Goal: Task Accomplishment & Management: Use online tool/utility

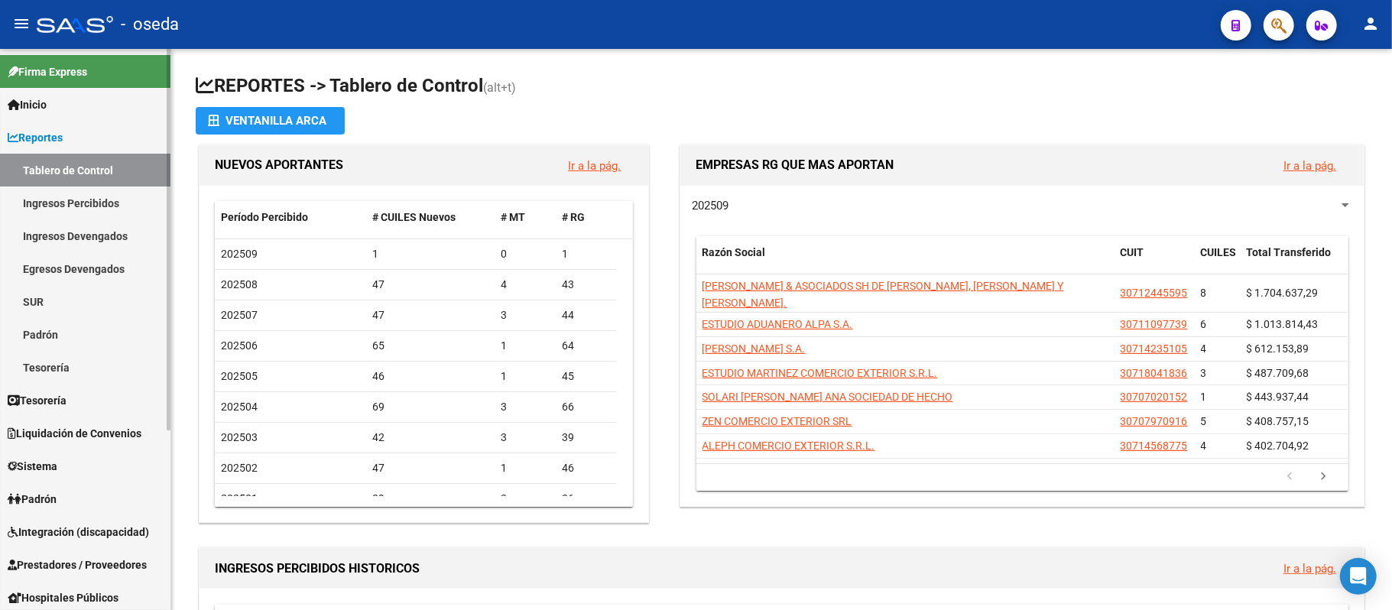
click at [28, 131] on span "Reportes" at bounding box center [35, 137] width 55 height 17
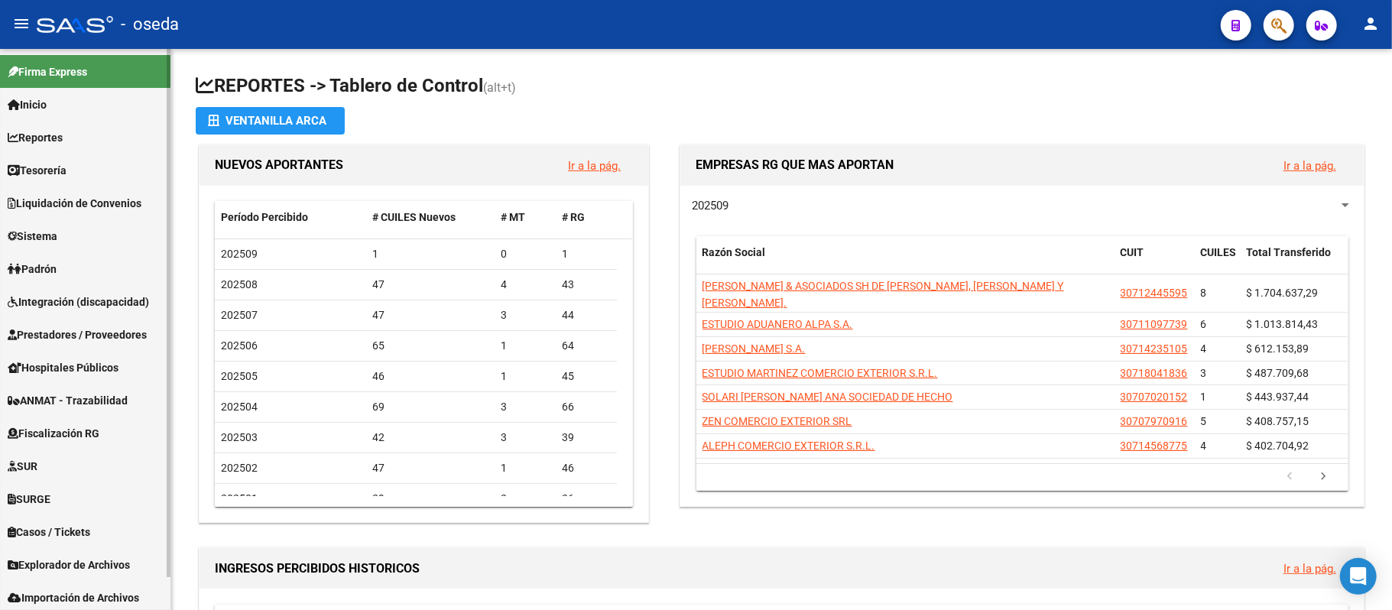
click at [67, 330] on span "Prestadores / Proveedores" at bounding box center [77, 334] width 139 height 17
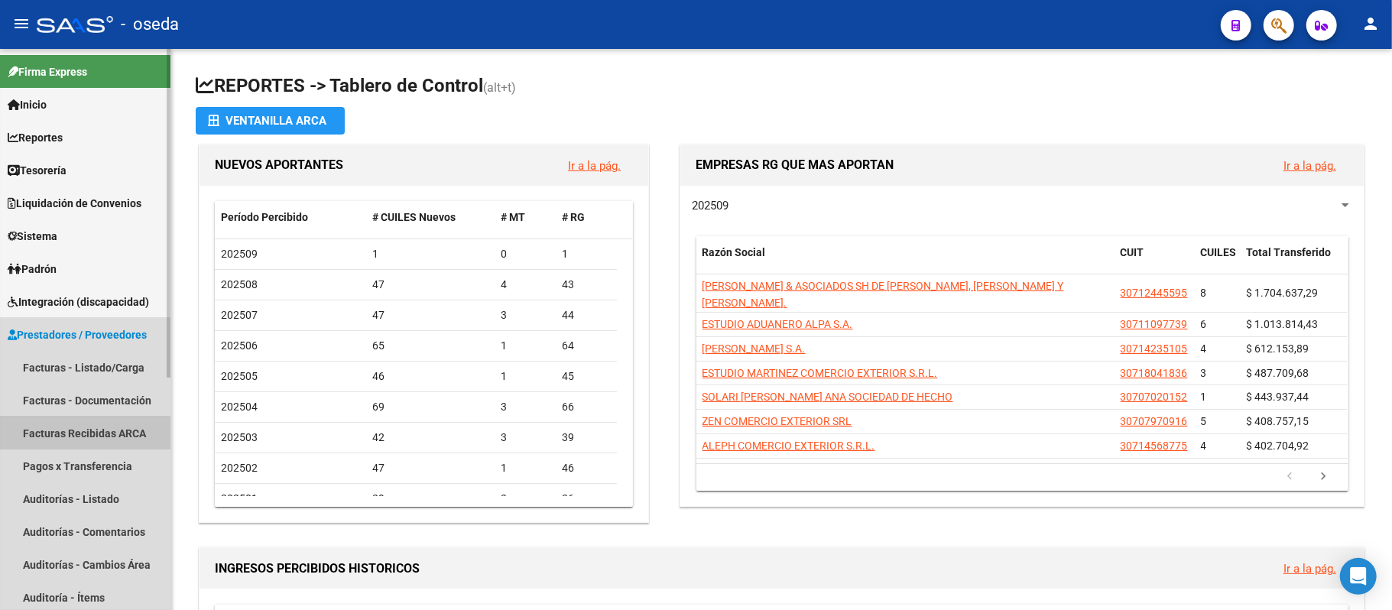
click at [66, 434] on link "Facturas Recibidas ARCA" at bounding box center [85, 433] width 170 height 33
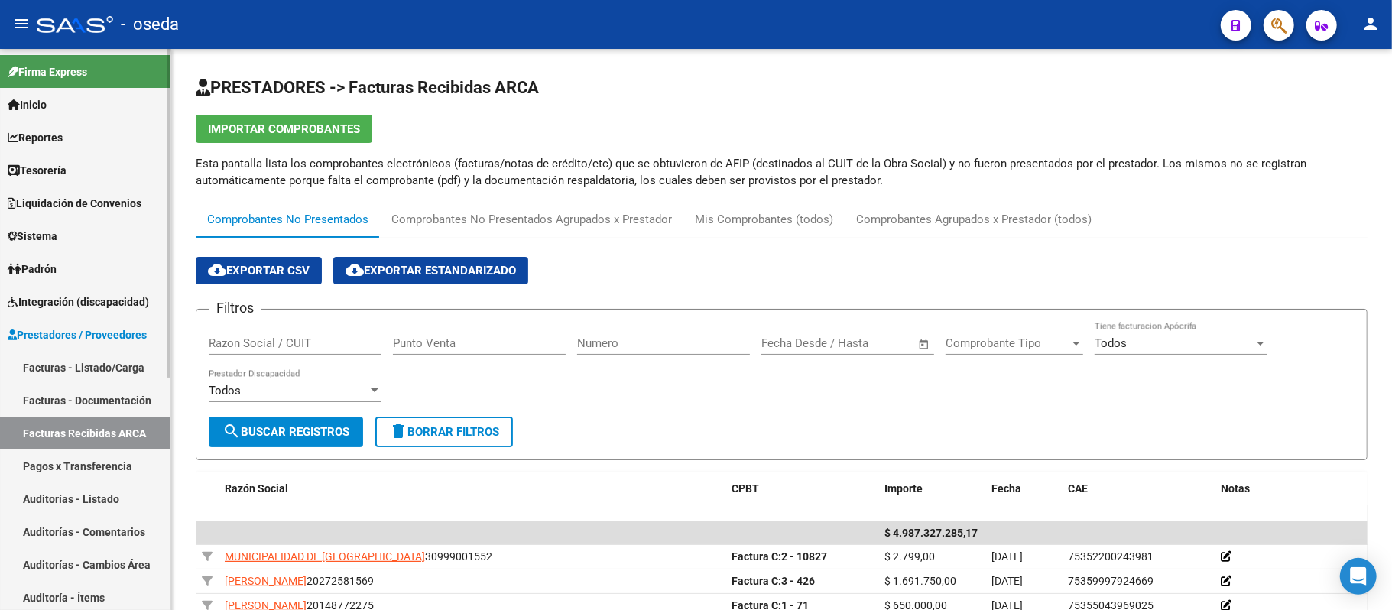
click at [108, 377] on link "Facturas - Listado/Carga" at bounding box center [85, 367] width 170 height 33
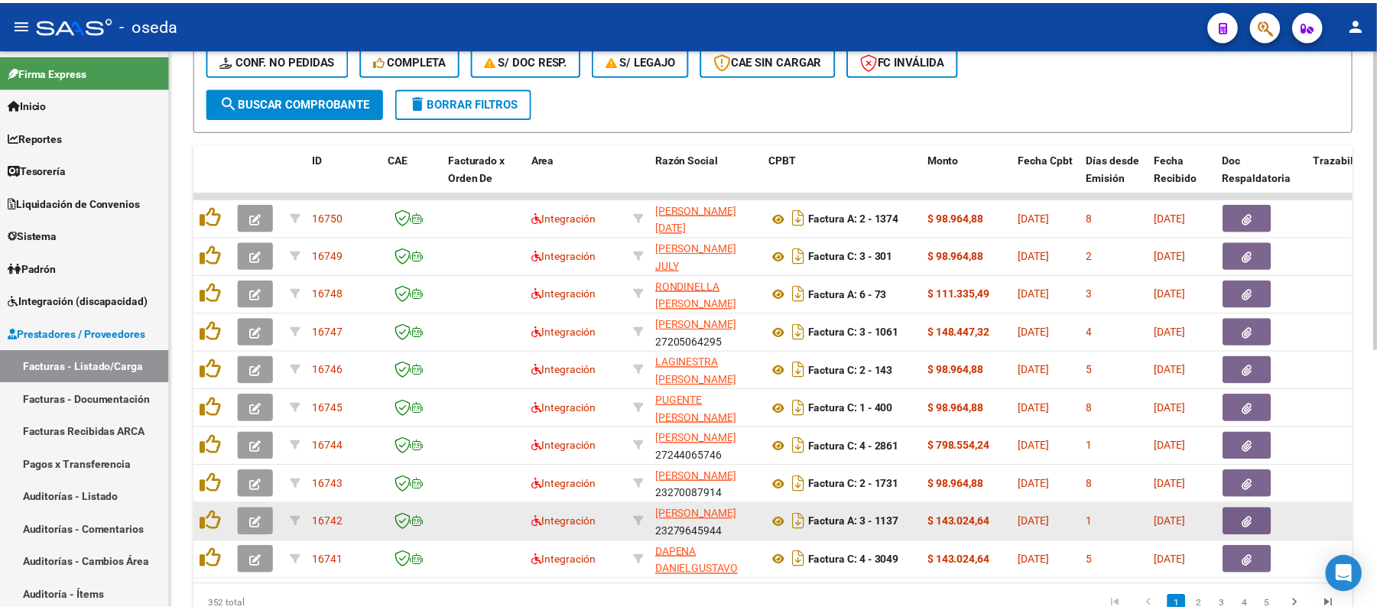
scroll to position [485, 0]
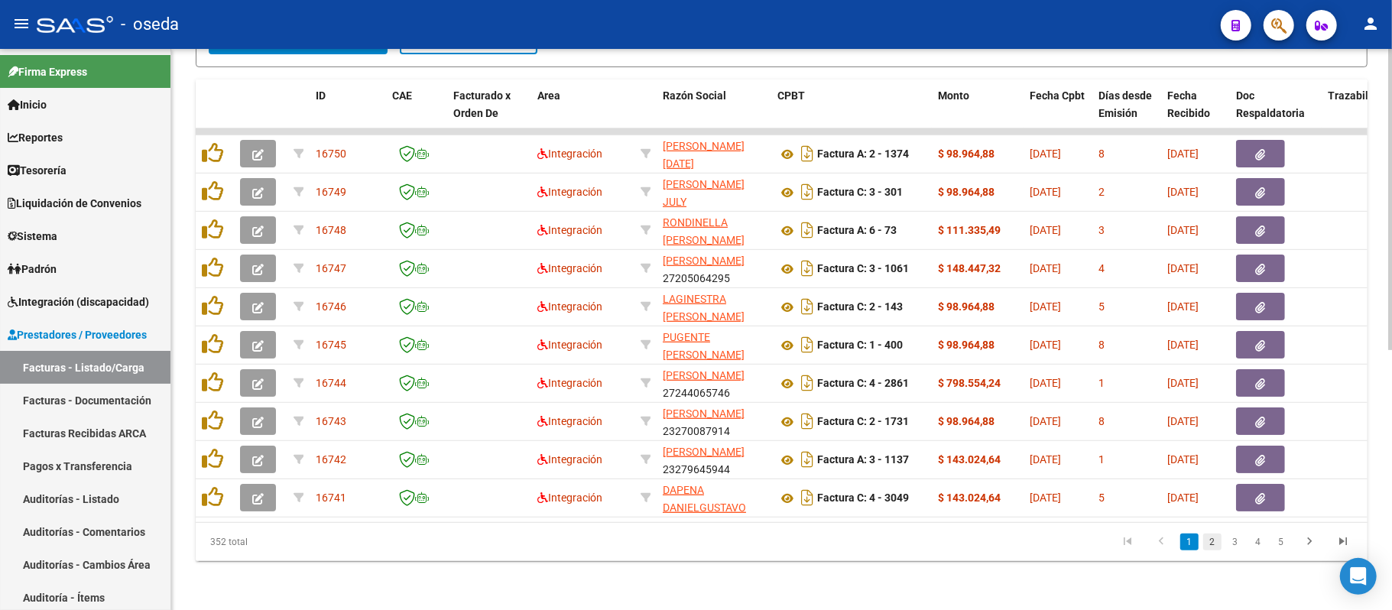
click at [1212, 549] on link "2" at bounding box center [1212, 542] width 18 height 17
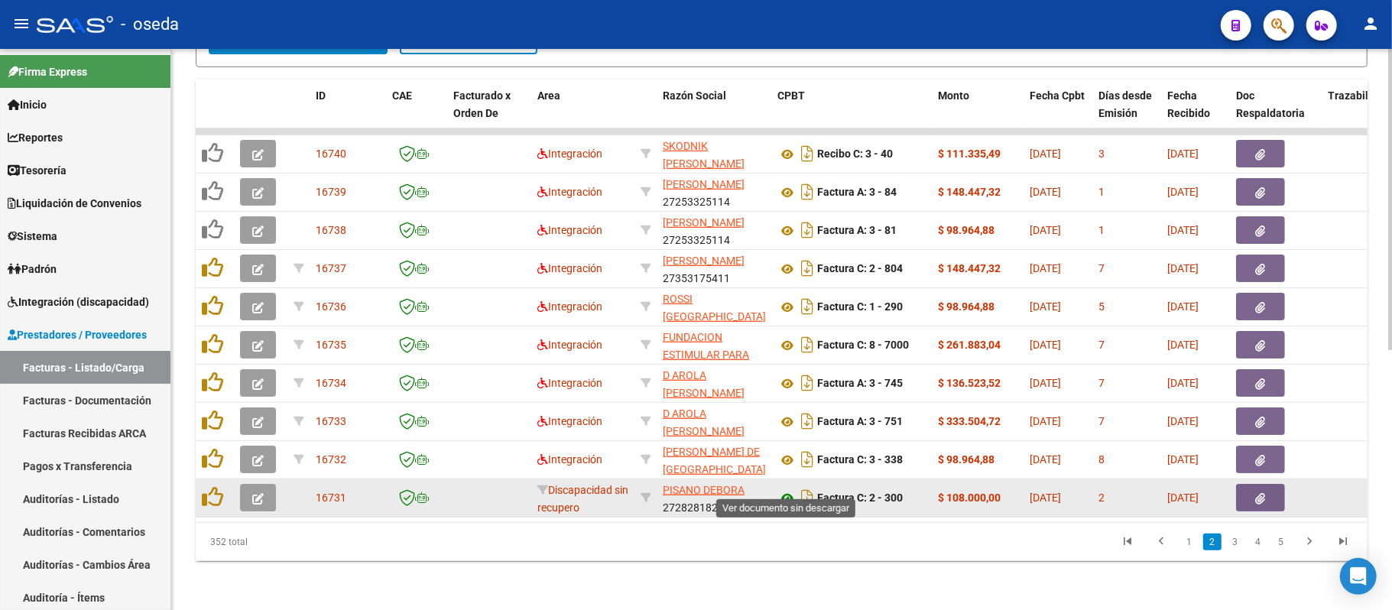
click at [787, 489] on icon at bounding box center [787, 498] width 20 height 18
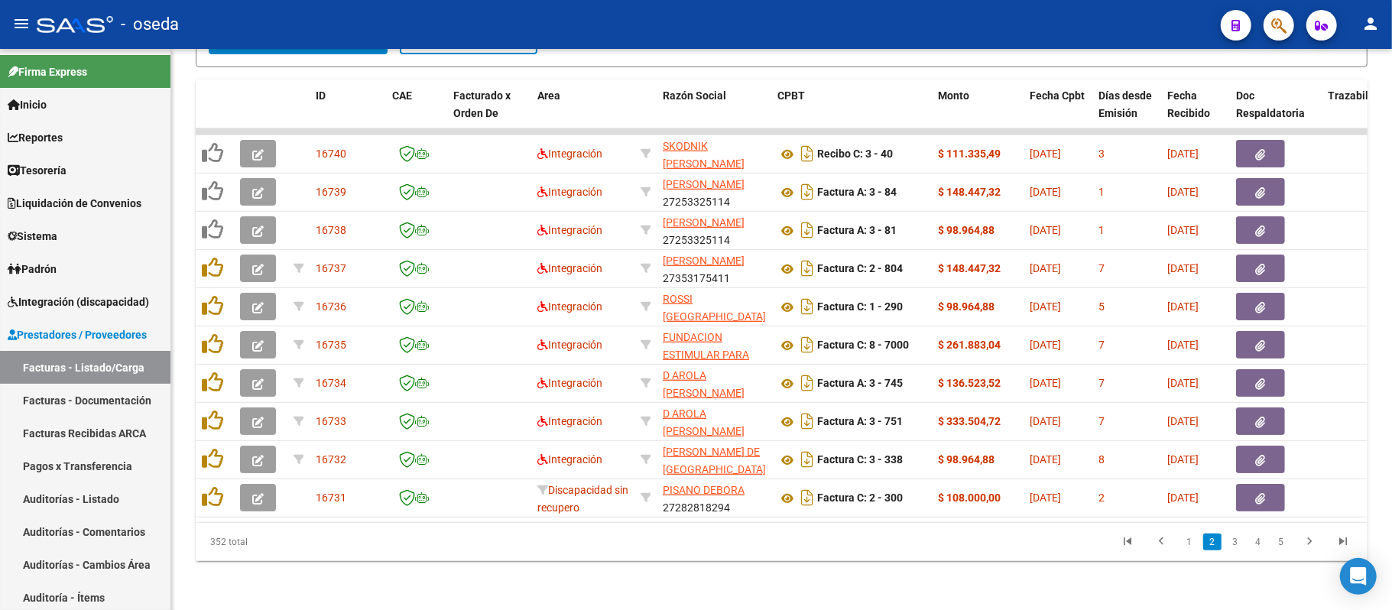
click at [1312, 40] on app-anmat-searcher at bounding box center [1321, 24] width 31 height 31
click at [1264, 37] on div at bounding box center [1272, 24] width 43 height 31
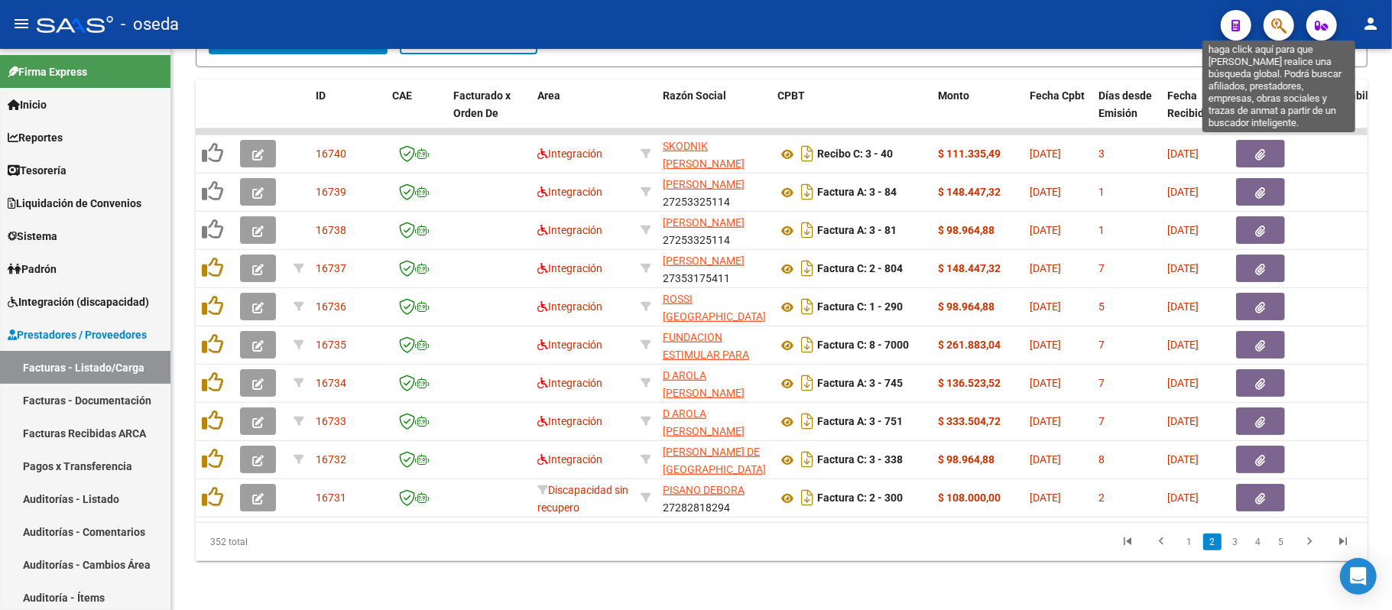
click at [1271, 34] on icon "button" at bounding box center [1278, 26] width 15 height 18
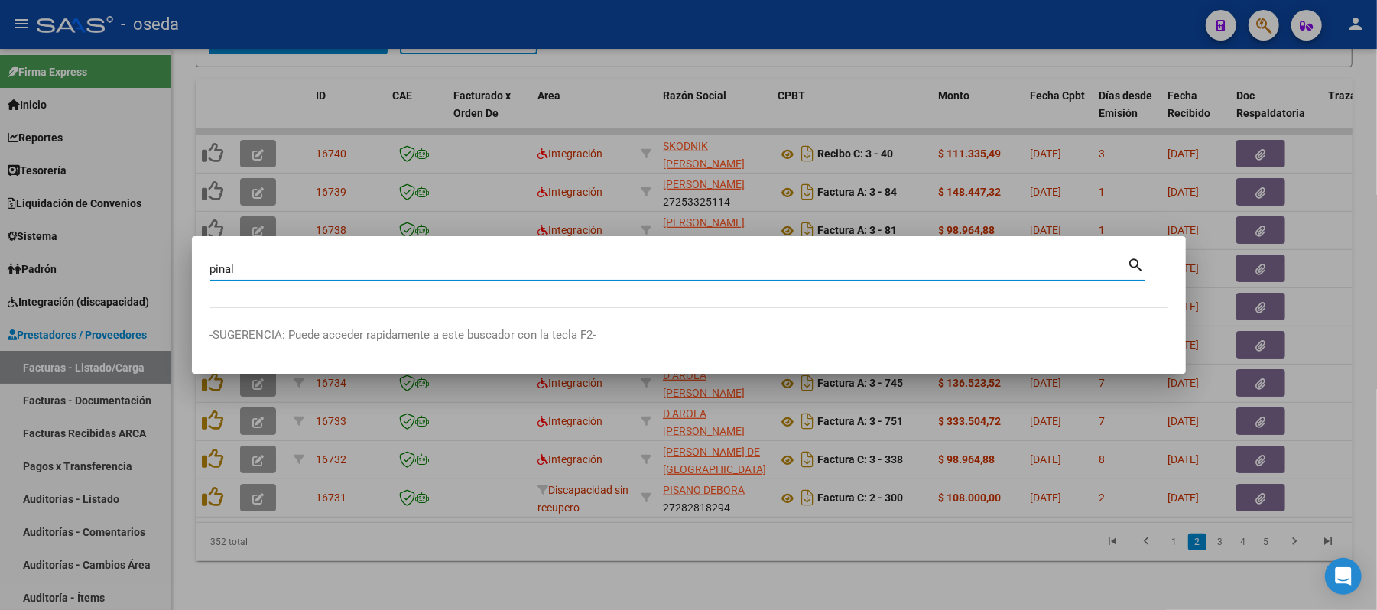
type input "pinal"
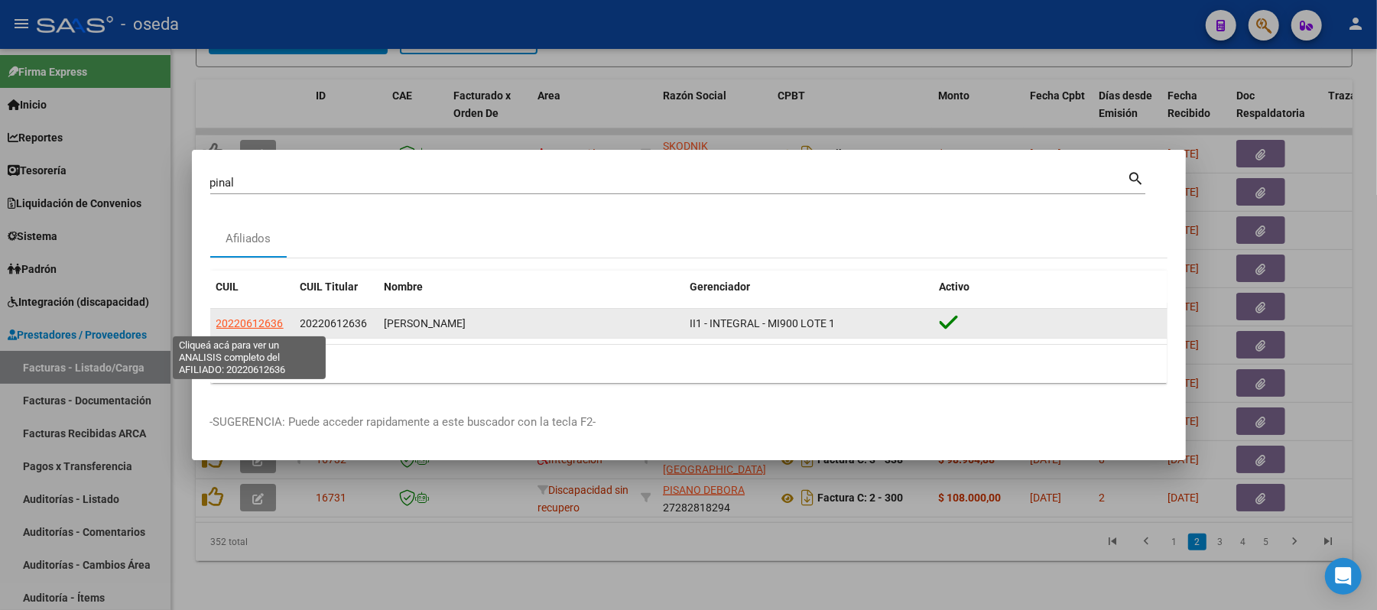
click at [258, 318] on span "20220612636" at bounding box center [249, 323] width 67 height 12
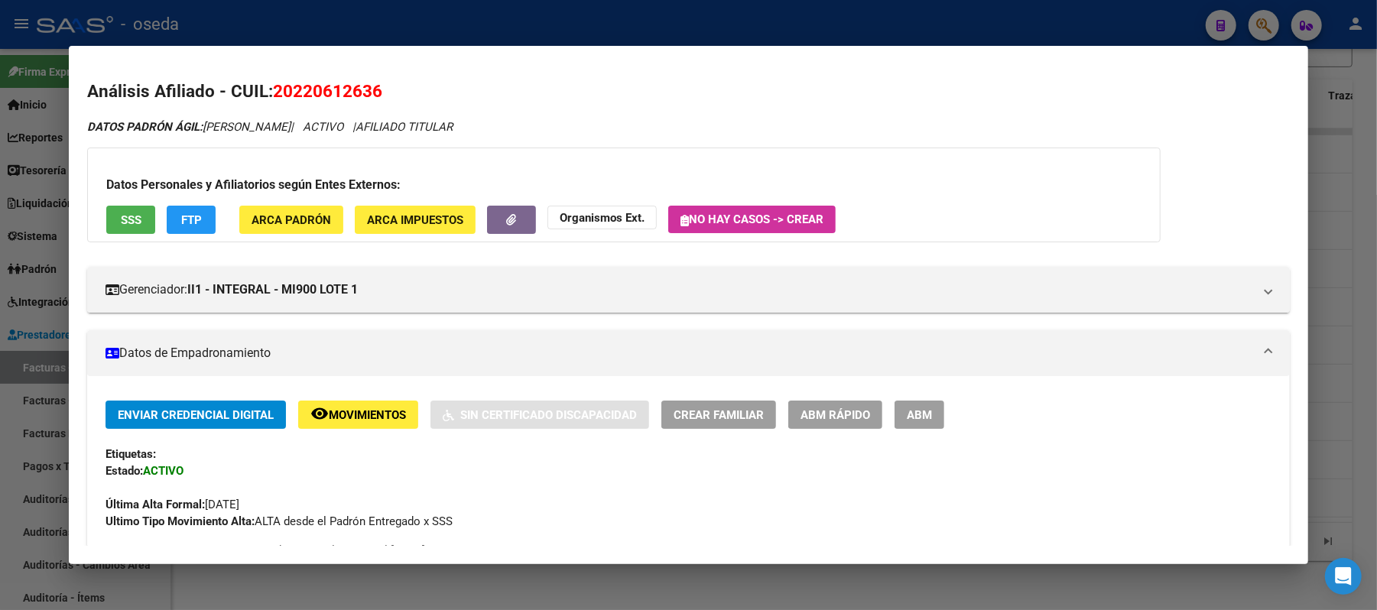
click at [121, 214] on span "SSS" at bounding box center [131, 220] width 21 height 14
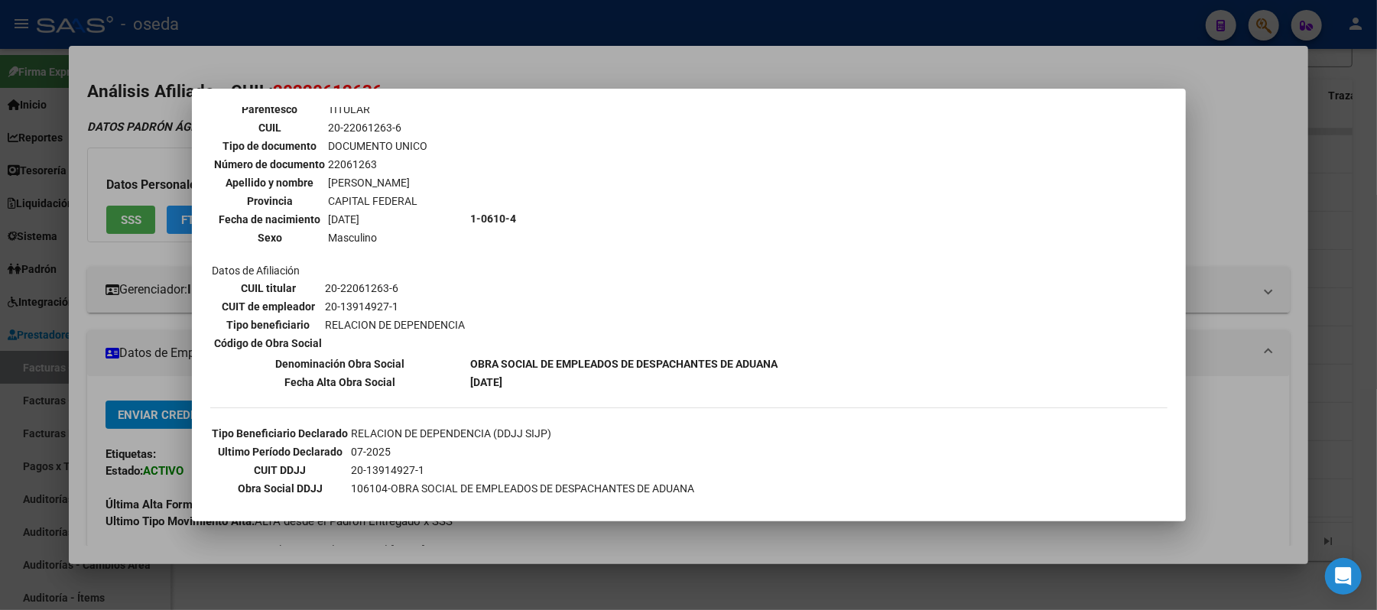
scroll to position [116, 0]
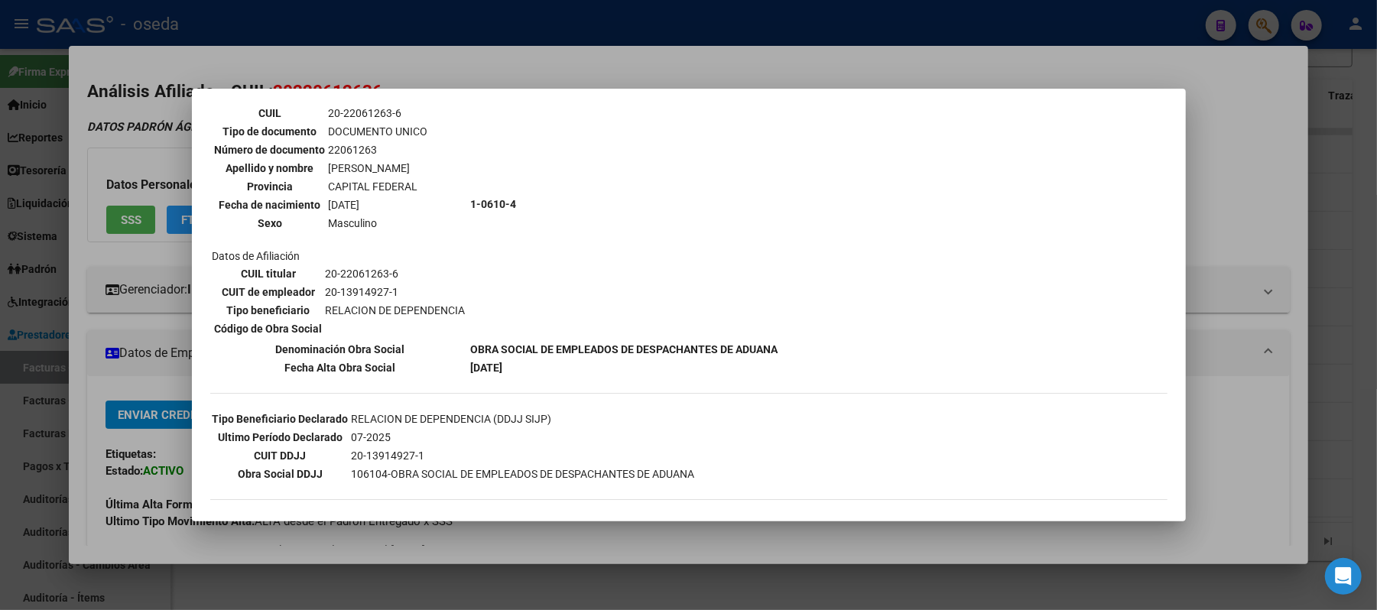
click at [156, 492] on div at bounding box center [688, 305] width 1377 height 610
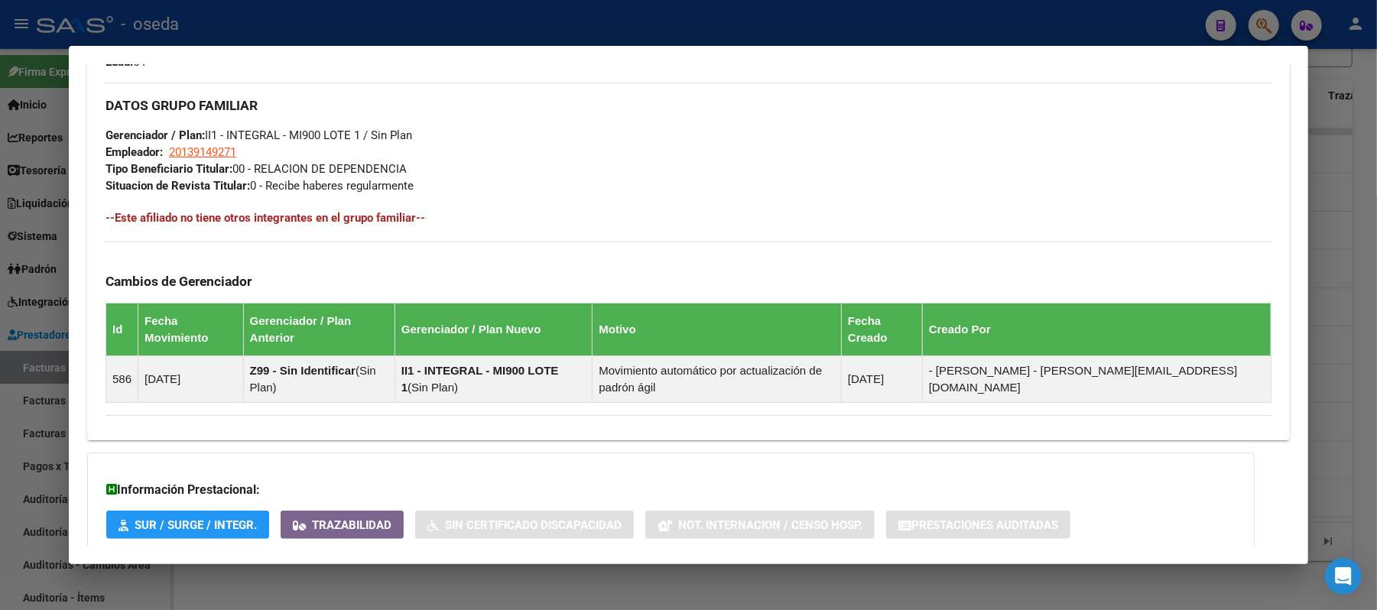
scroll to position [777, 0]
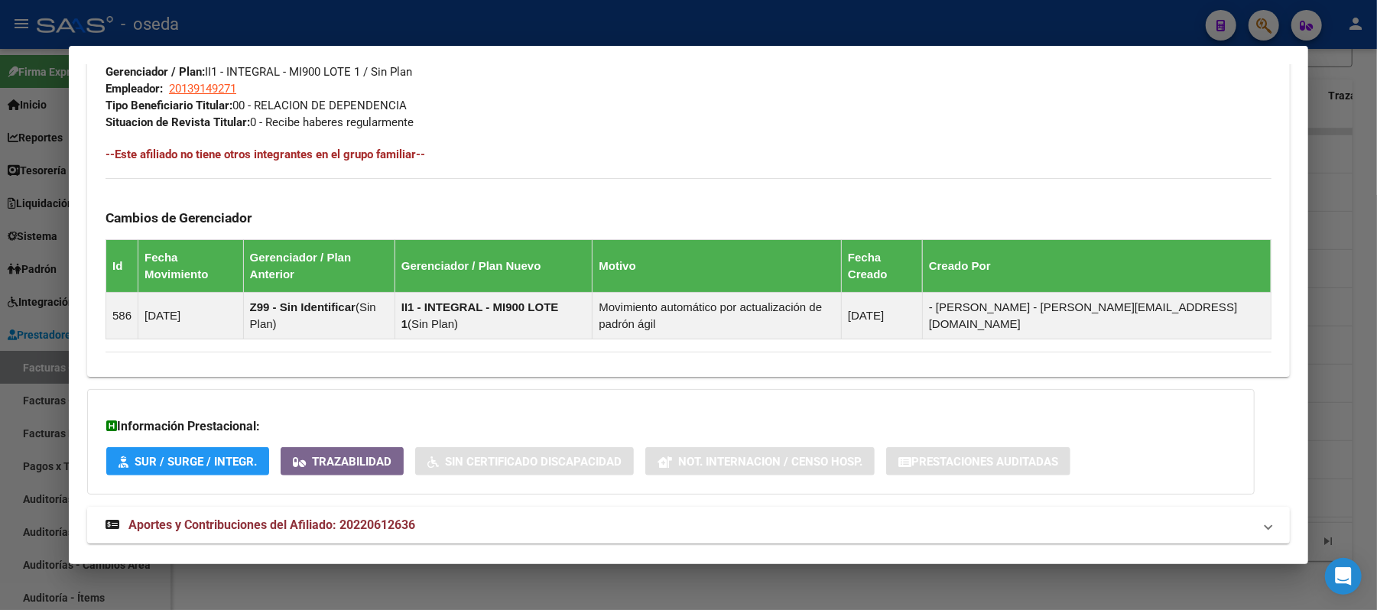
drag, startPoint x: 239, startPoint y: 511, endPoint x: 246, endPoint y: 494, distance: 18.9
click at [243, 508] on mat-expansion-panel-header "Aportes y Contribuciones del Afiliado: 20220612636" at bounding box center [688, 525] width 1203 height 37
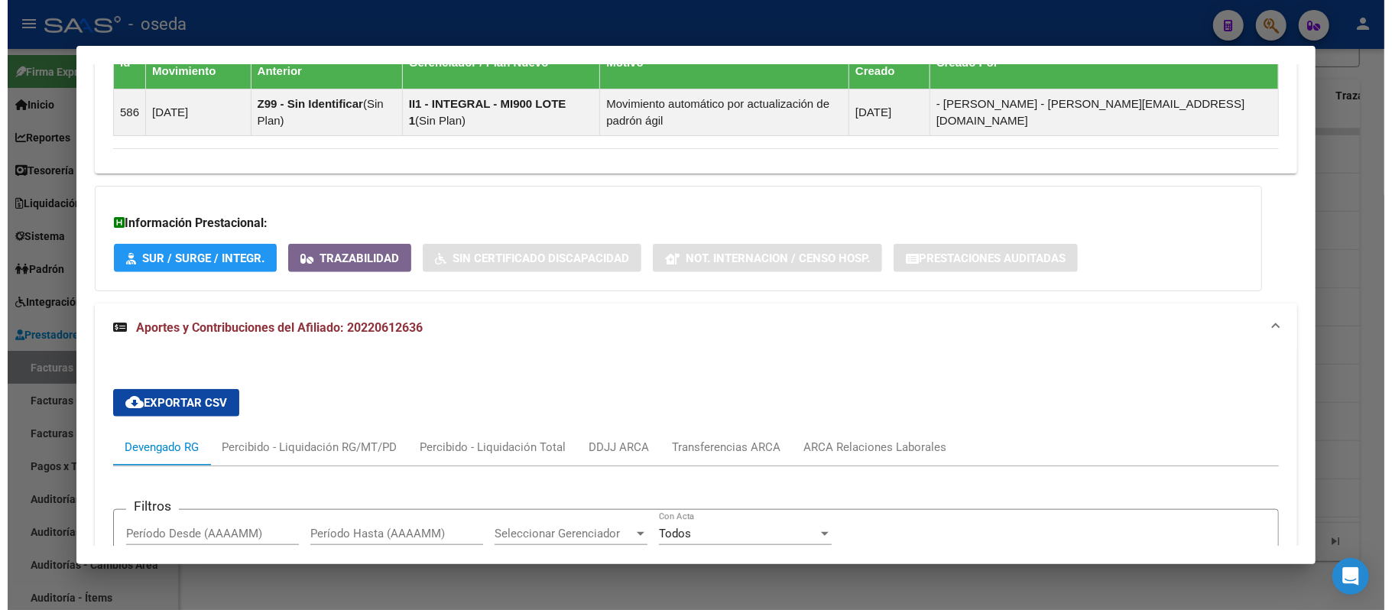
scroll to position [1184, 0]
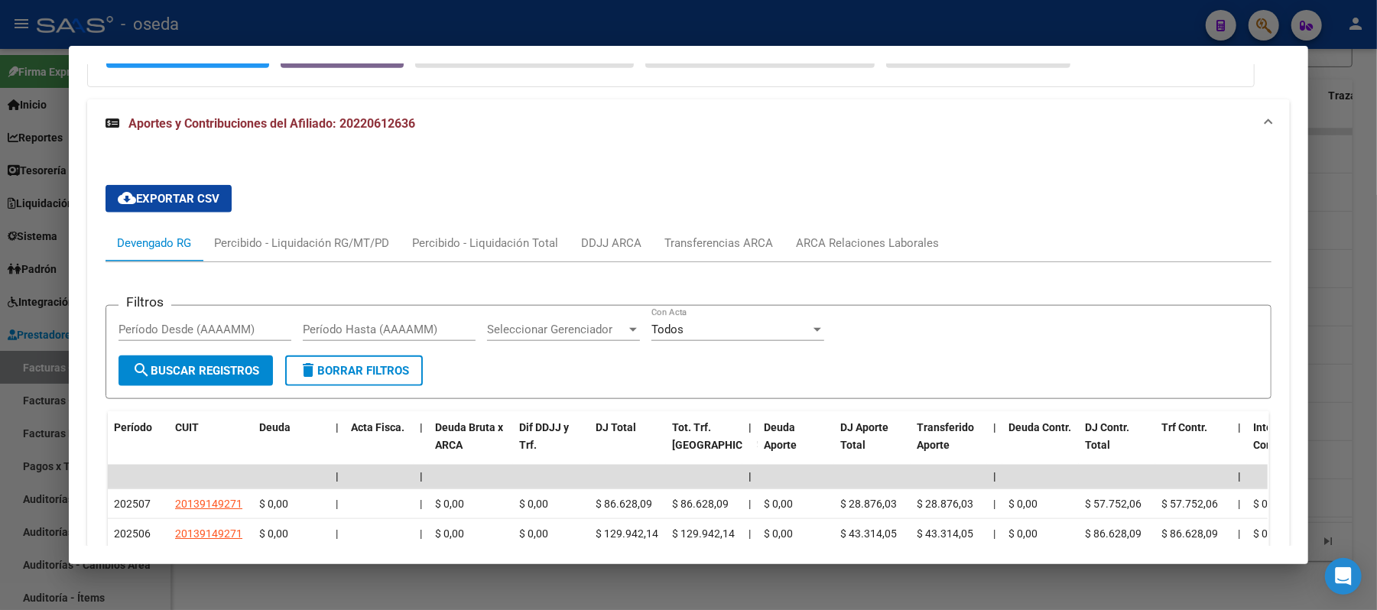
click at [15, 424] on div at bounding box center [688, 305] width 1377 height 610
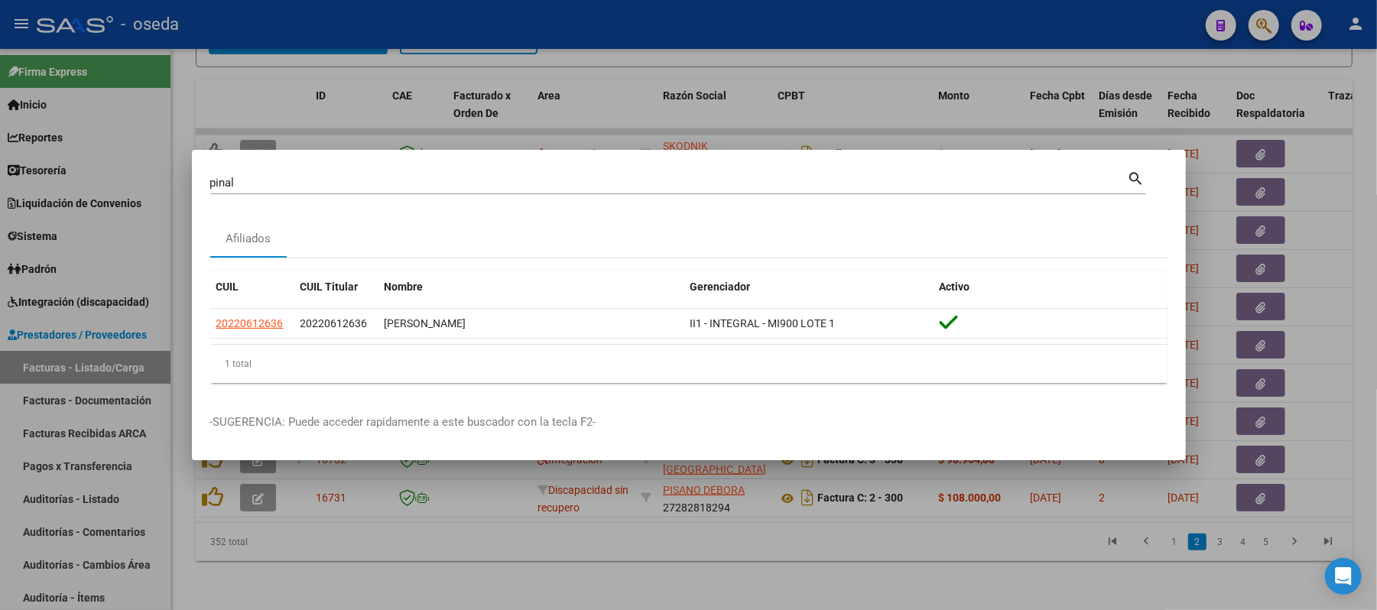
click at [17, 425] on div at bounding box center [688, 305] width 1377 height 610
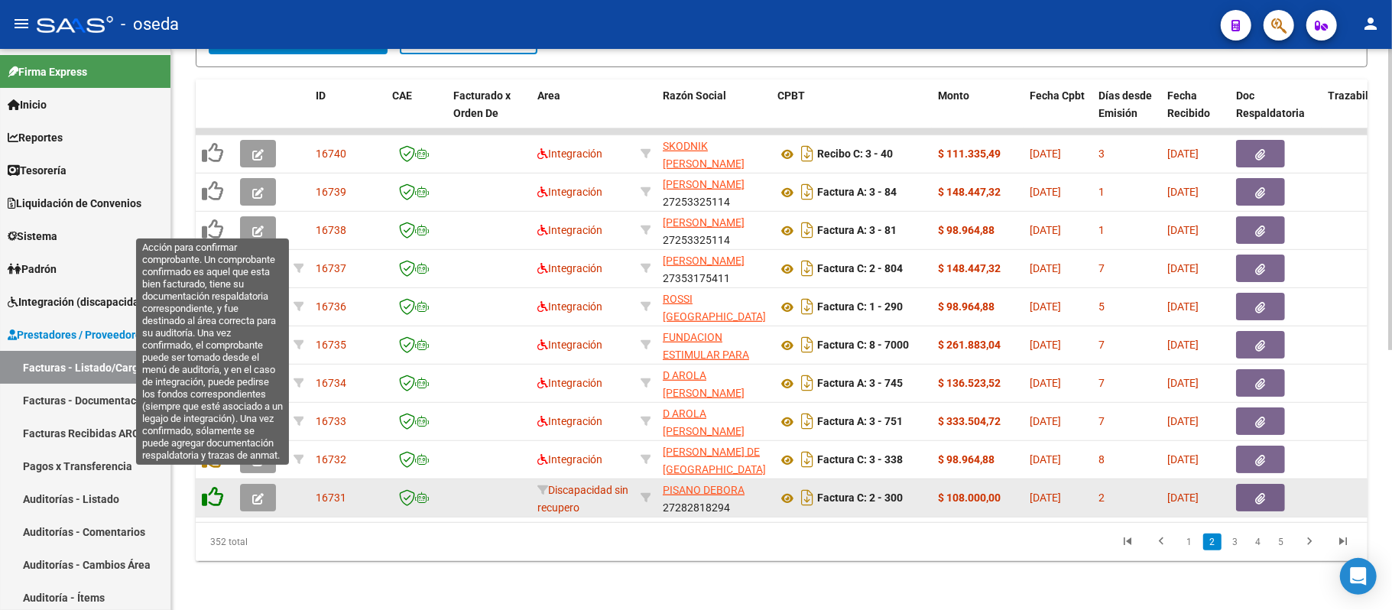
click at [212, 486] on icon at bounding box center [212, 496] width 21 height 21
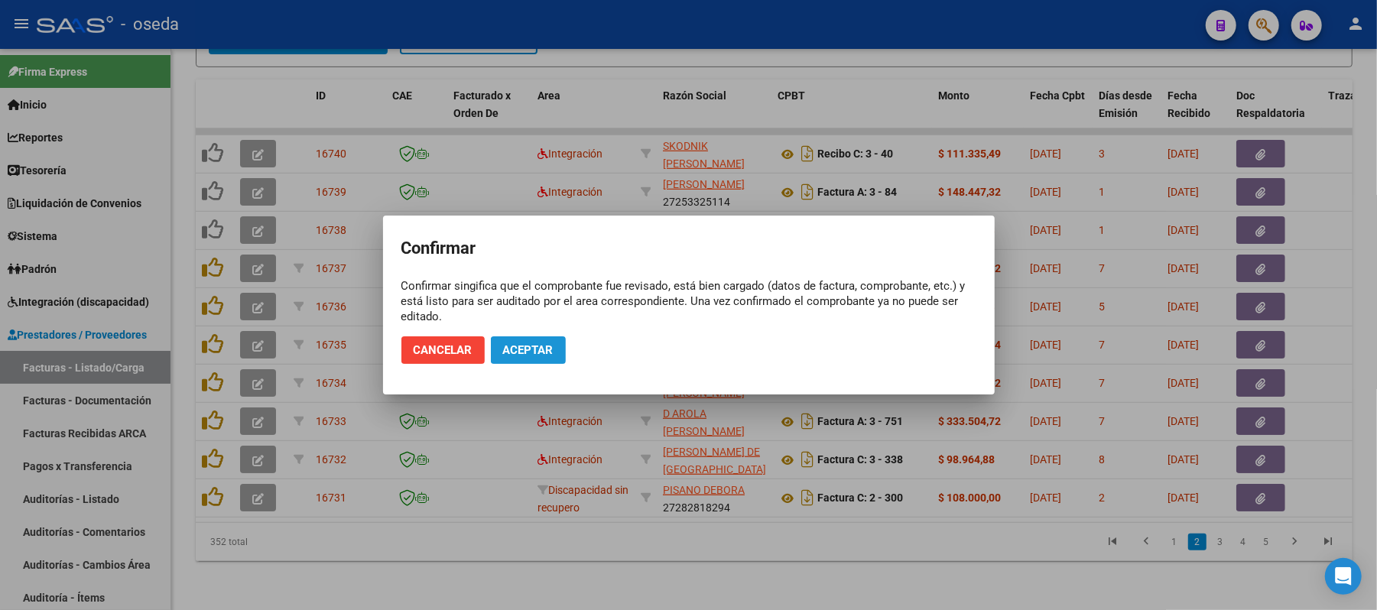
click at [545, 341] on button "Aceptar" at bounding box center [528, 350] width 75 height 28
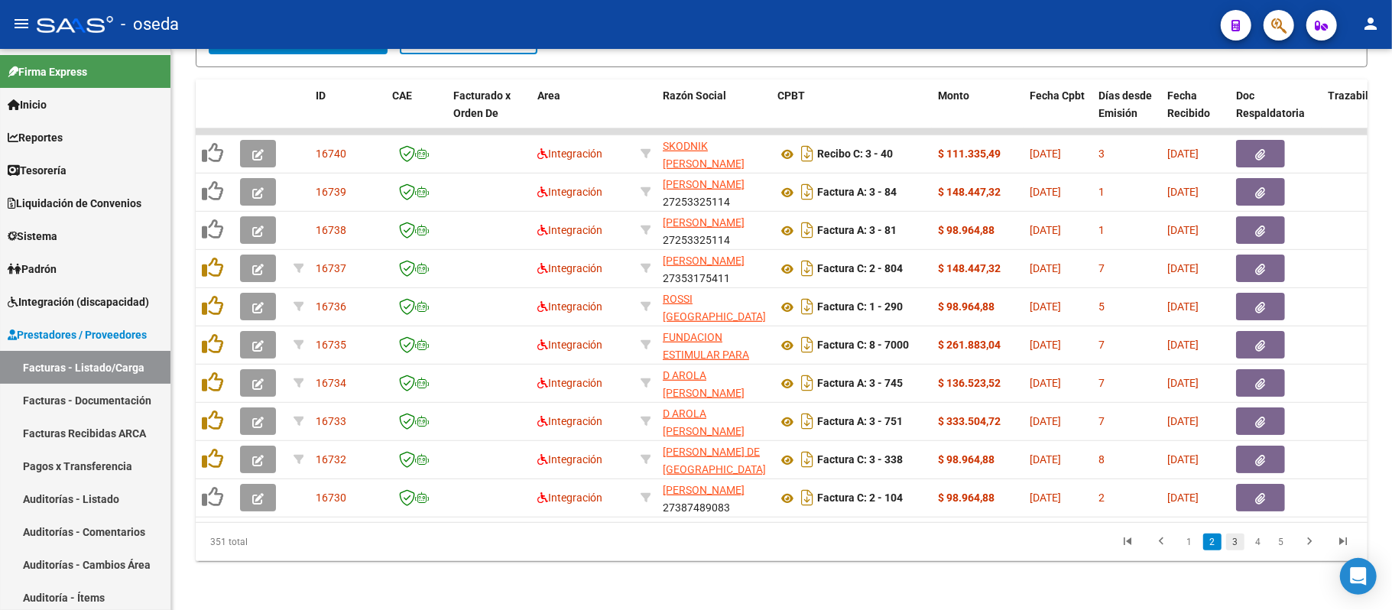
click at [1233, 542] on link "3" at bounding box center [1235, 542] width 18 height 17
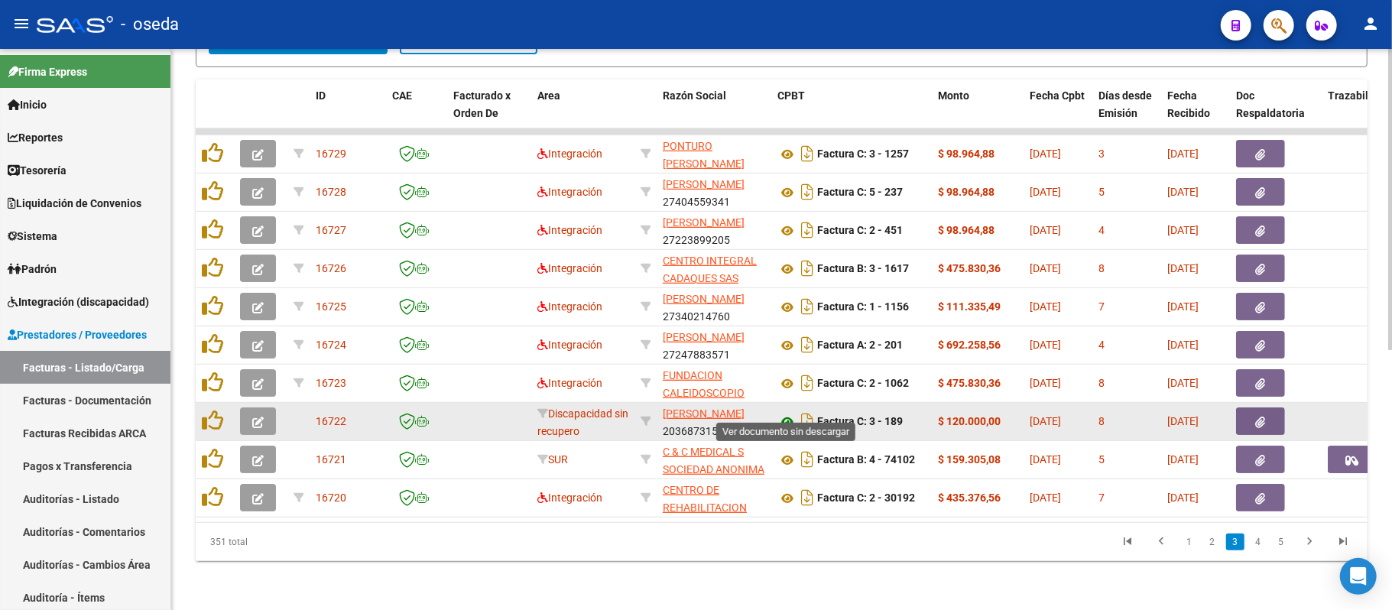
click at [784, 413] on icon at bounding box center [787, 422] width 20 height 18
click at [1254, 411] on button "button" at bounding box center [1260, 421] width 49 height 28
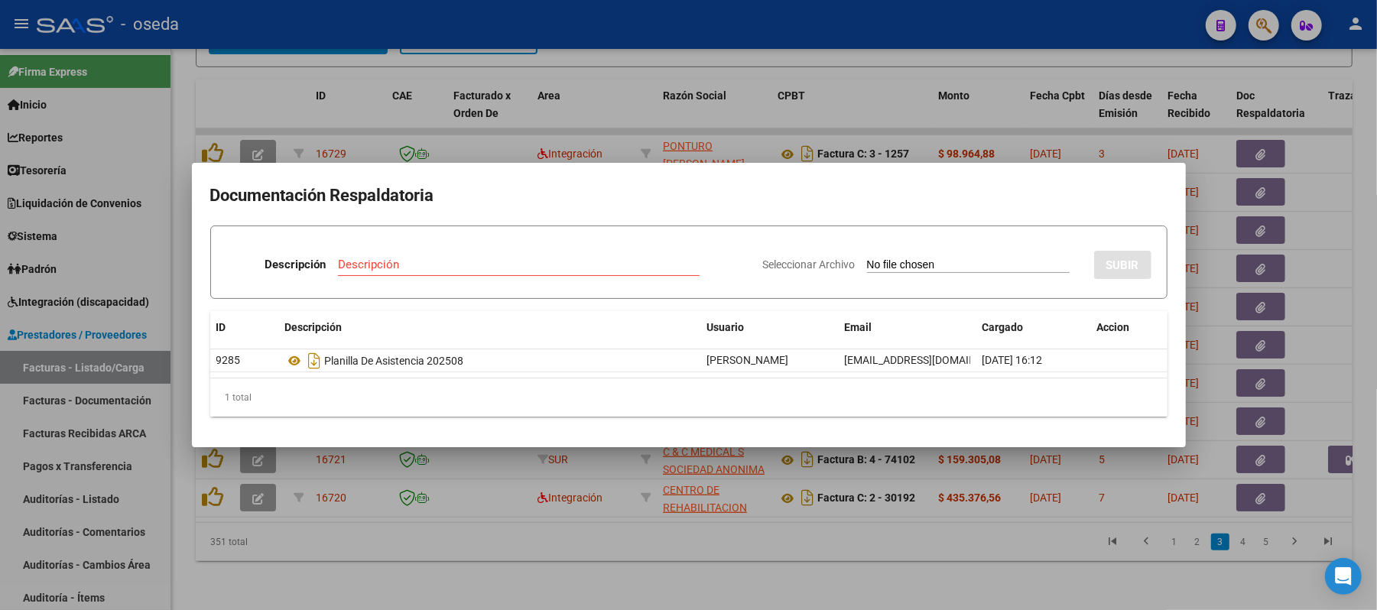
click at [636, 551] on div at bounding box center [688, 305] width 1377 height 610
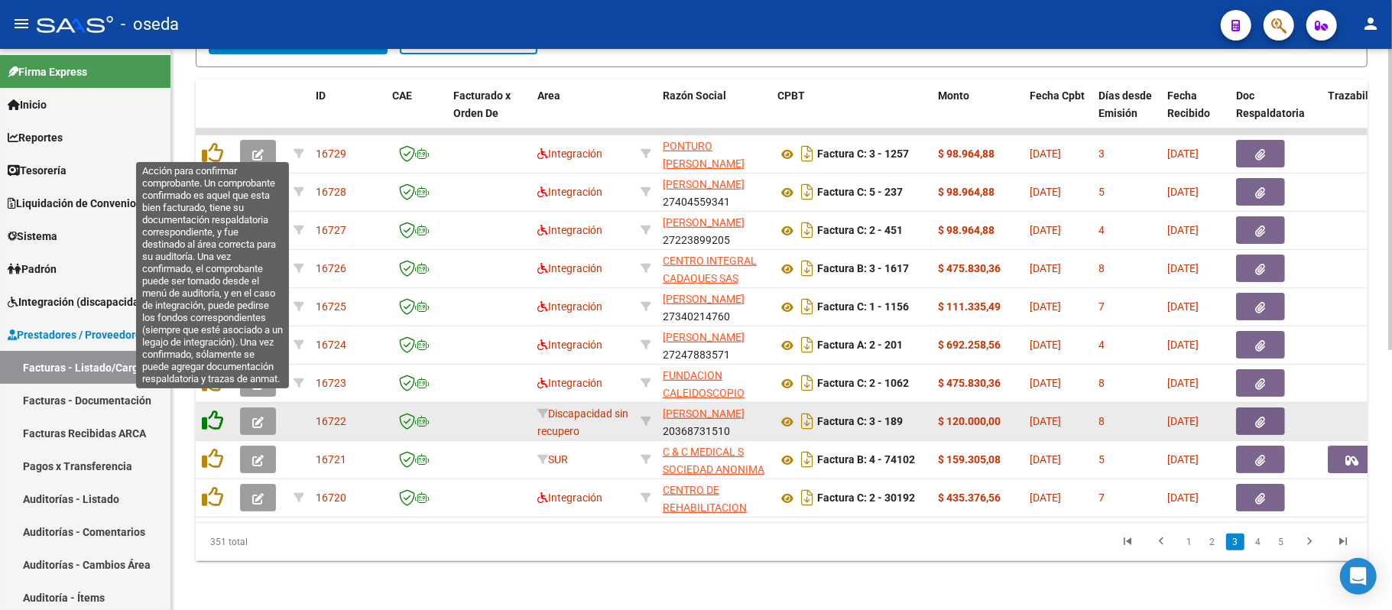
click at [211, 410] on icon at bounding box center [212, 420] width 21 height 21
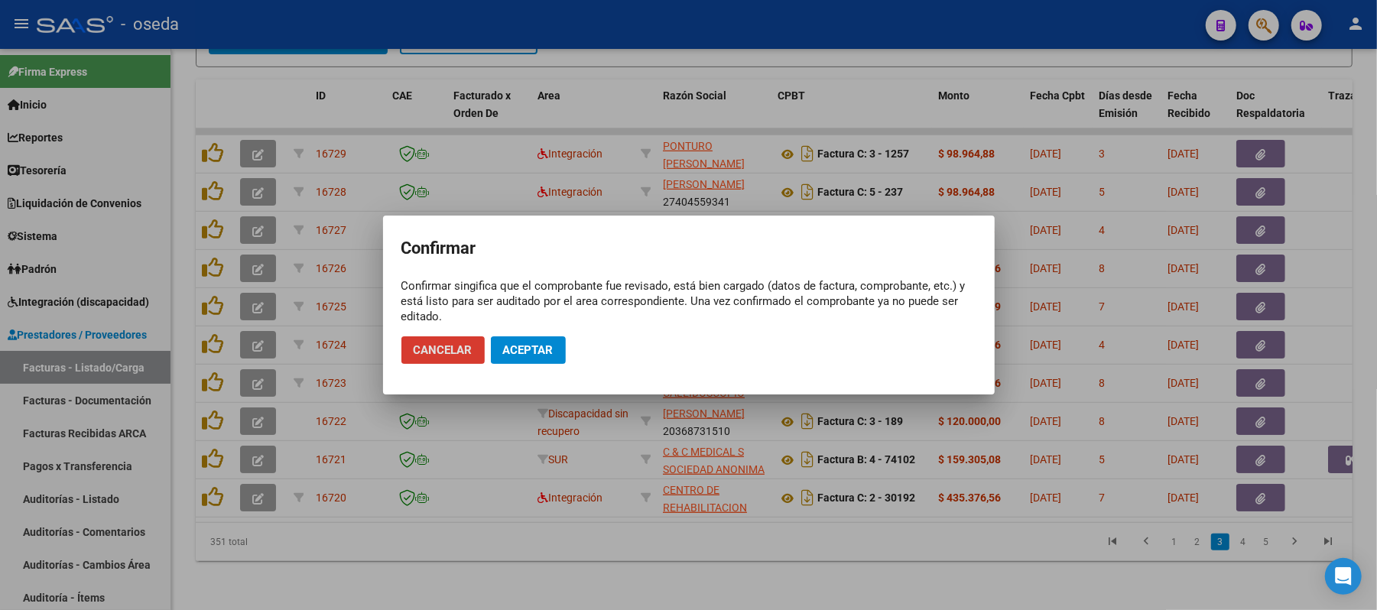
click at [497, 353] on button "Aceptar" at bounding box center [528, 350] width 75 height 28
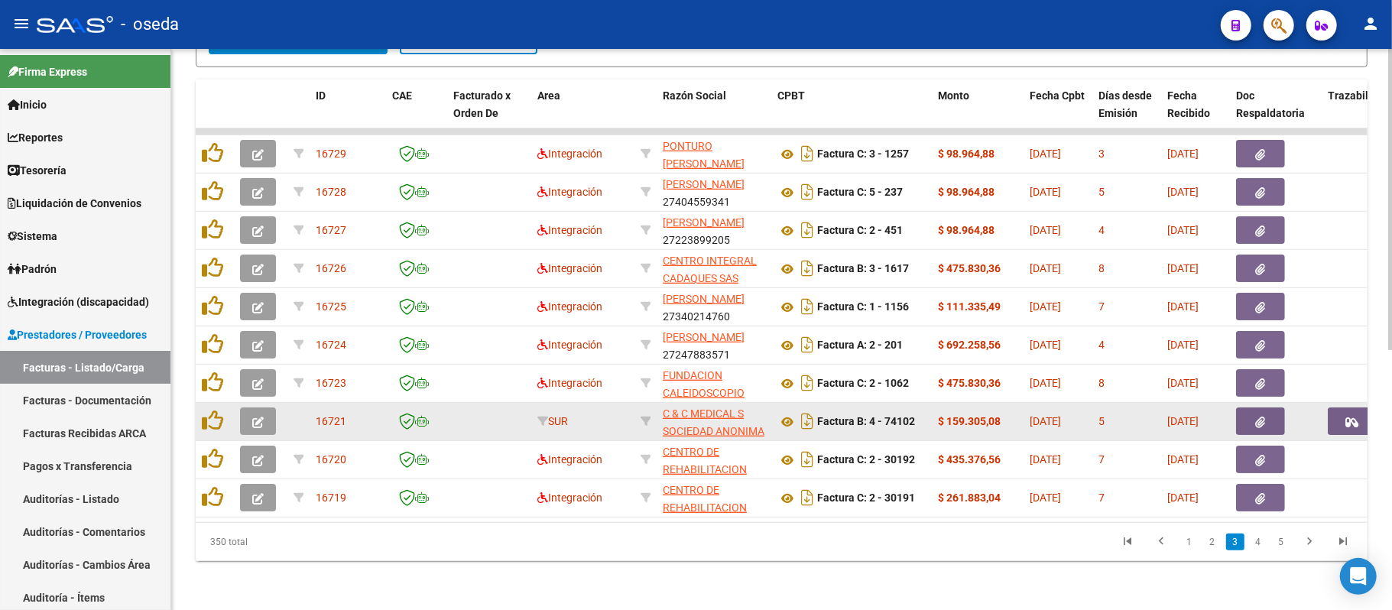
click at [1353, 417] on icon "button" at bounding box center [1352, 422] width 13 height 11
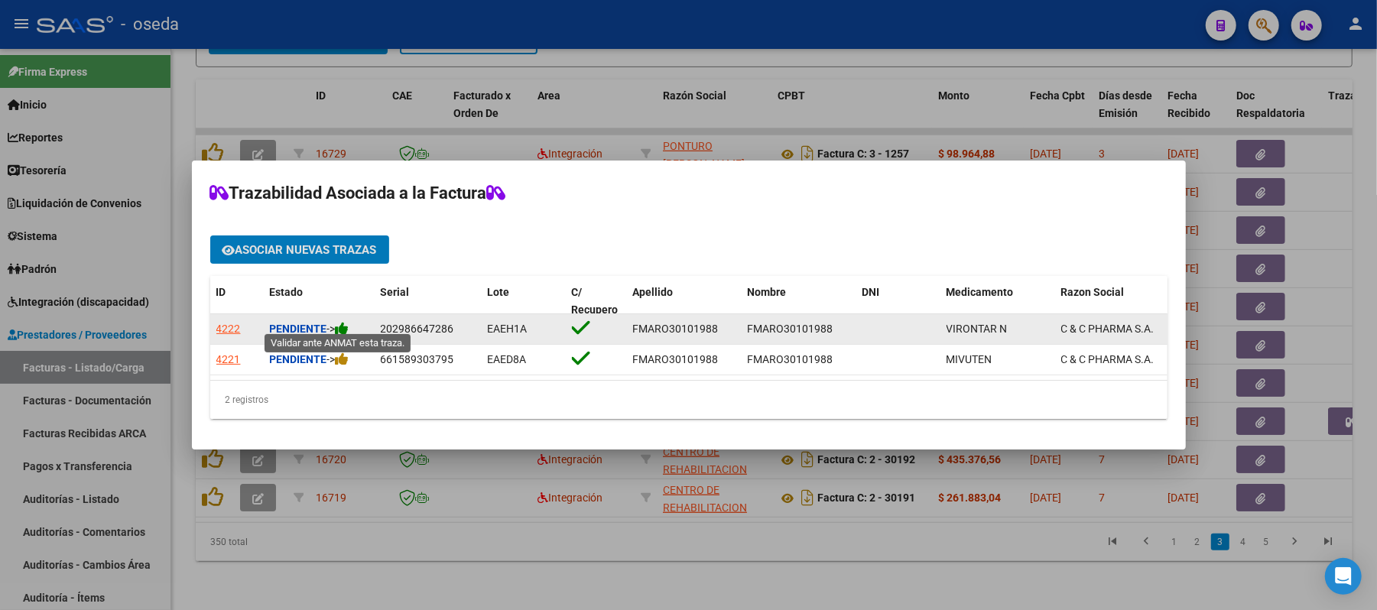
click at [346, 323] on icon at bounding box center [343, 328] width 14 height 15
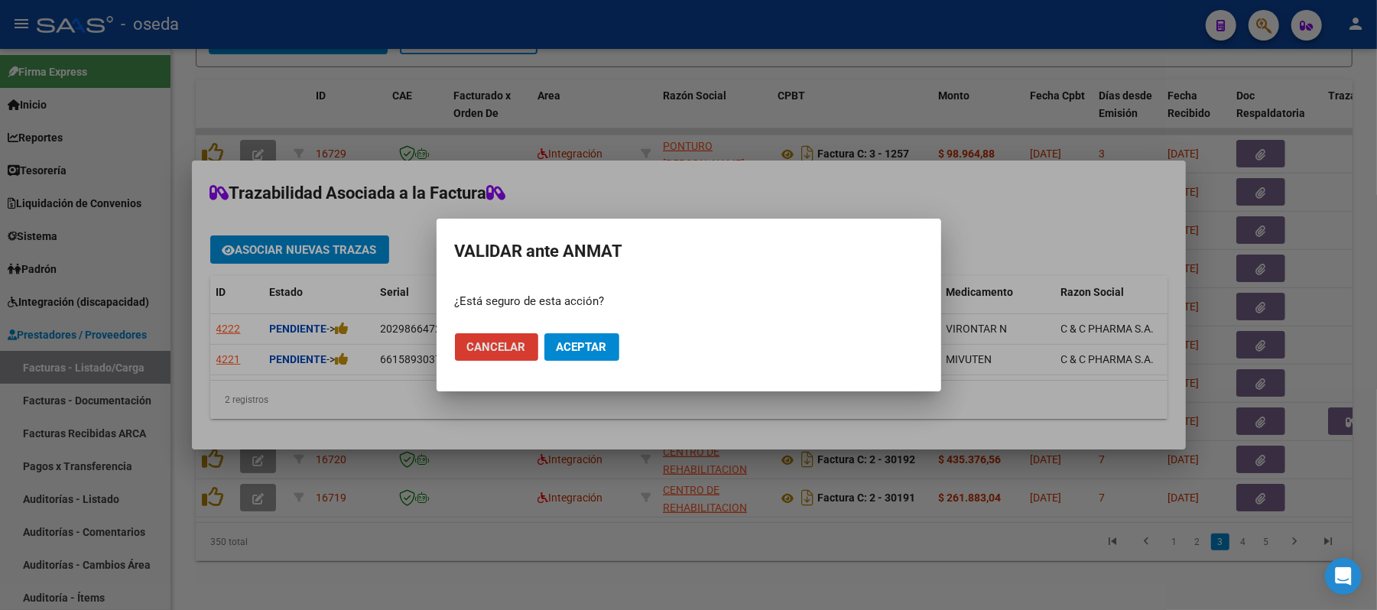
click at [604, 347] on span "Aceptar" at bounding box center [582, 347] width 50 height 14
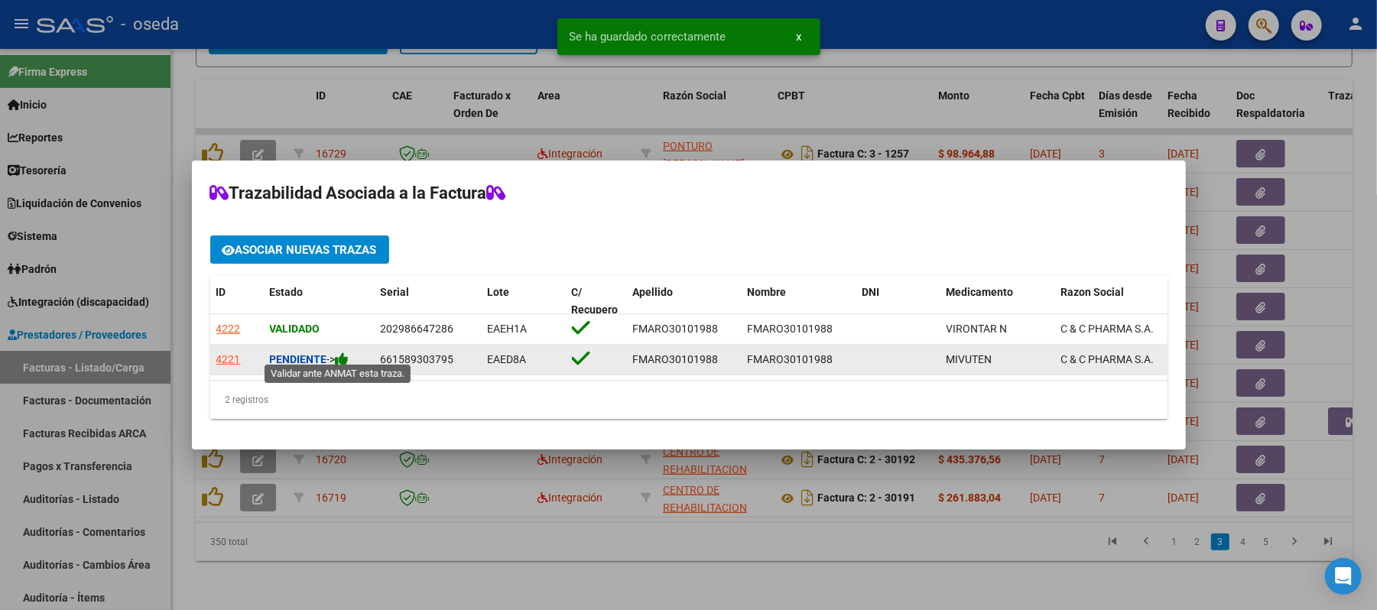
click at [349, 352] on icon at bounding box center [343, 359] width 14 height 15
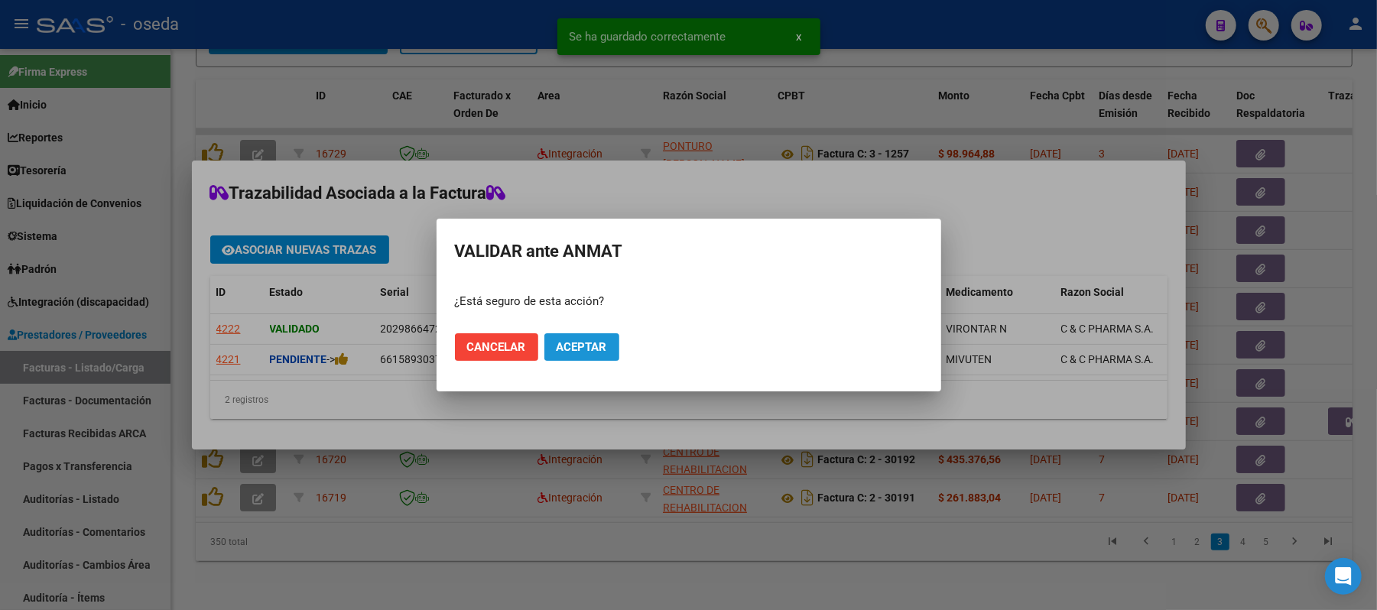
click at [579, 344] on span "Aceptar" at bounding box center [582, 347] width 50 height 14
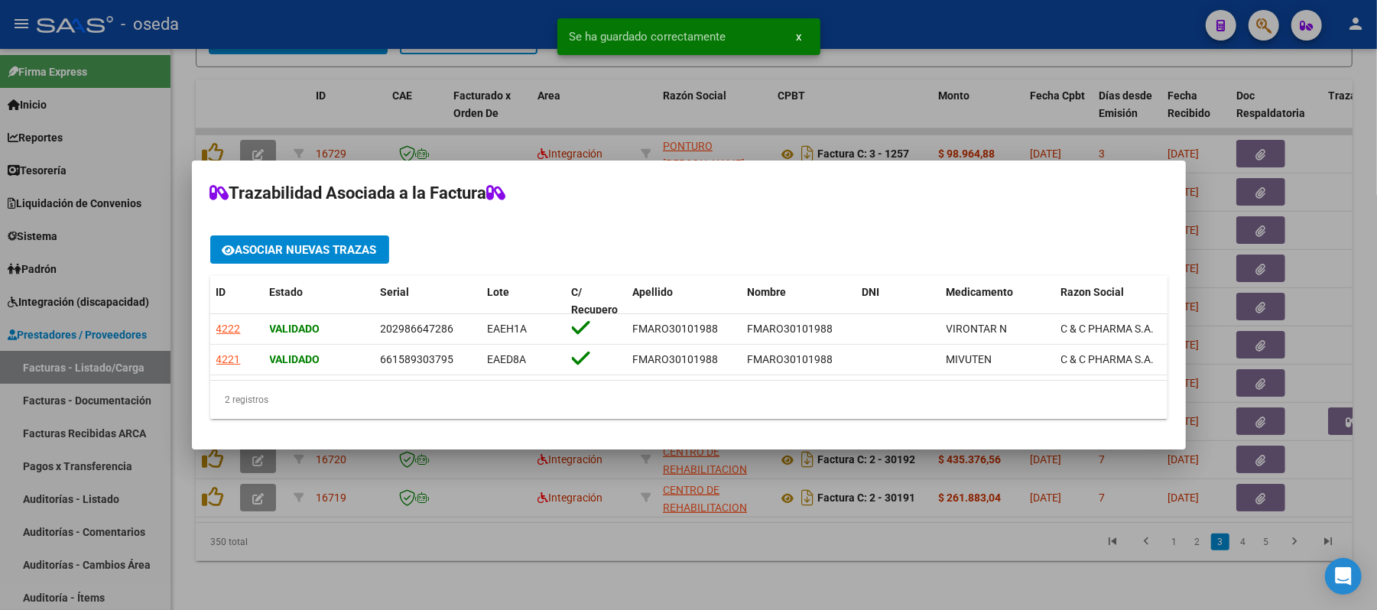
click at [1334, 349] on div at bounding box center [688, 305] width 1377 height 610
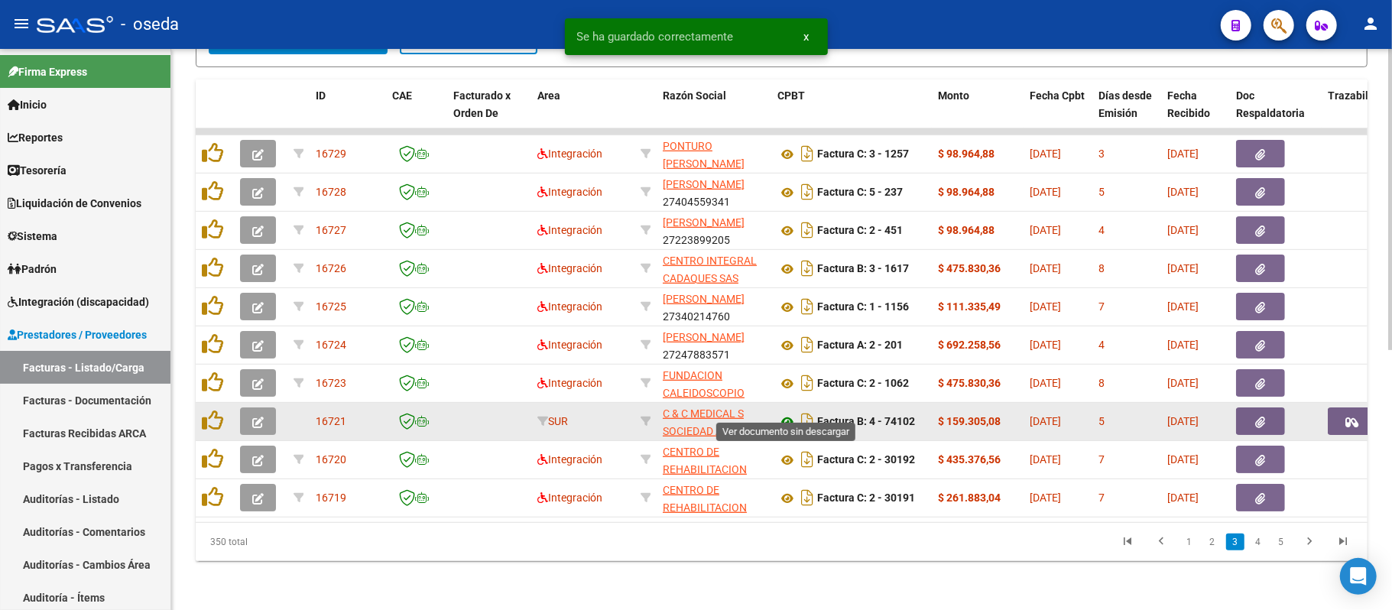
click at [784, 413] on icon at bounding box center [787, 422] width 20 height 18
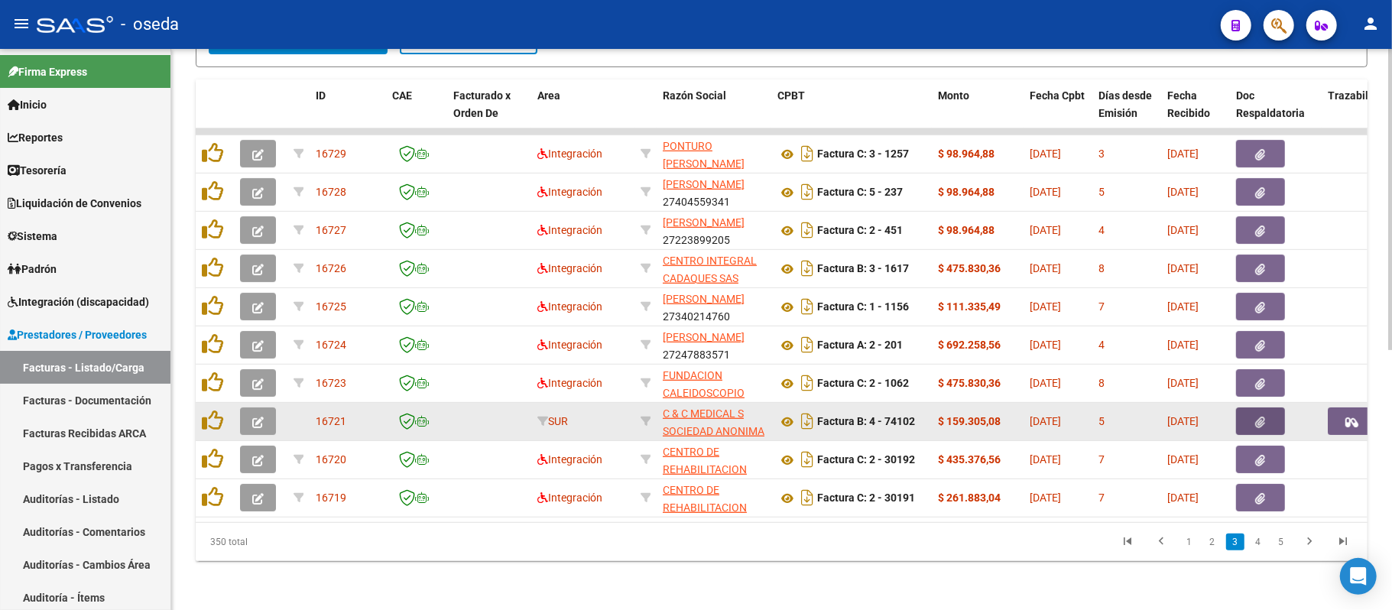
click at [1266, 407] on button "button" at bounding box center [1260, 421] width 49 height 28
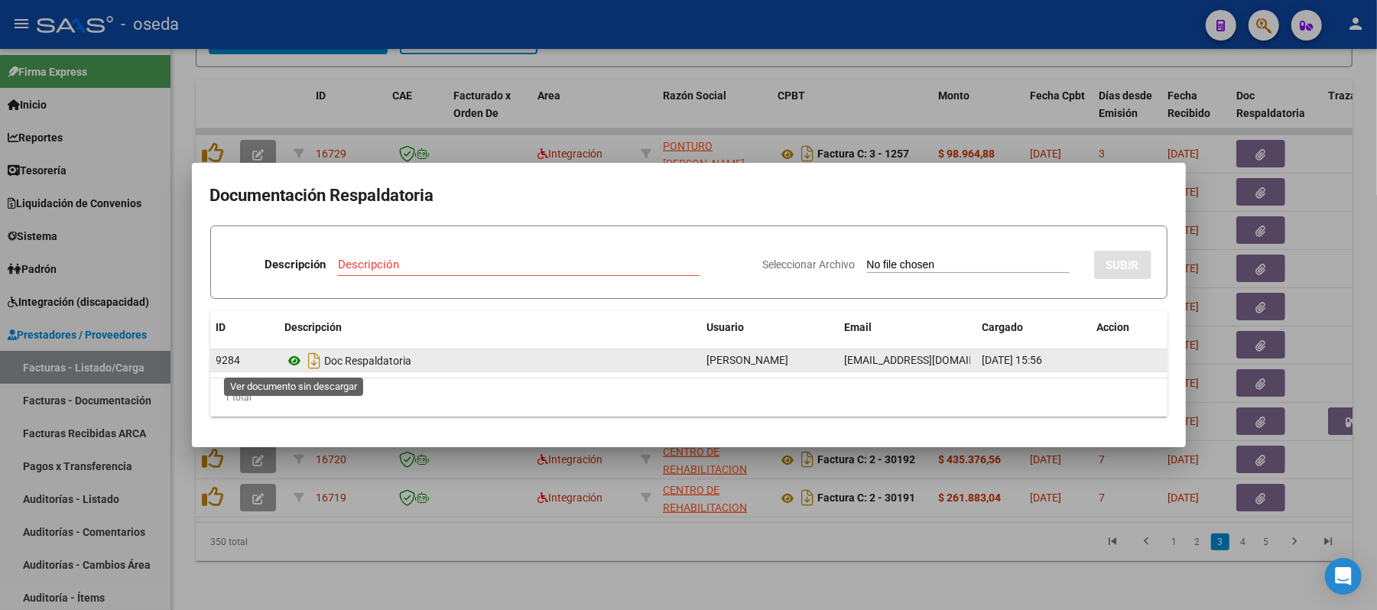
click at [291, 361] on icon at bounding box center [295, 361] width 20 height 18
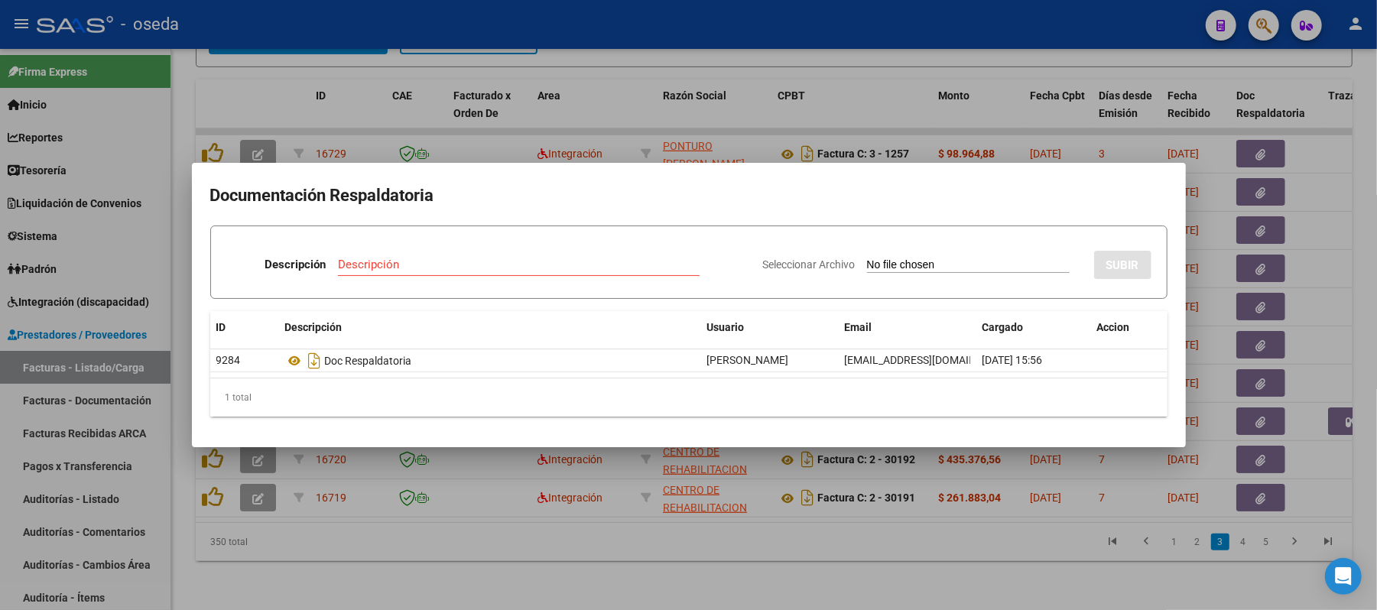
click at [704, 66] on div at bounding box center [688, 305] width 1377 height 610
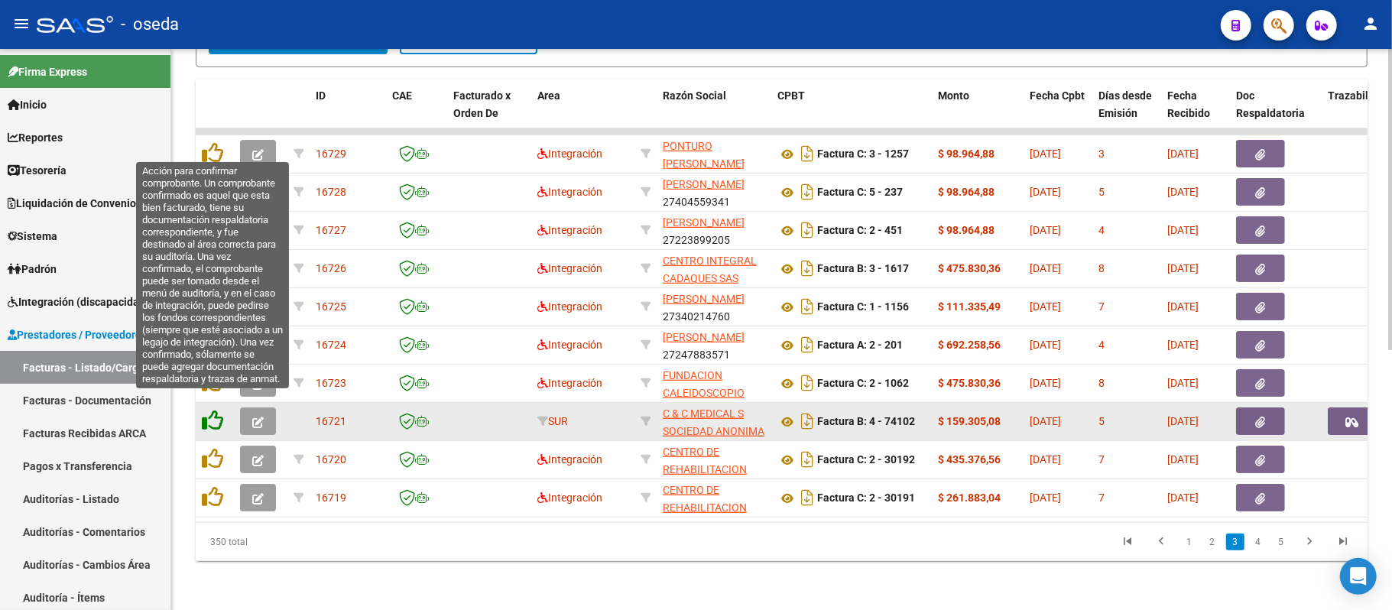
click at [205, 410] on icon at bounding box center [212, 420] width 21 height 21
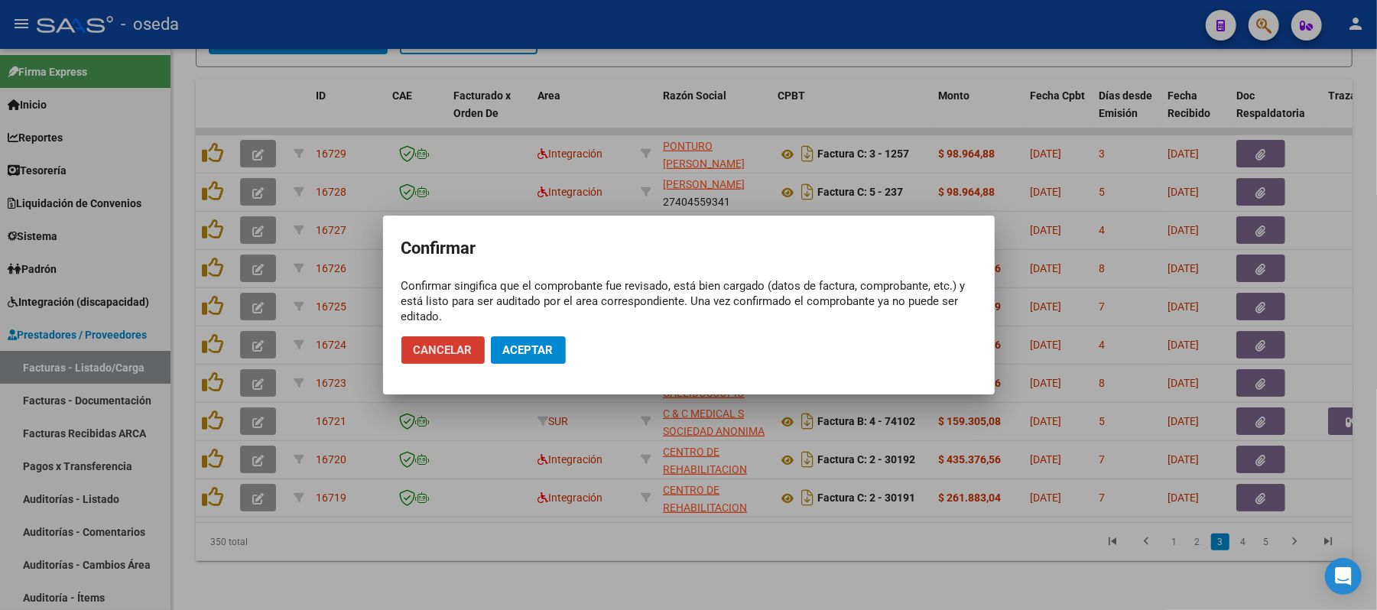
click at [536, 355] on span "Aceptar" at bounding box center [528, 350] width 50 height 14
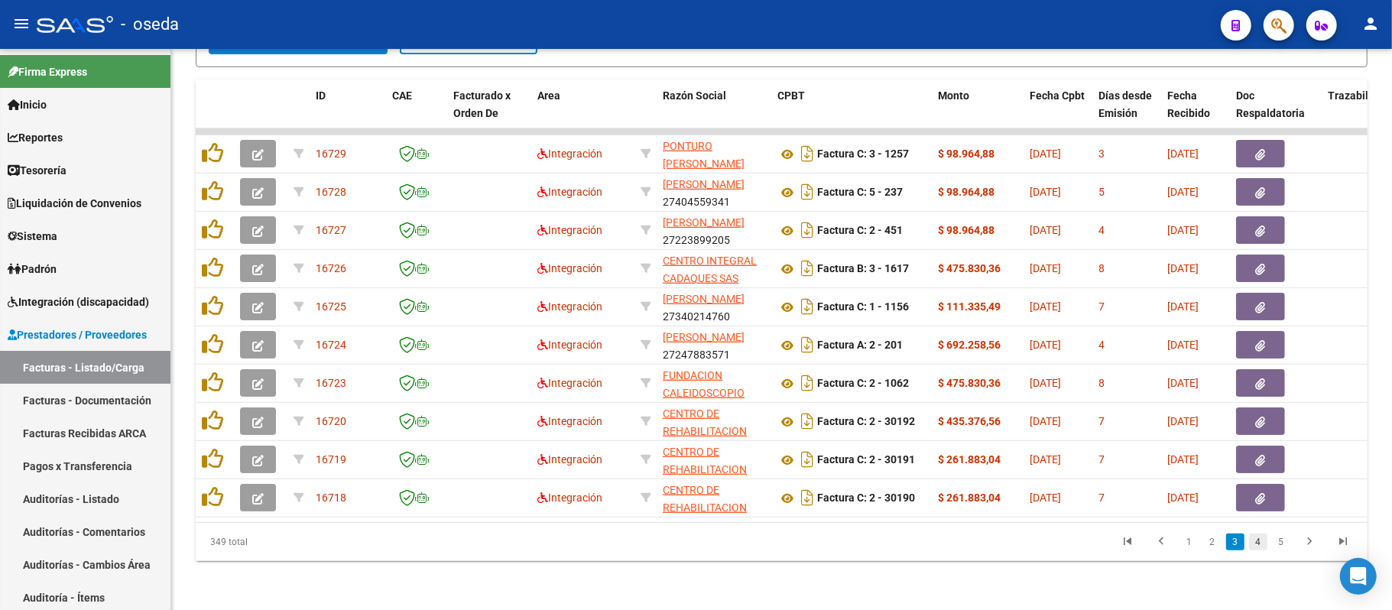
click at [1258, 537] on link "4" at bounding box center [1258, 542] width 18 height 17
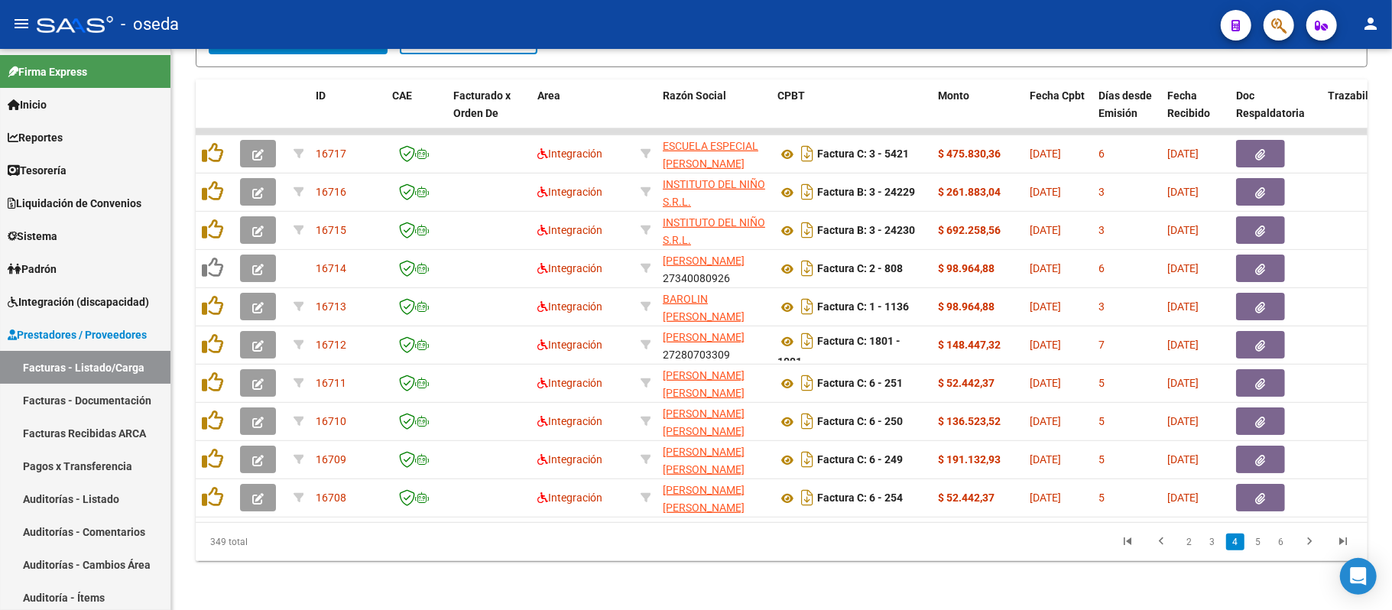
click at [1258, 537] on link "5" at bounding box center [1258, 542] width 18 height 17
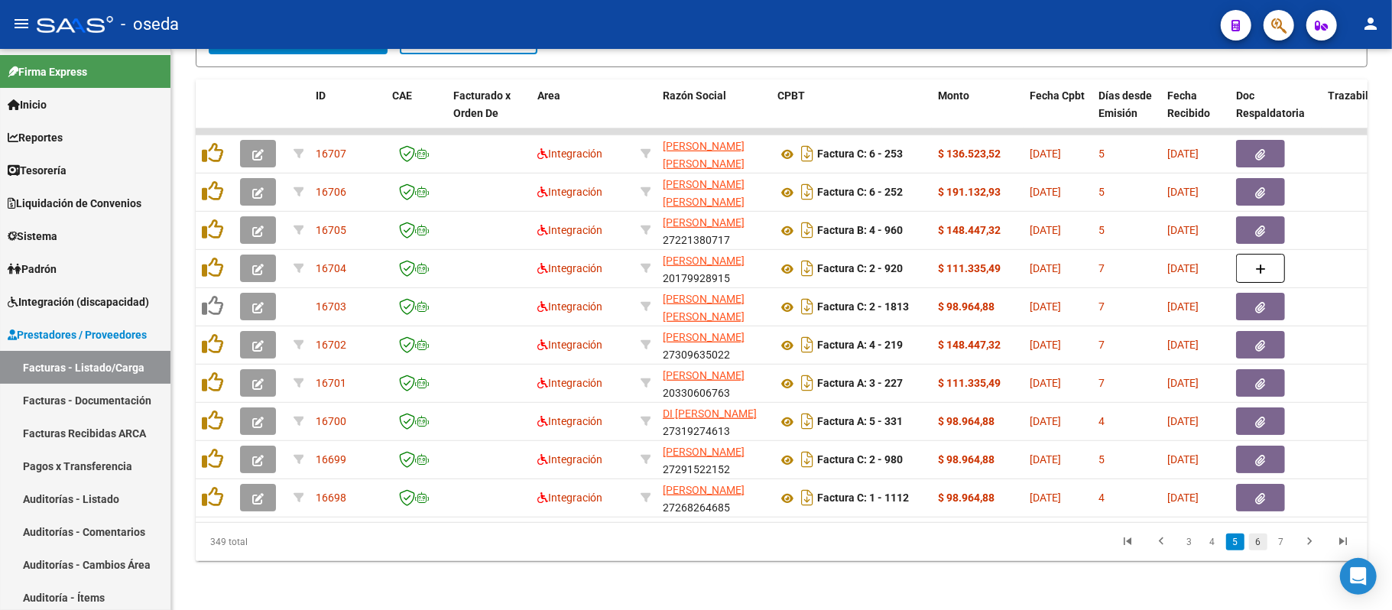
click at [1261, 547] on link "6" at bounding box center [1258, 542] width 18 height 17
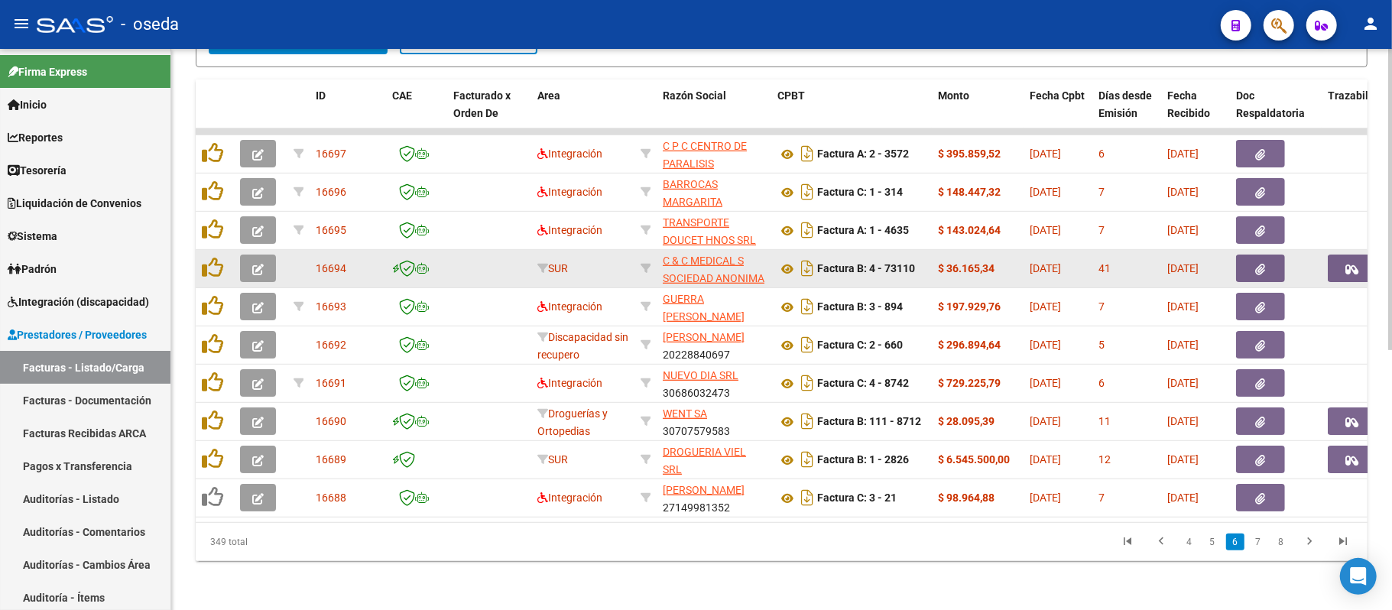
click at [1364, 255] on button "button" at bounding box center [1352, 269] width 49 height 28
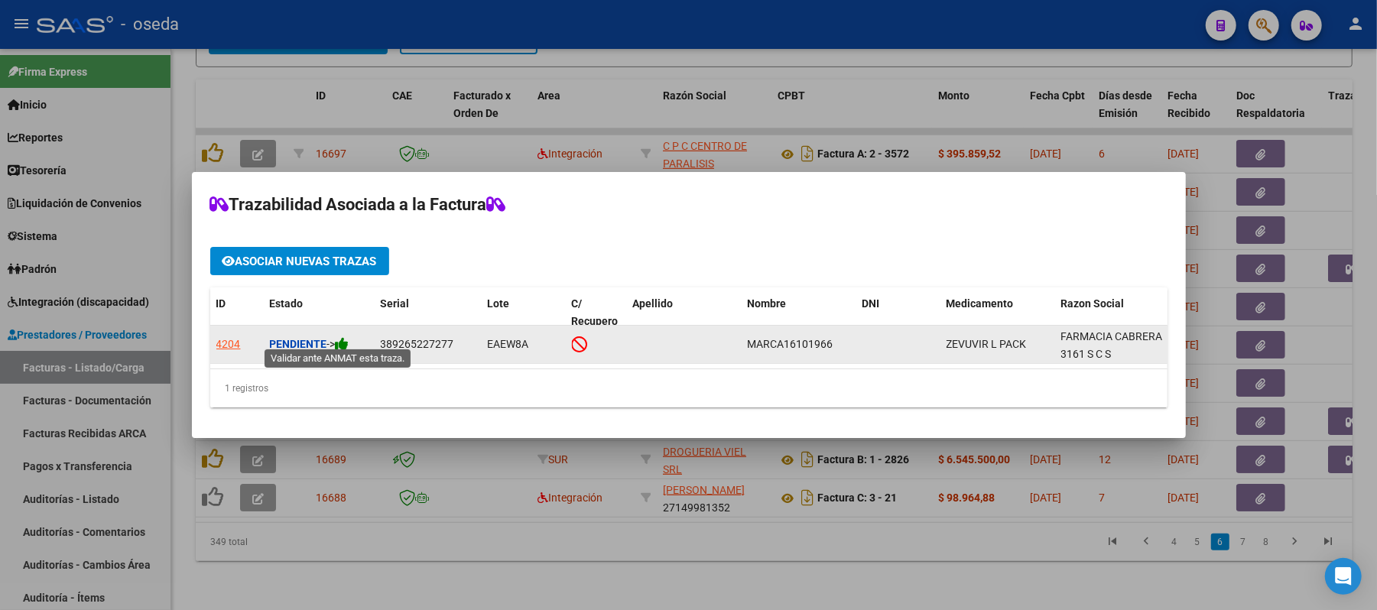
click at [349, 336] on icon at bounding box center [343, 343] width 14 height 15
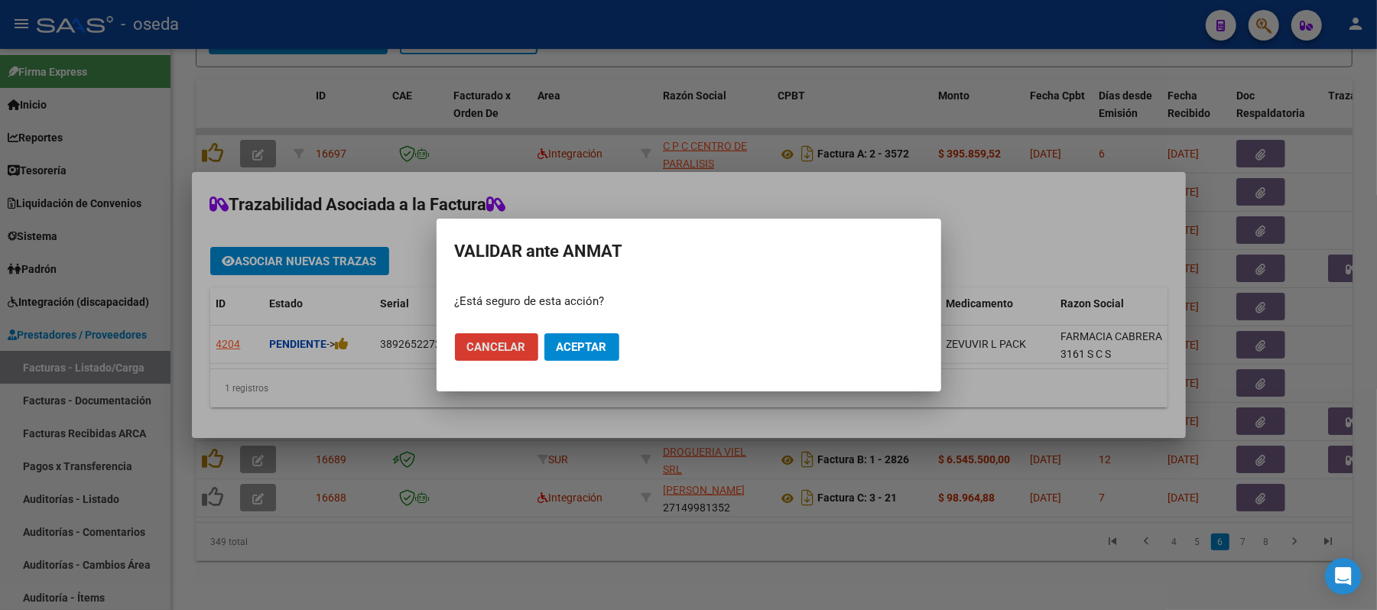
click at [579, 340] on span "Aceptar" at bounding box center [582, 347] width 50 height 14
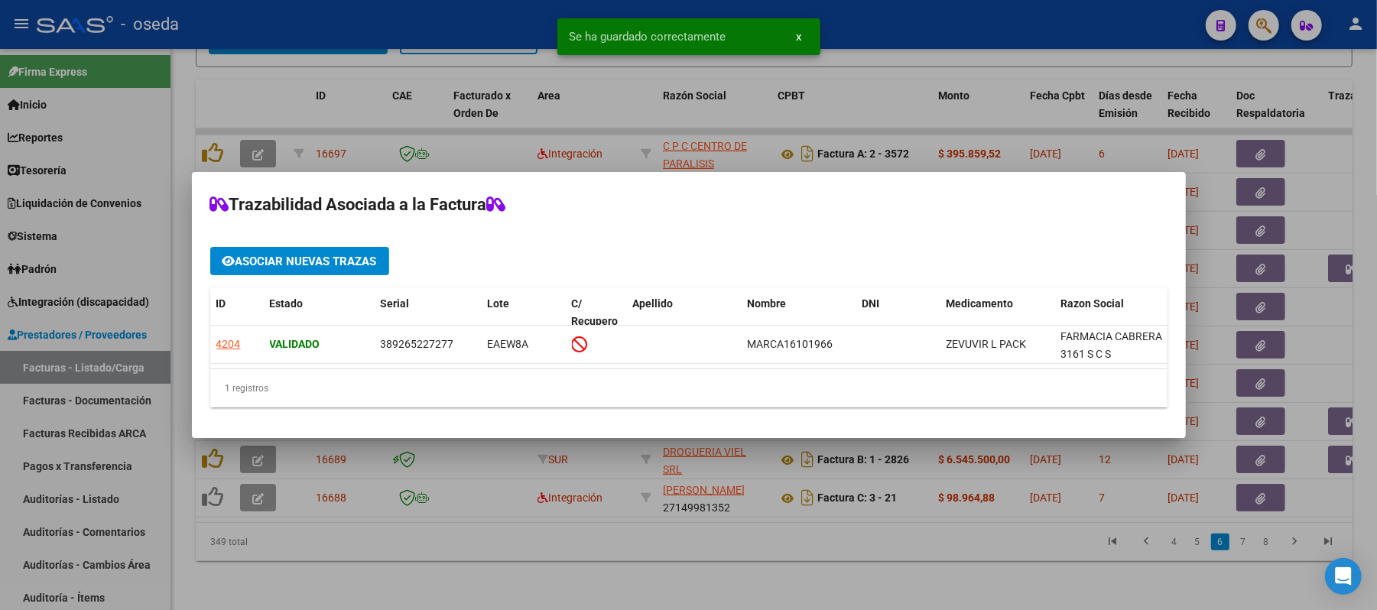
click at [1329, 277] on div at bounding box center [688, 305] width 1377 height 610
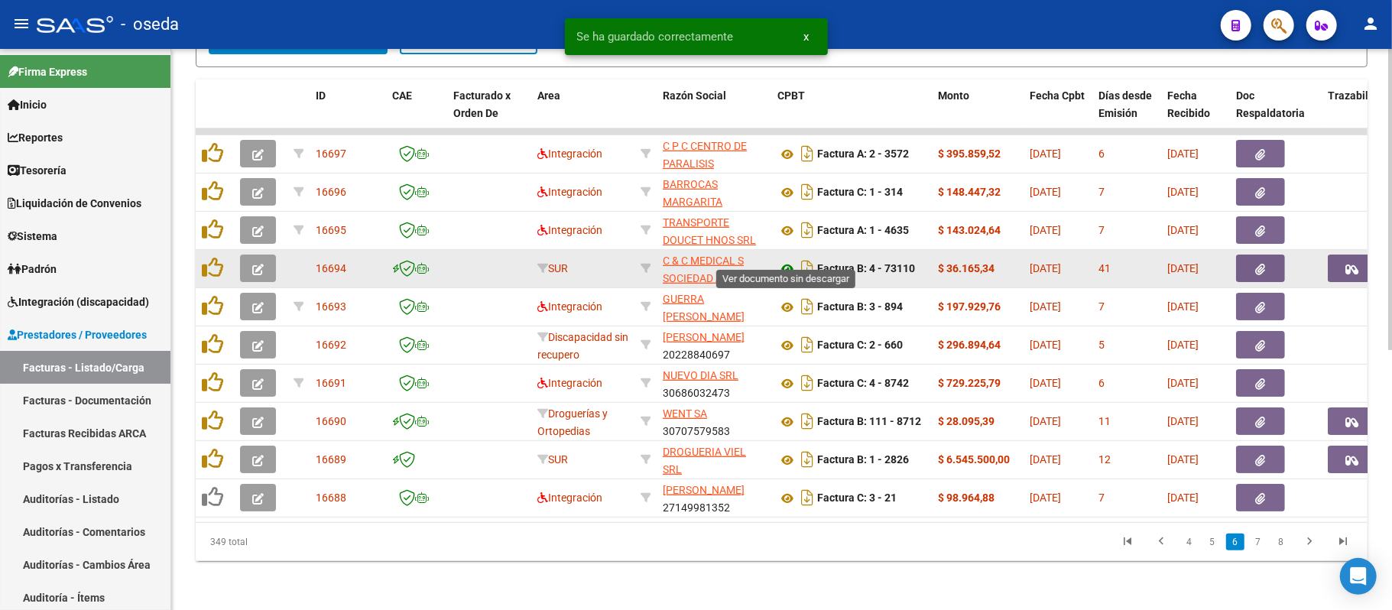
click at [786, 260] on icon at bounding box center [787, 269] width 20 height 18
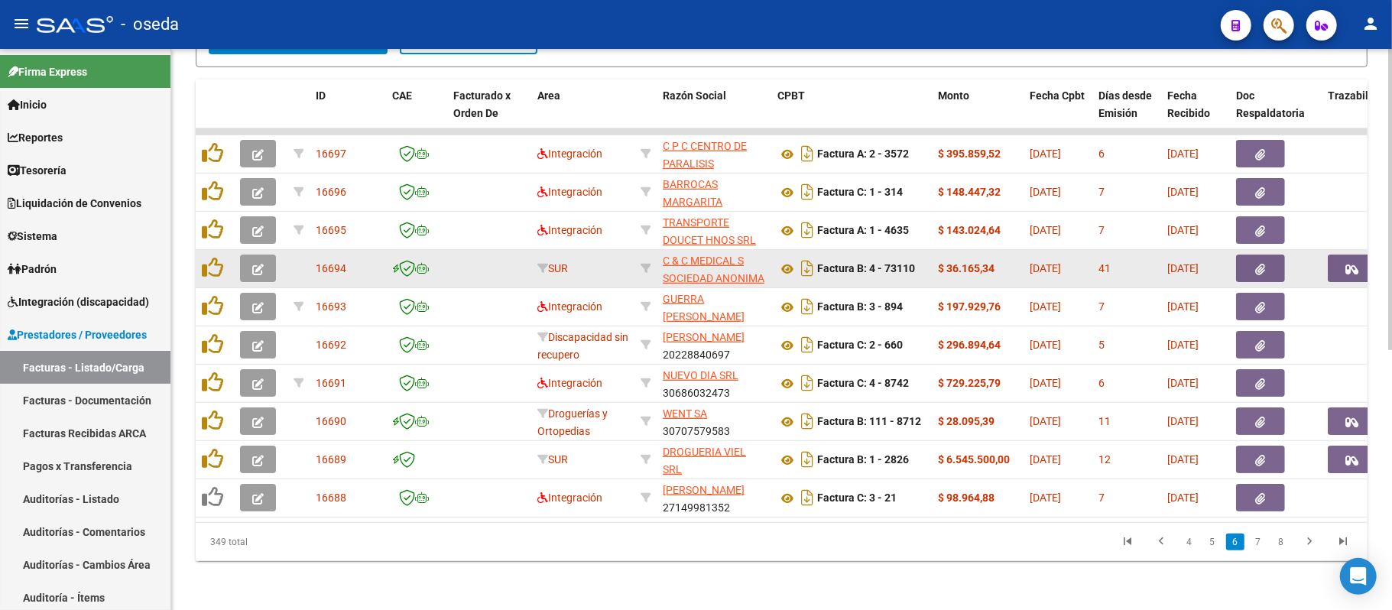
click at [1258, 264] on icon "button" at bounding box center [1261, 269] width 10 height 11
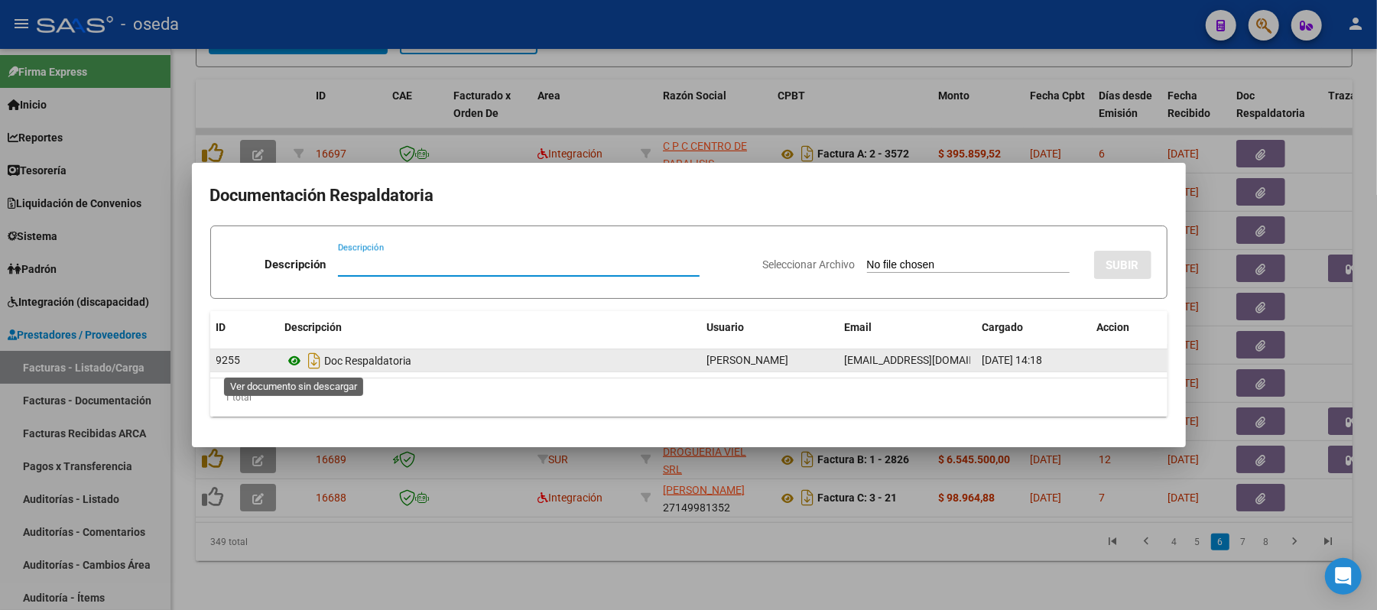
click at [295, 359] on icon at bounding box center [295, 361] width 20 height 18
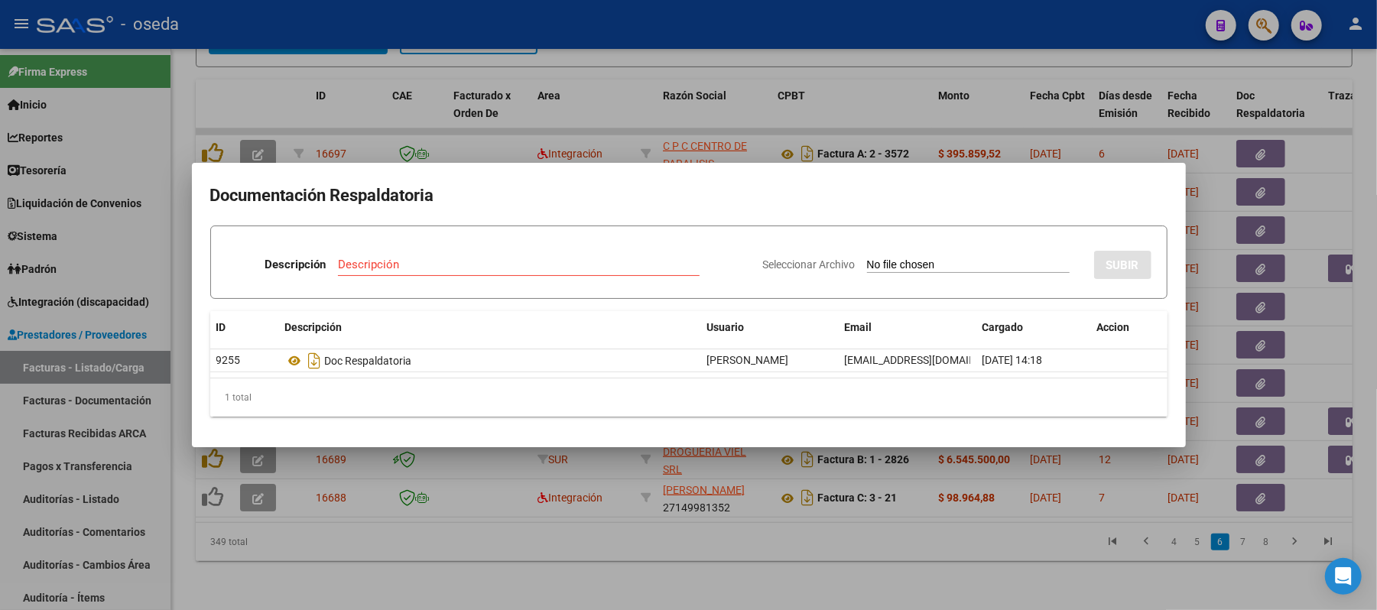
click at [812, 535] on div at bounding box center [688, 305] width 1377 height 610
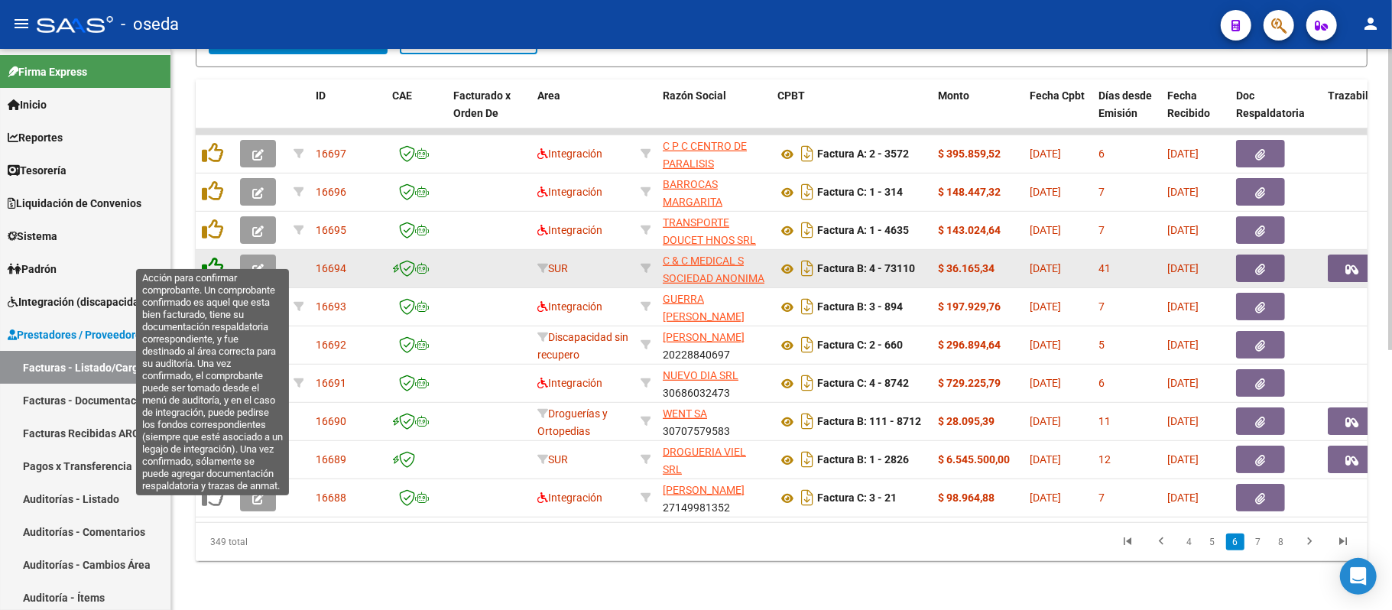
click at [209, 257] on icon at bounding box center [212, 267] width 21 height 21
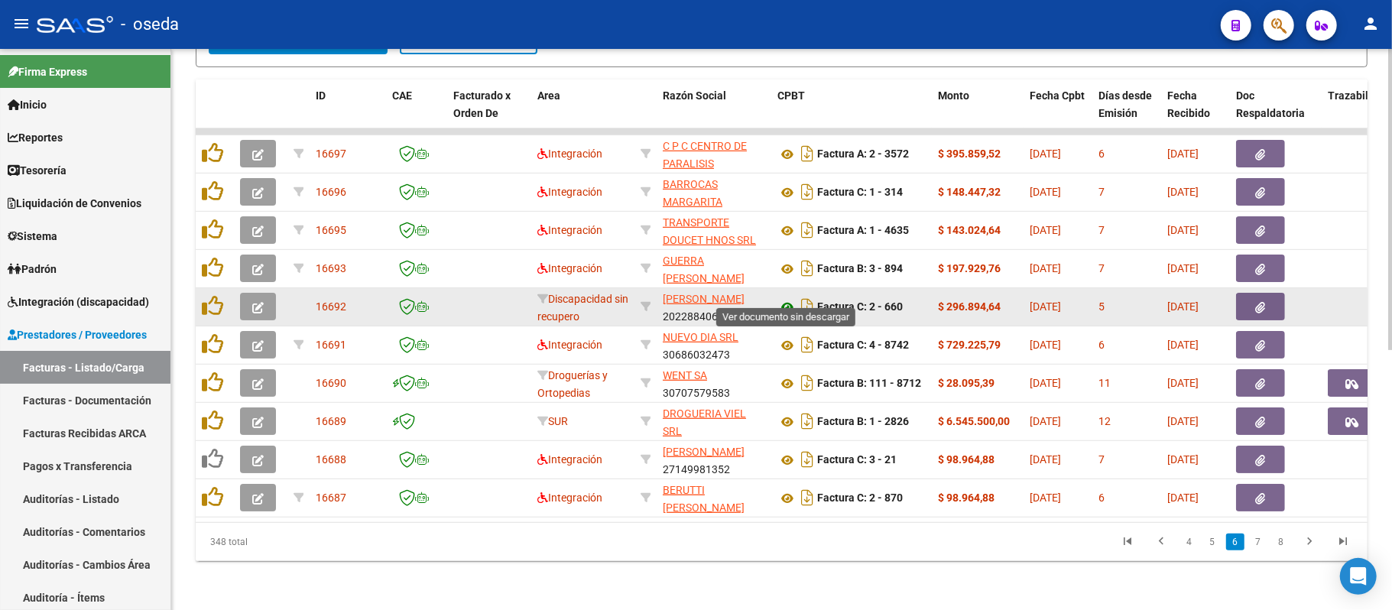
click at [789, 298] on icon at bounding box center [787, 307] width 20 height 18
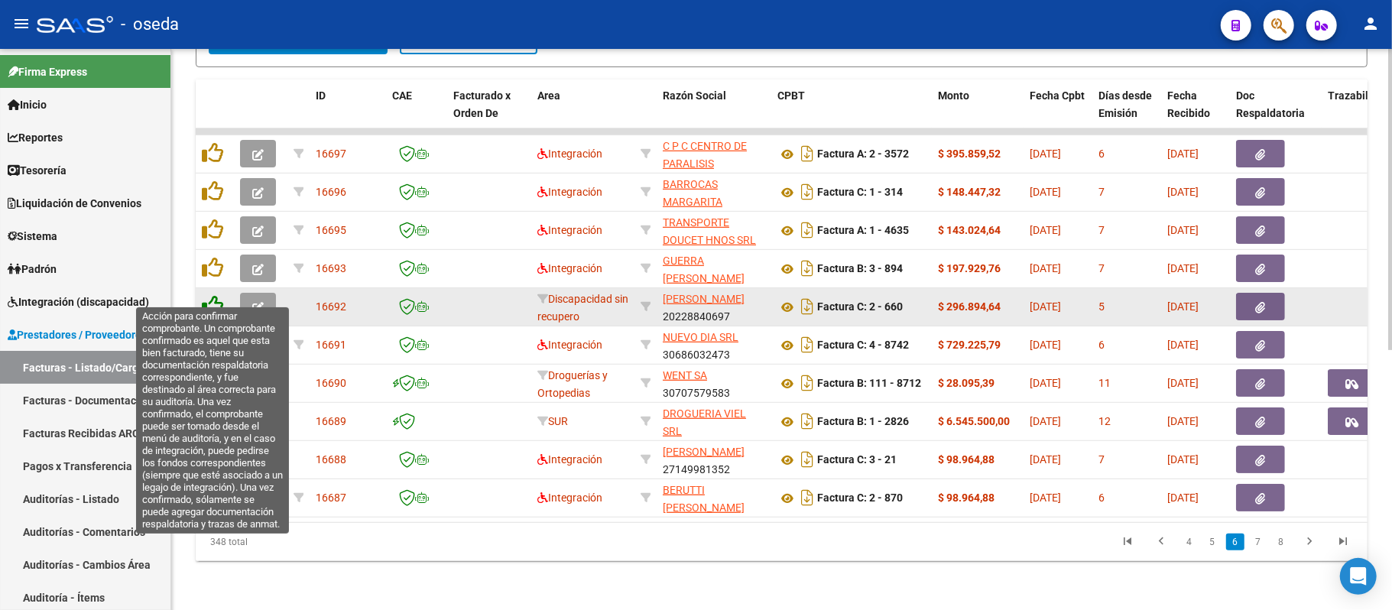
click at [213, 295] on icon at bounding box center [212, 305] width 21 height 21
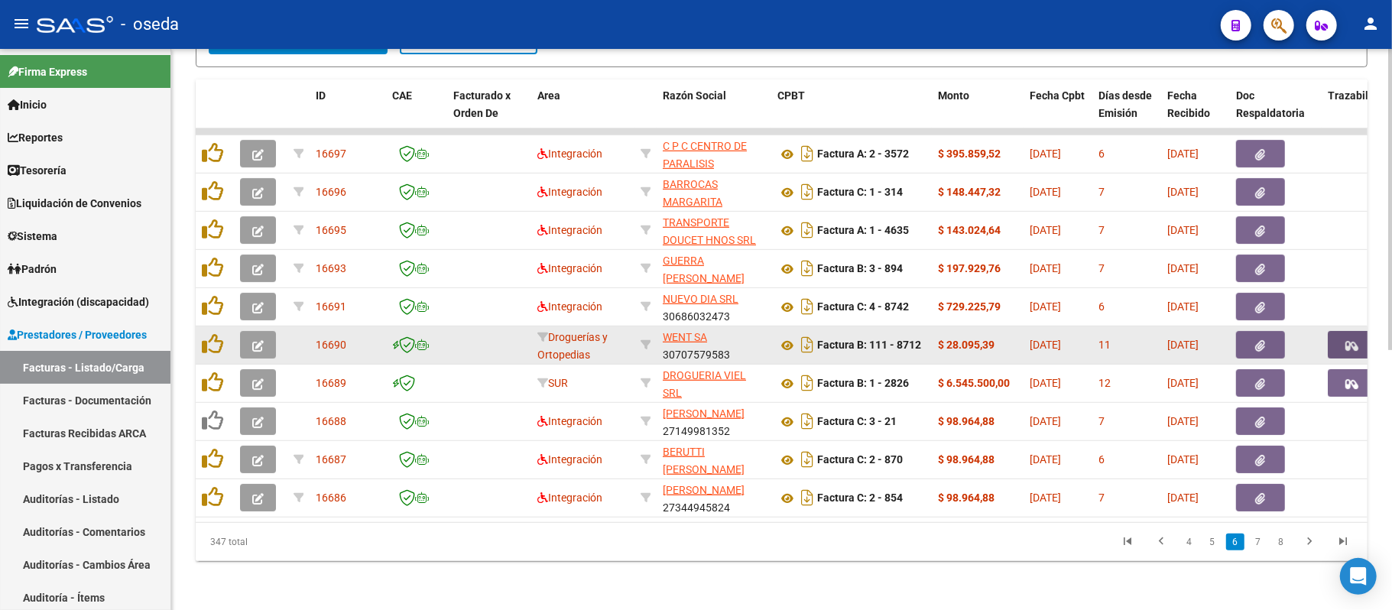
click at [1364, 331] on button "button" at bounding box center [1352, 345] width 49 height 28
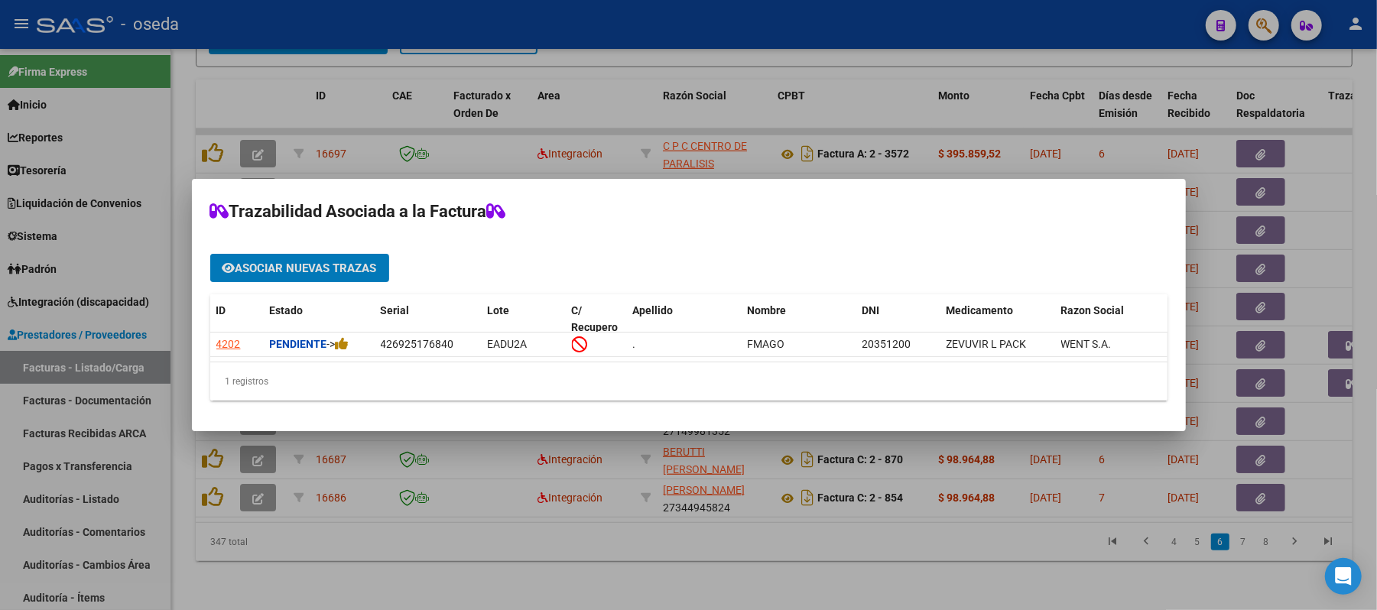
click at [1347, 218] on div at bounding box center [688, 305] width 1377 height 610
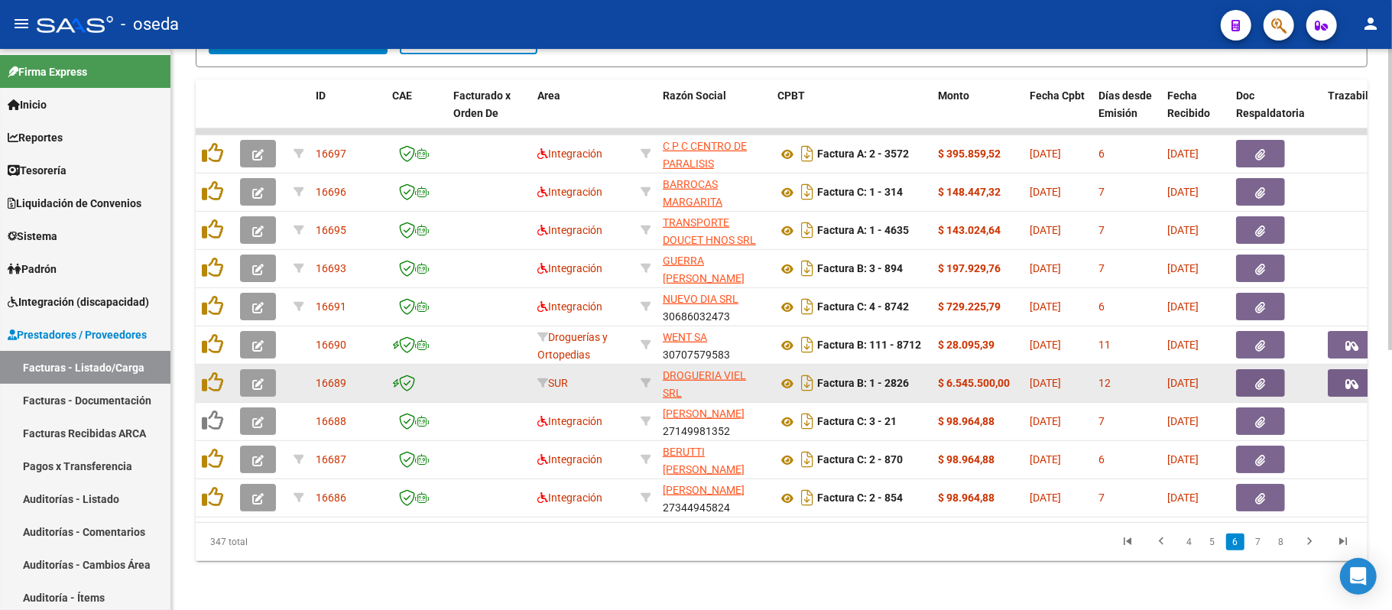
click at [1347, 378] on icon "button" at bounding box center [1352, 383] width 13 height 11
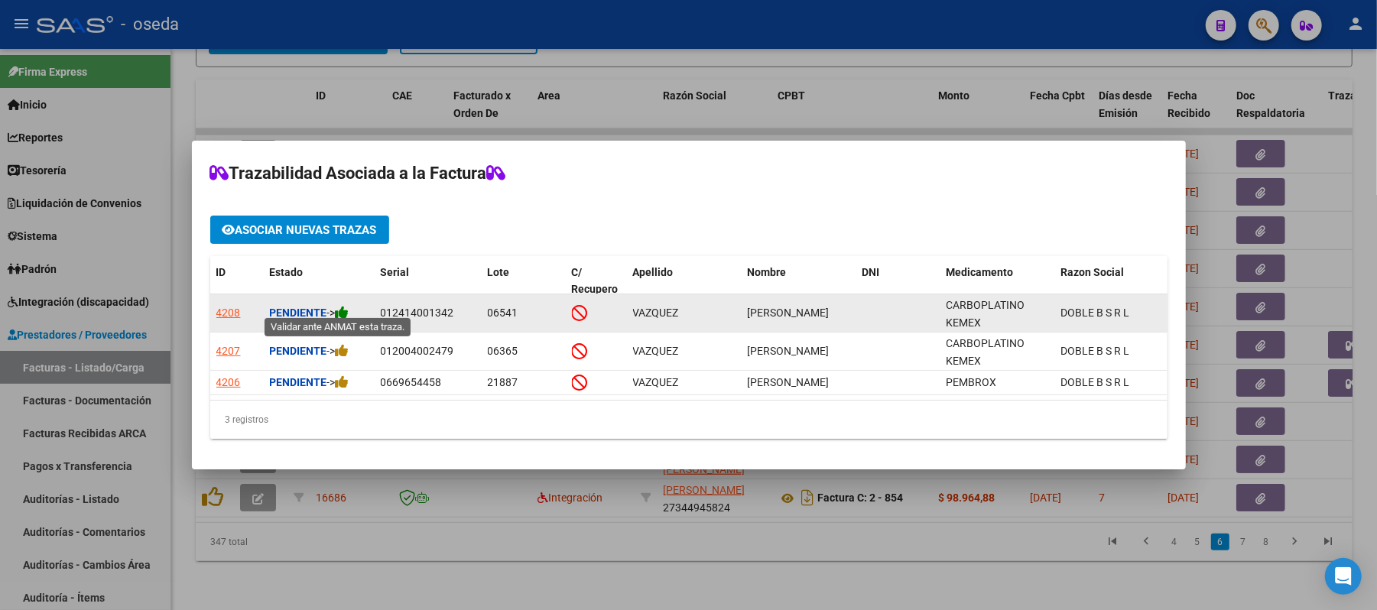
click at [340, 305] on icon at bounding box center [343, 312] width 14 height 15
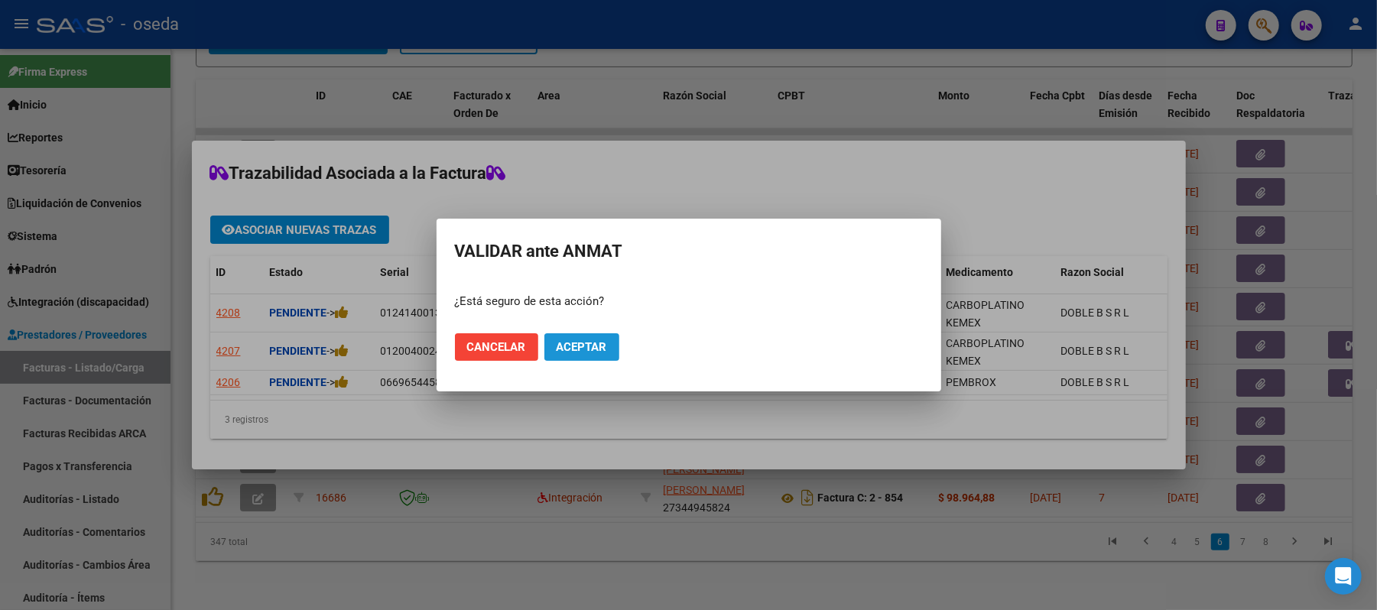
click at [603, 349] on span "Aceptar" at bounding box center [582, 347] width 50 height 14
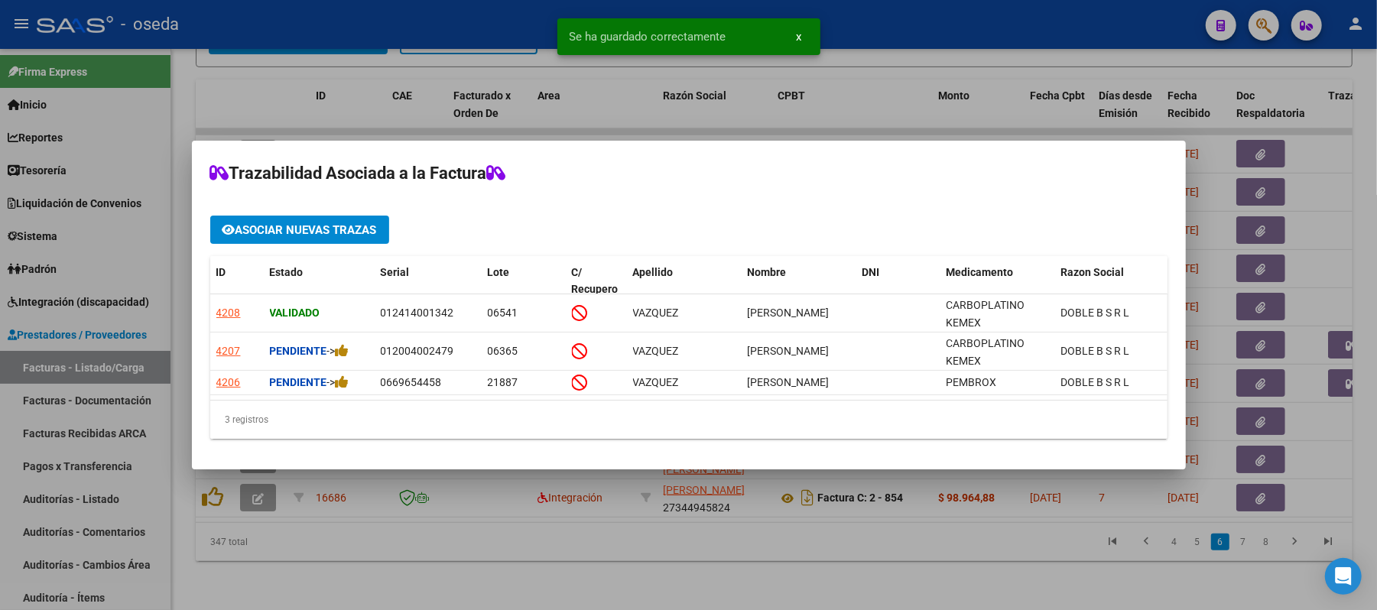
click at [352, 352] on div "Pendiente ->" at bounding box center [319, 351] width 99 height 18
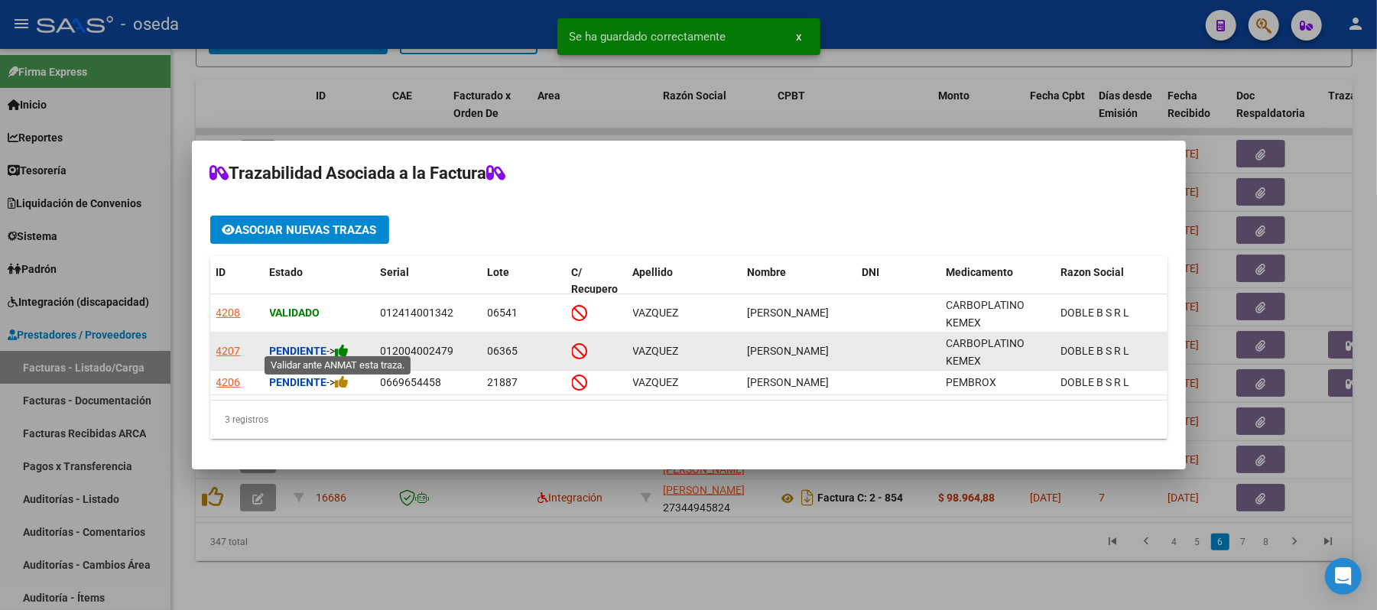
click at [347, 346] on icon at bounding box center [343, 350] width 14 height 15
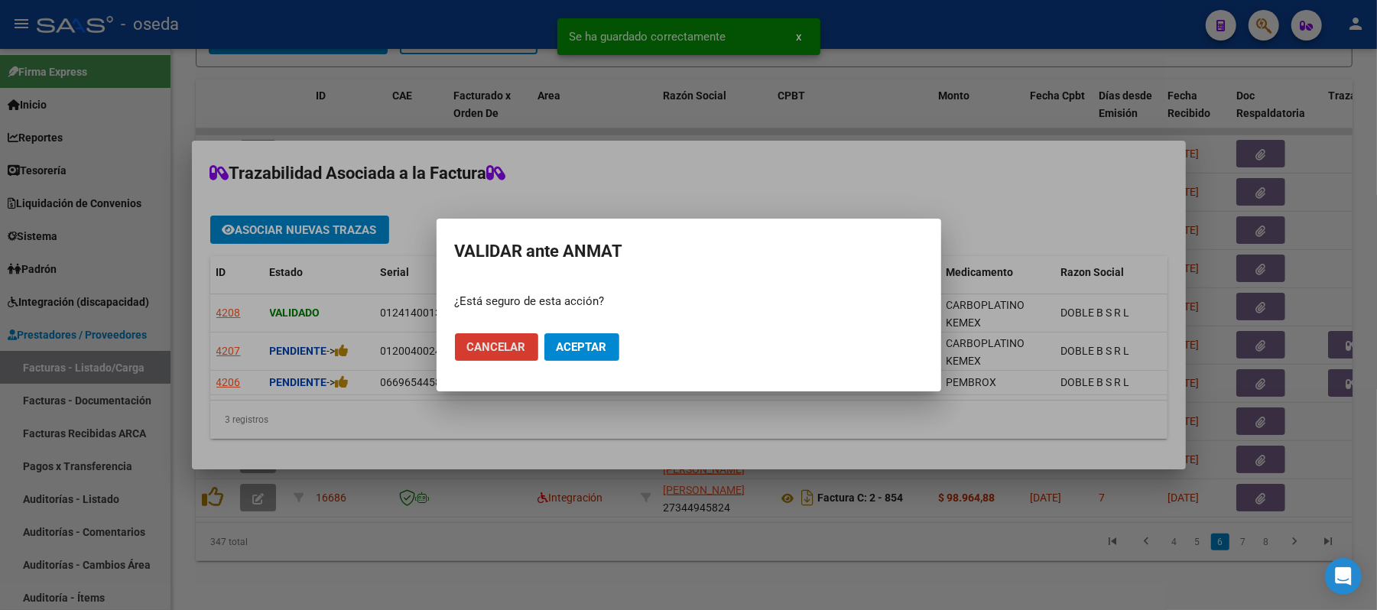
click at [590, 342] on span "Aceptar" at bounding box center [582, 347] width 50 height 14
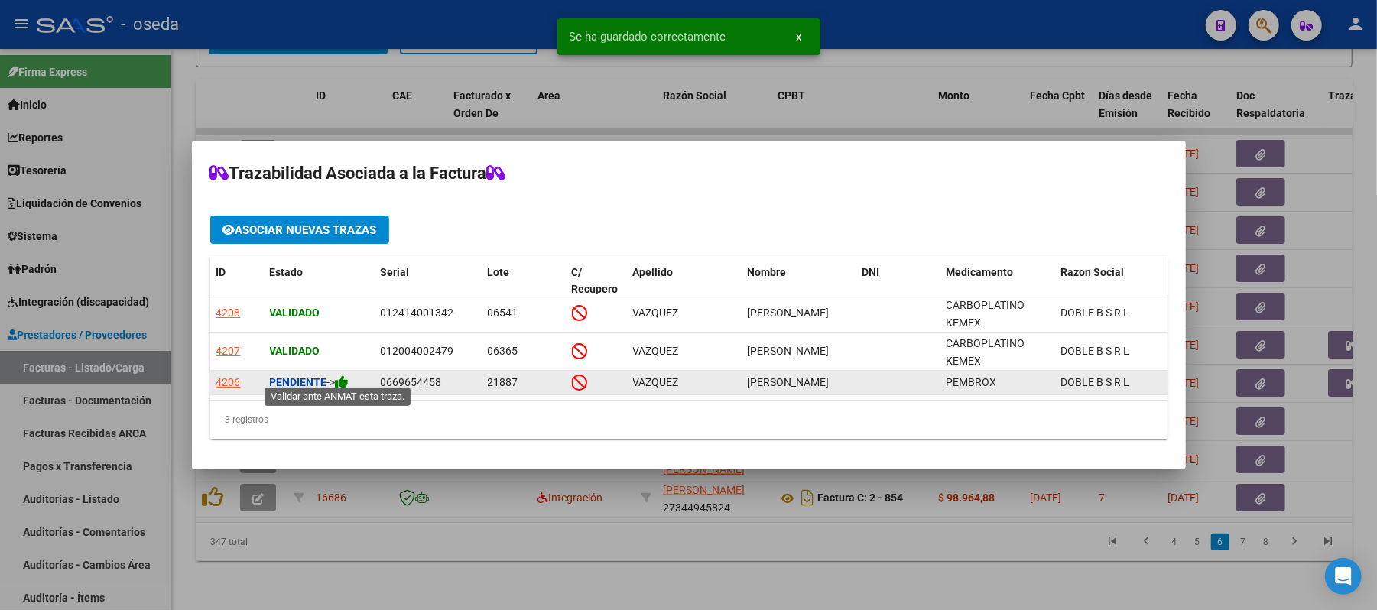
click at [349, 375] on icon at bounding box center [343, 382] width 14 height 15
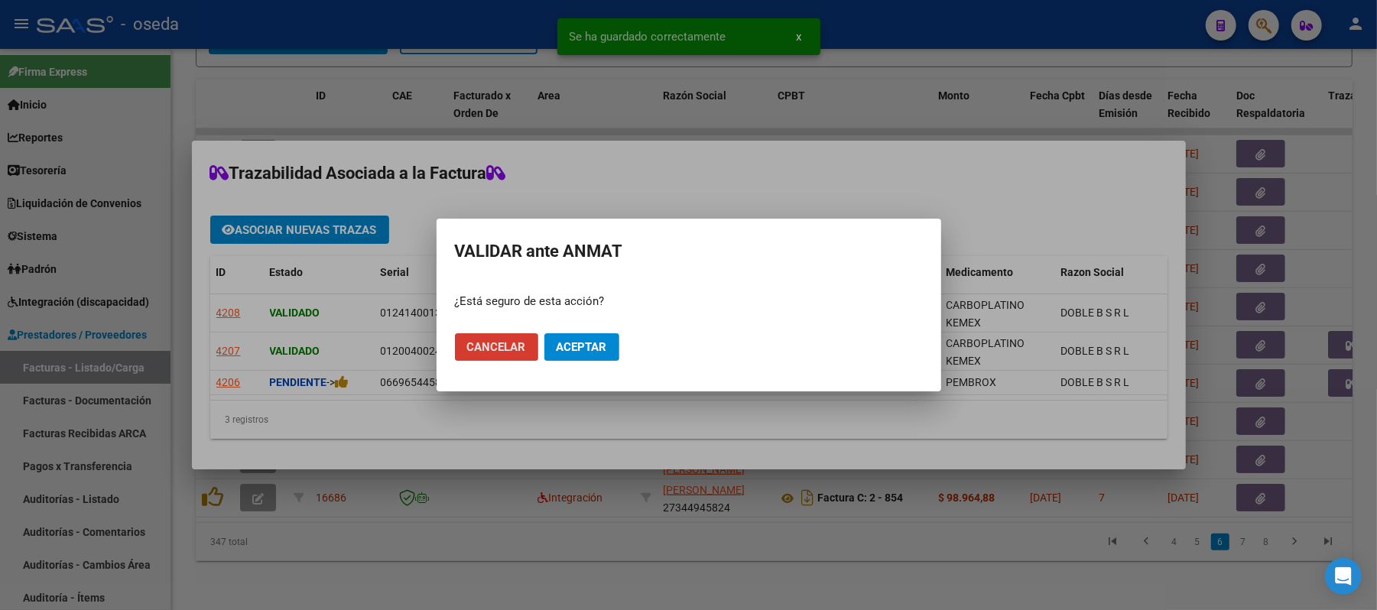
click at [598, 349] on span "Aceptar" at bounding box center [582, 347] width 50 height 14
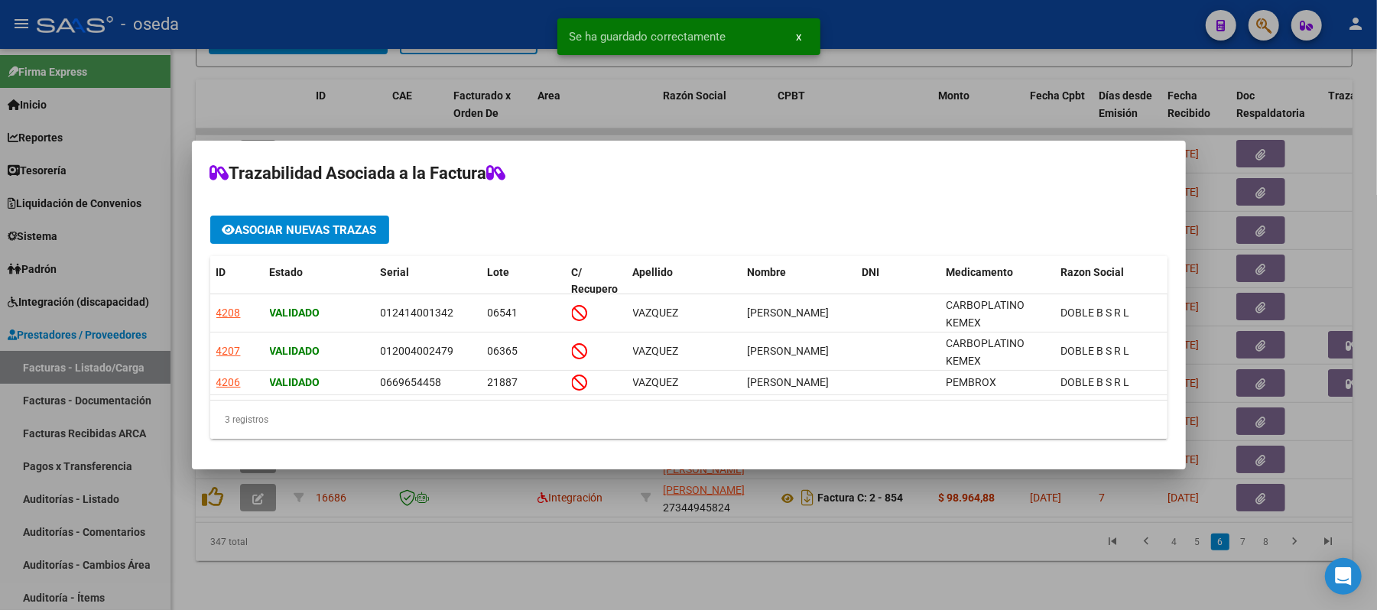
click at [821, 583] on div at bounding box center [688, 305] width 1377 height 610
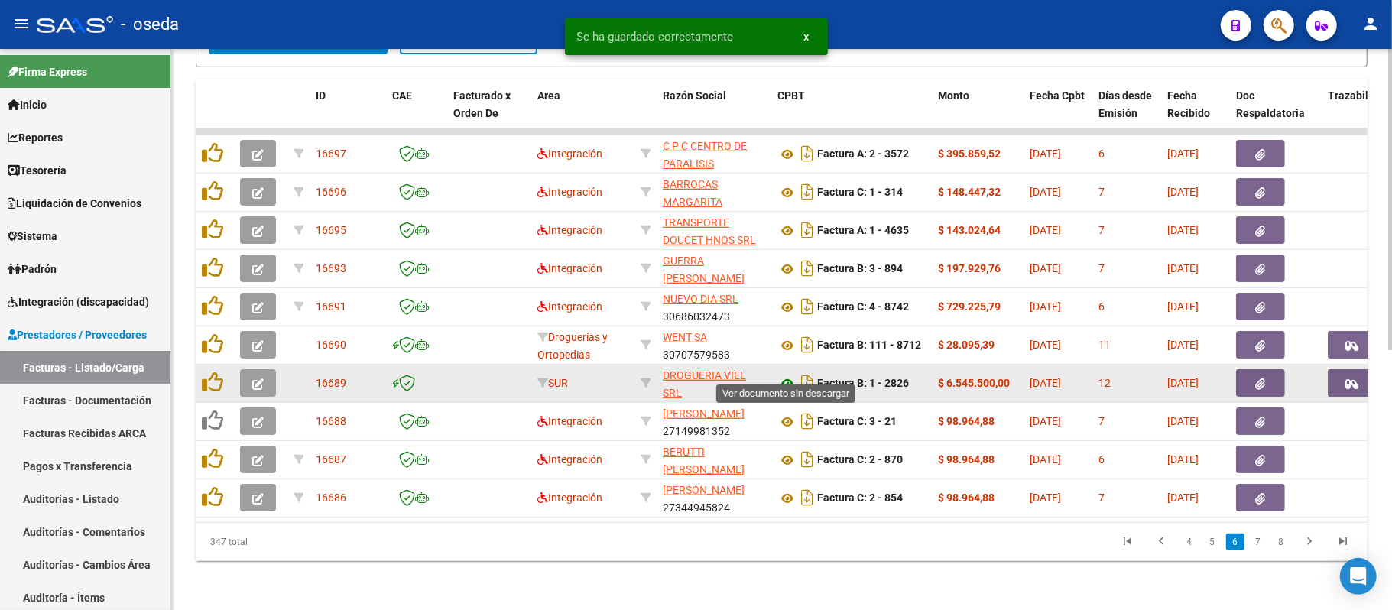
click at [786, 375] on icon at bounding box center [787, 384] width 20 height 18
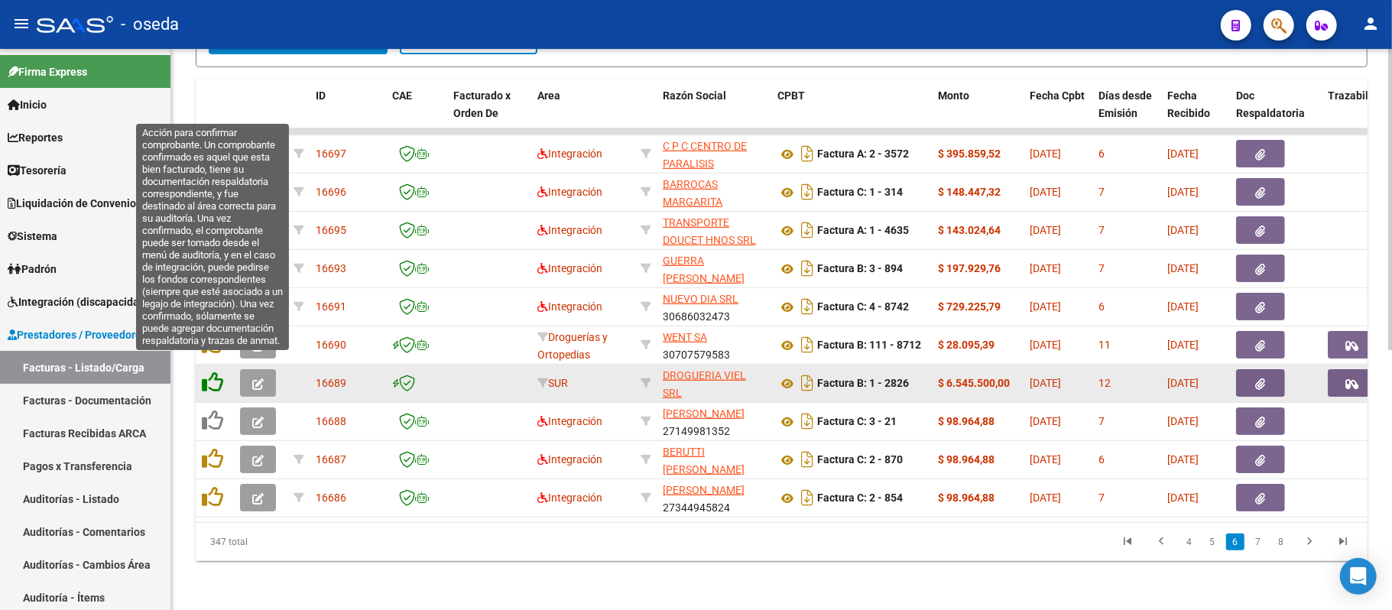
click at [209, 372] on icon at bounding box center [212, 382] width 21 height 21
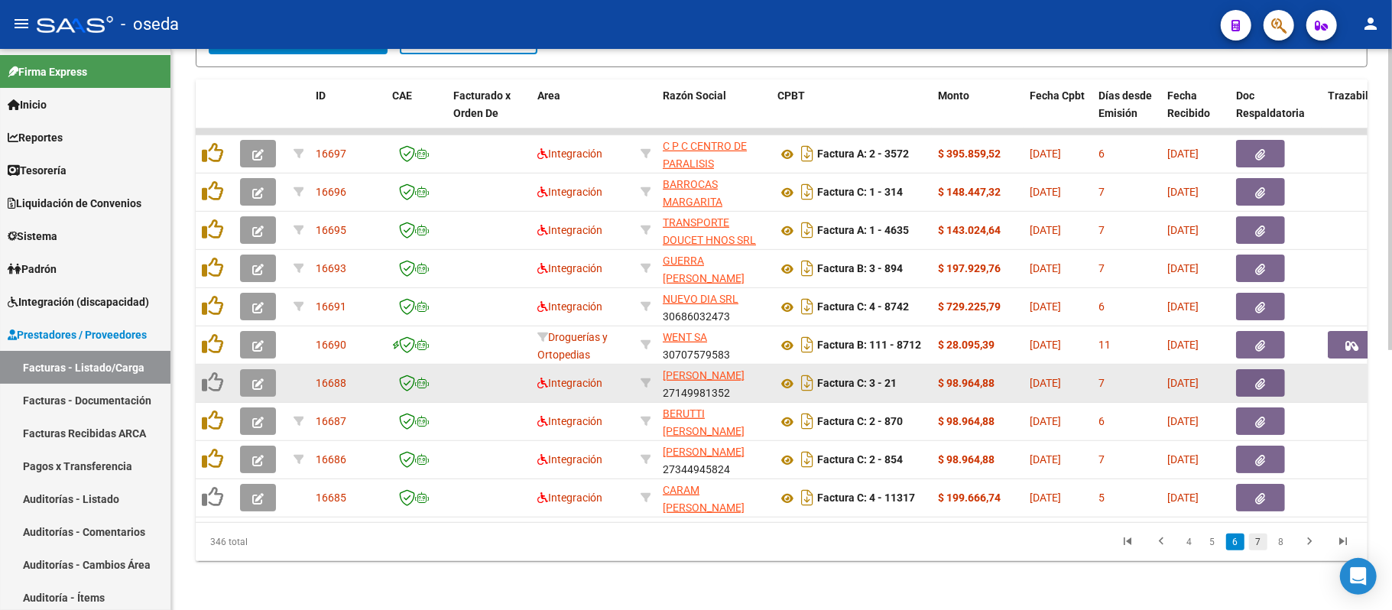
click at [1251, 545] on link "7" at bounding box center [1258, 542] width 18 height 17
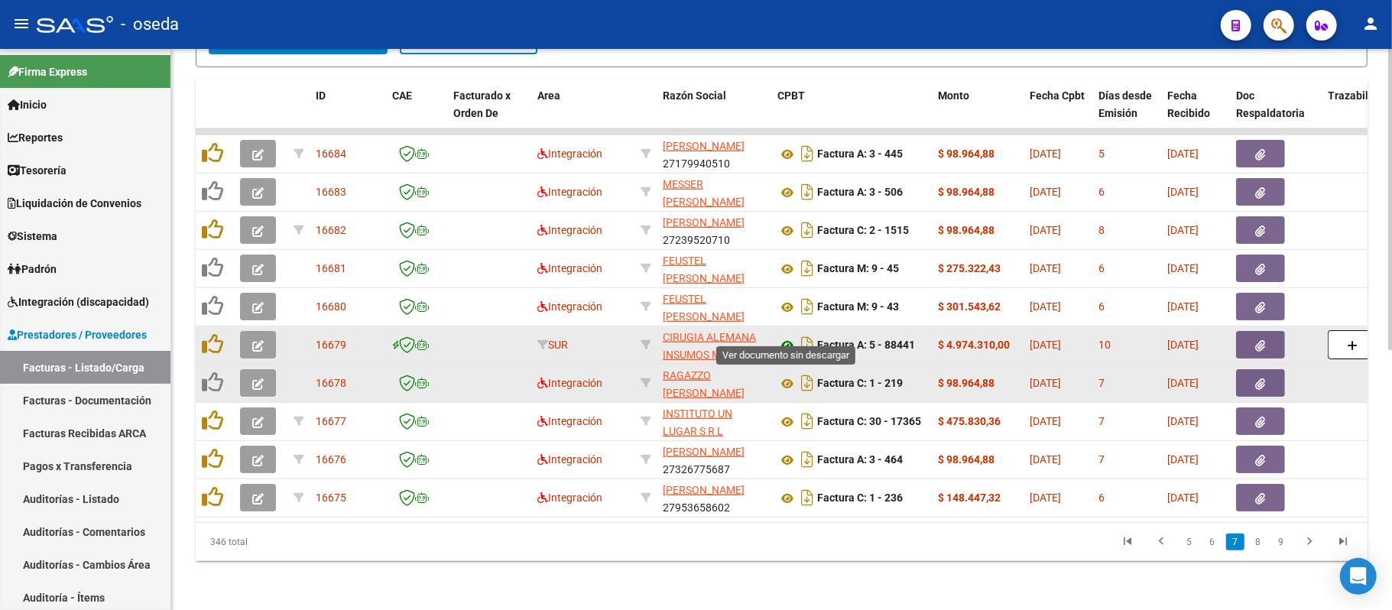
click at [784, 336] on icon at bounding box center [787, 345] width 20 height 18
click at [1261, 340] on icon "button" at bounding box center [1261, 345] width 10 height 11
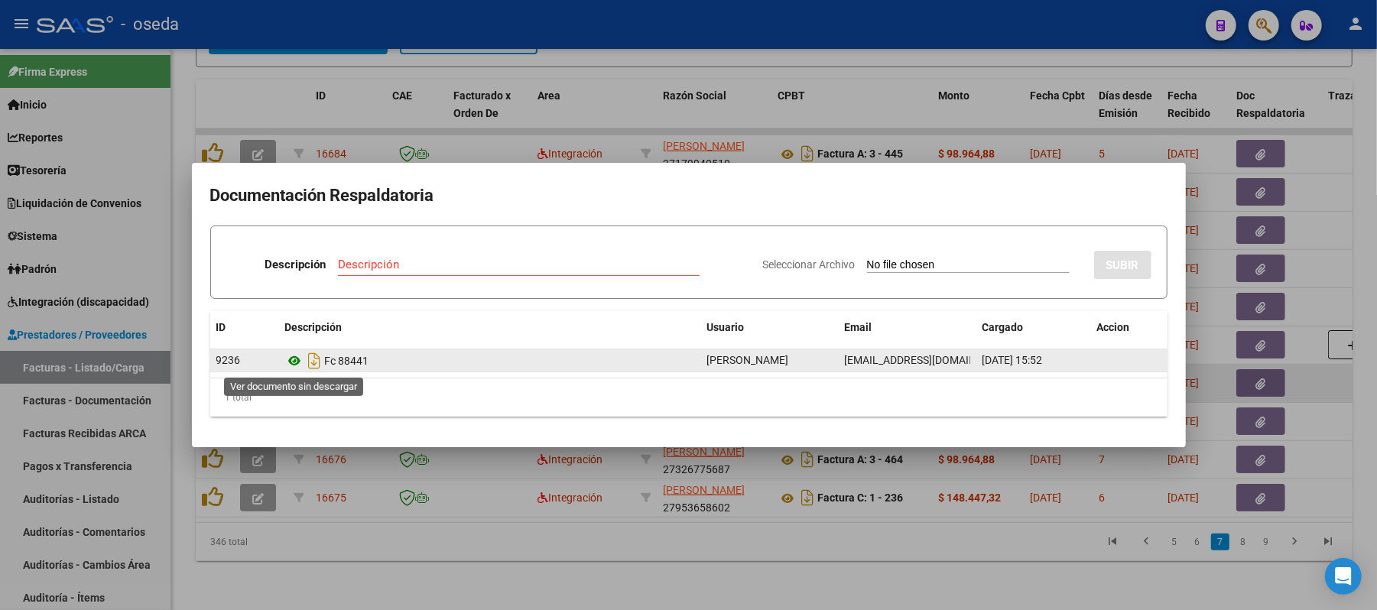
click at [289, 362] on icon at bounding box center [295, 361] width 20 height 18
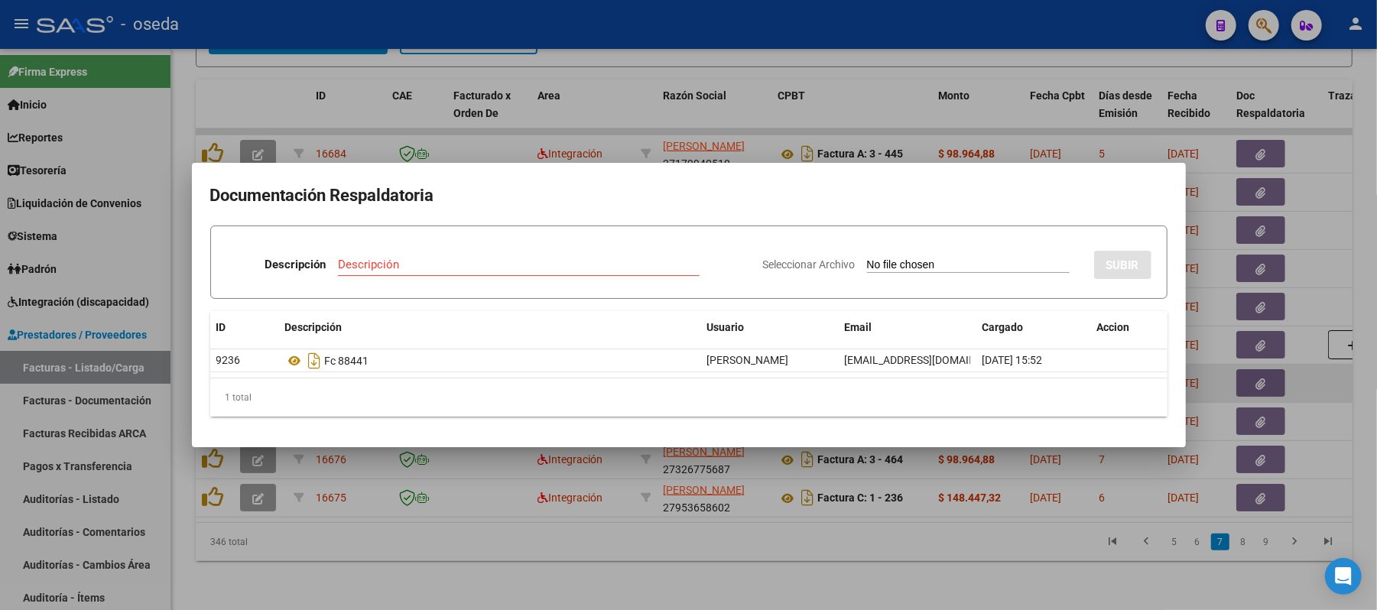
click at [792, 28] on div at bounding box center [688, 305] width 1377 height 610
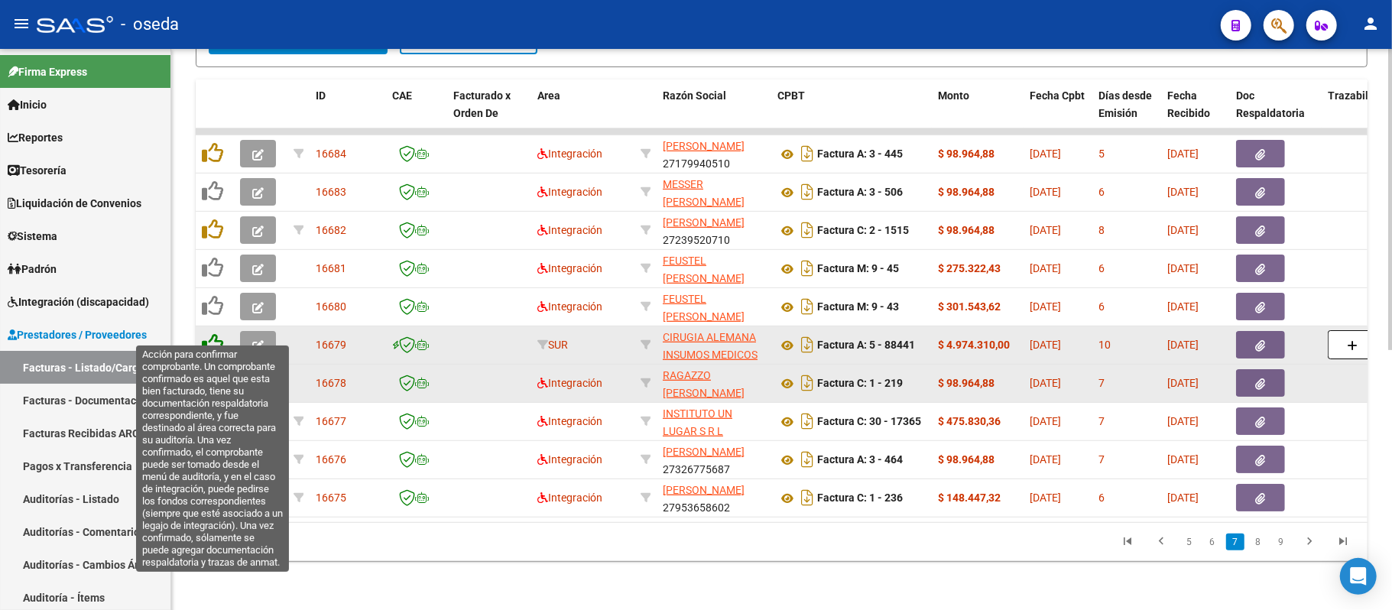
click at [208, 333] on icon at bounding box center [212, 343] width 21 height 21
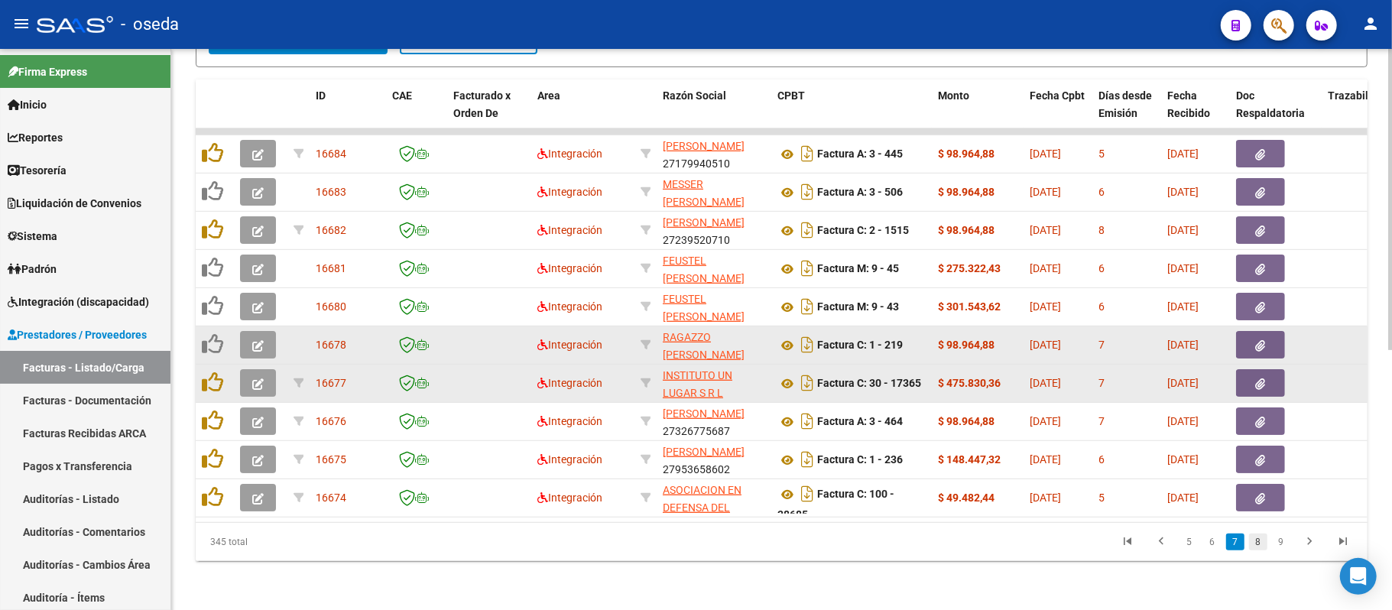
click at [1261, 542] on link "8" at bounding box center [1258, 542] width 18 height 17
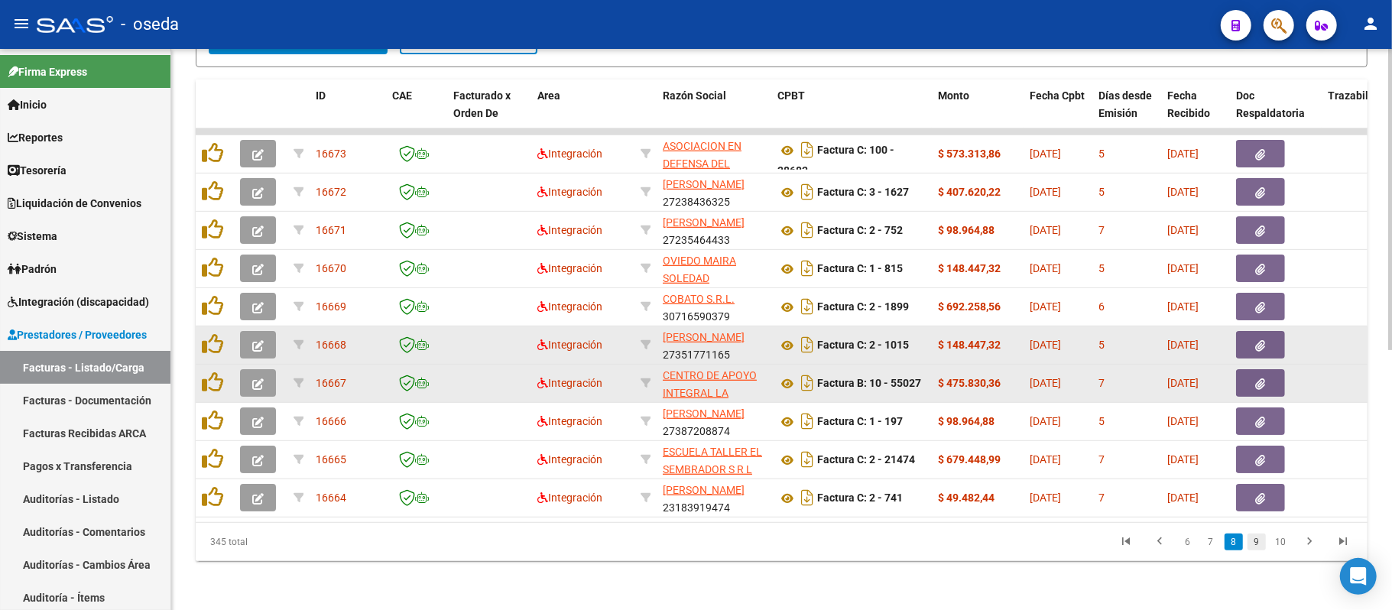
click at [1258, 542] on link "9" at bounding box center [1257, 542] width 18 height 17
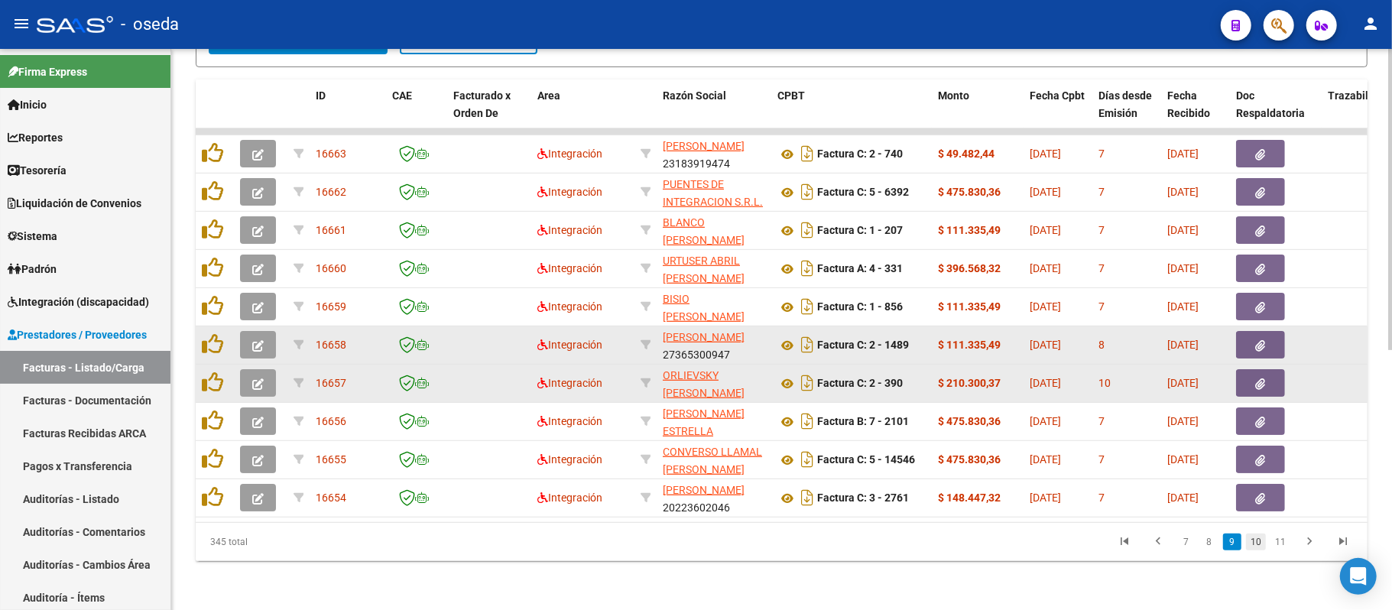
click at [1254, 546] on link "10" at bounding box center [1256, 542] width 20 height 17
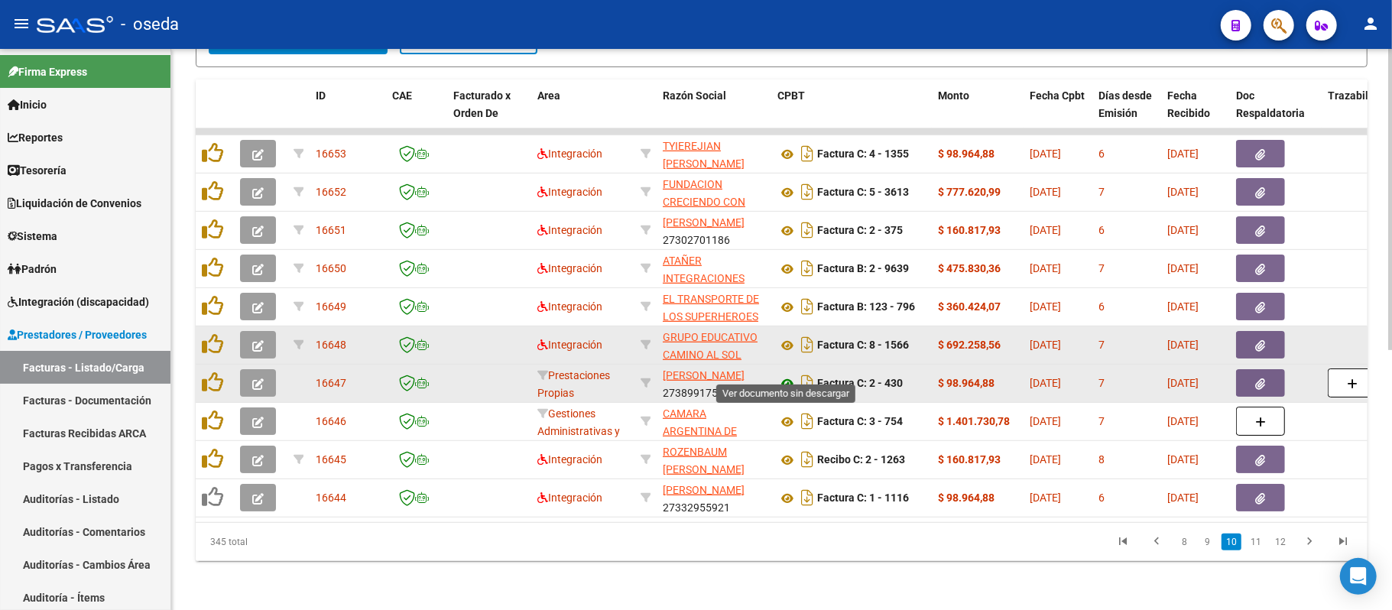
click at [781, 375] on icon at bounding box center [787, 384] width 20 height 18
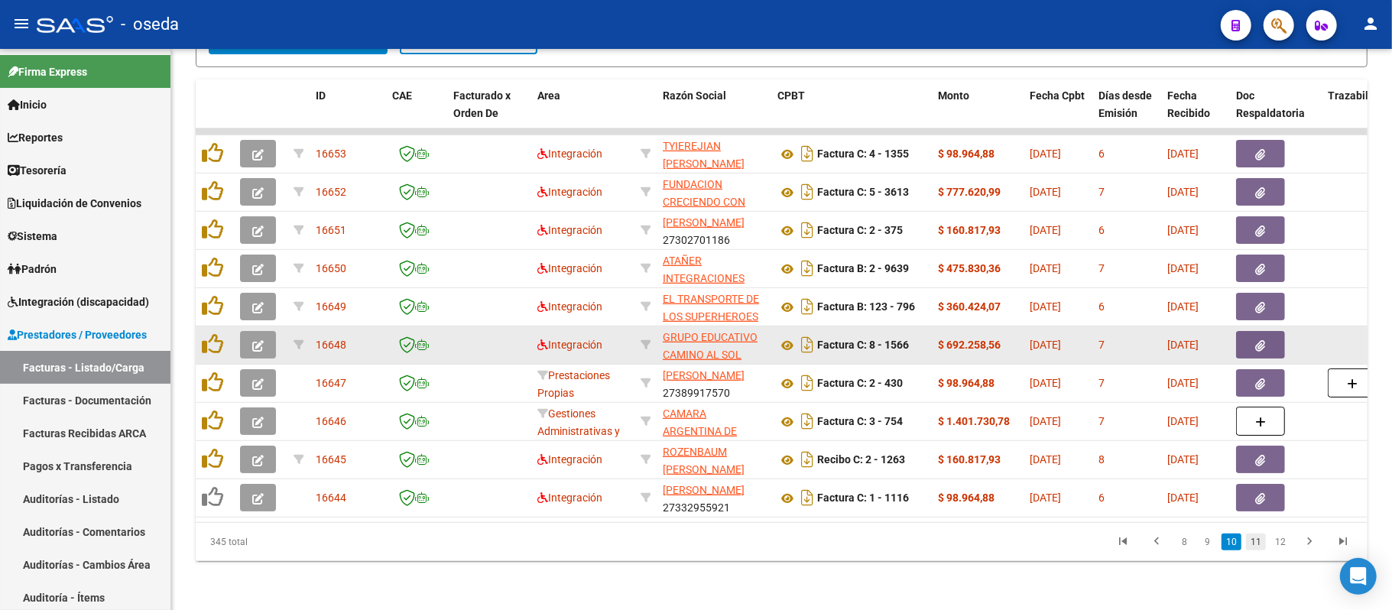
click at [1255, 542] on link "11" at bounding box center [1256, 542] width 20 height 17
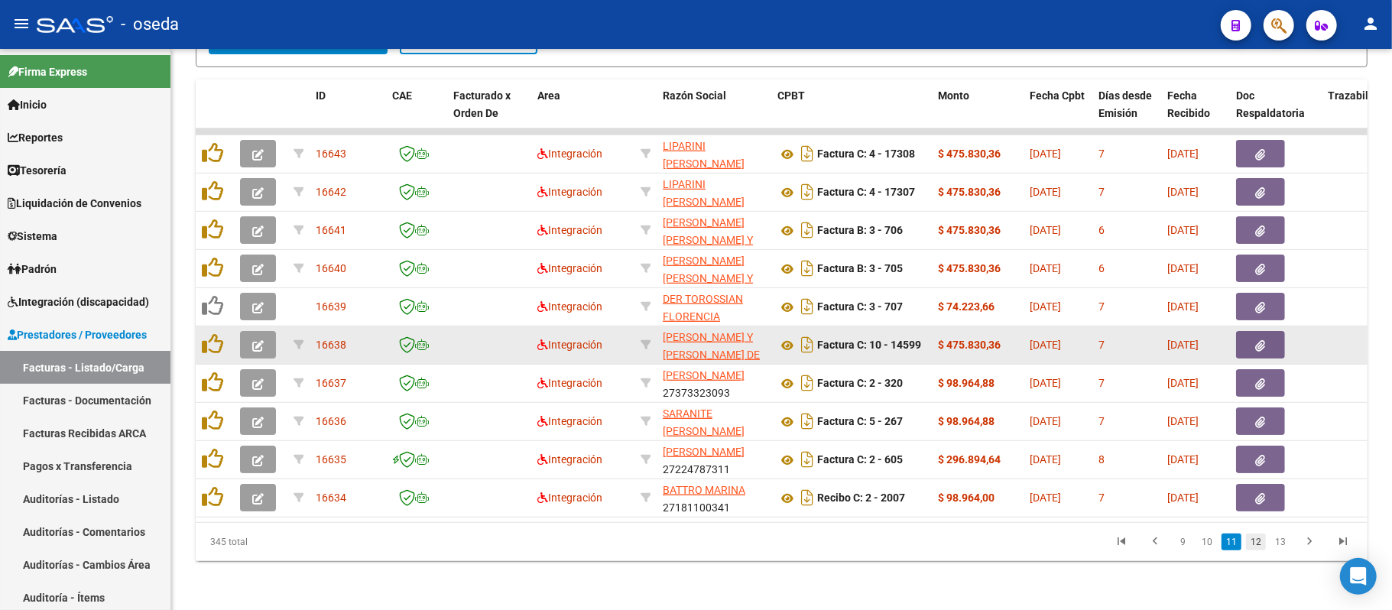
click at [1251, 538] on link "12" at bounding box center [1256, 542] width 20 height 17
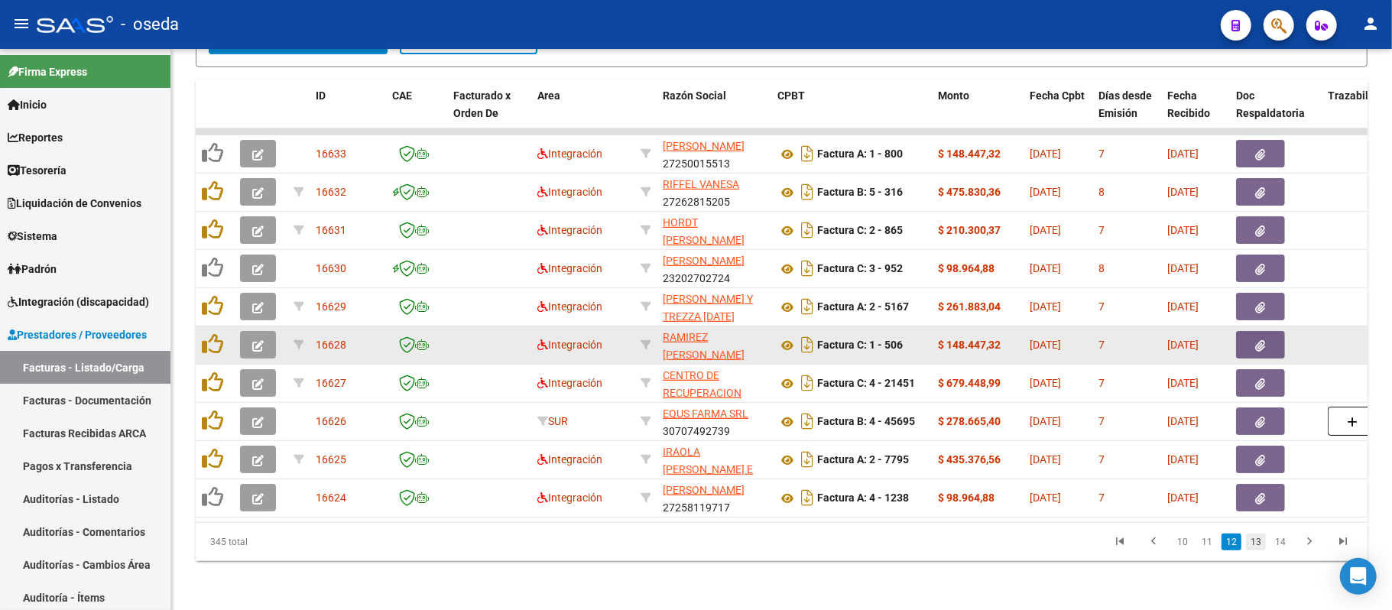
click at [1258, 535] on link "13" at bounding box center [1256, 542] width 20 height 17
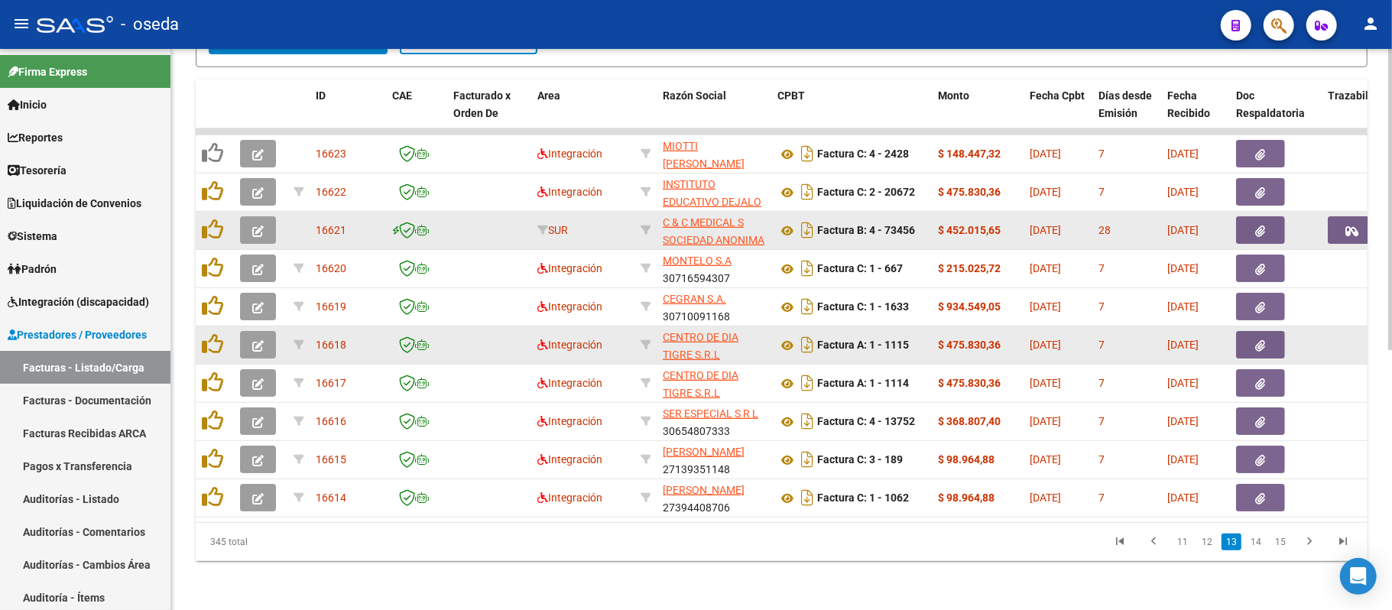
click at [1358, 226] on icon "button" at bounding box center [1352, 231] width 13 height 11
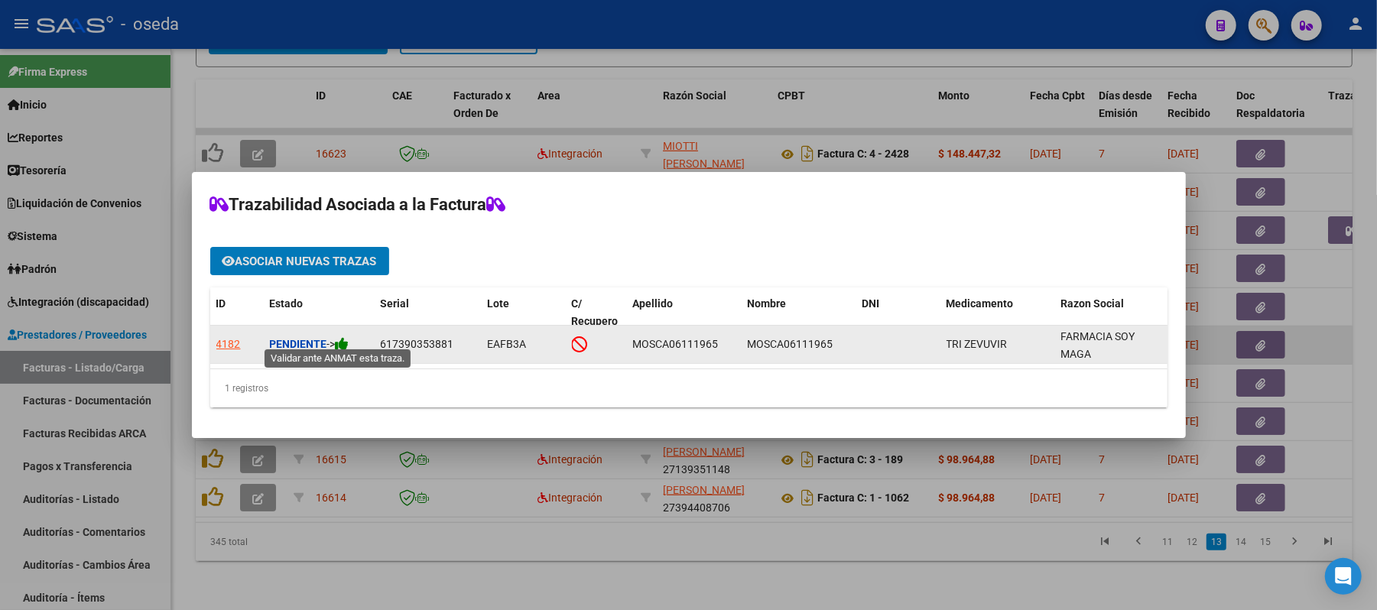
click at [344, 337] on icon at bounding box center [343, 343] width 14 height 15
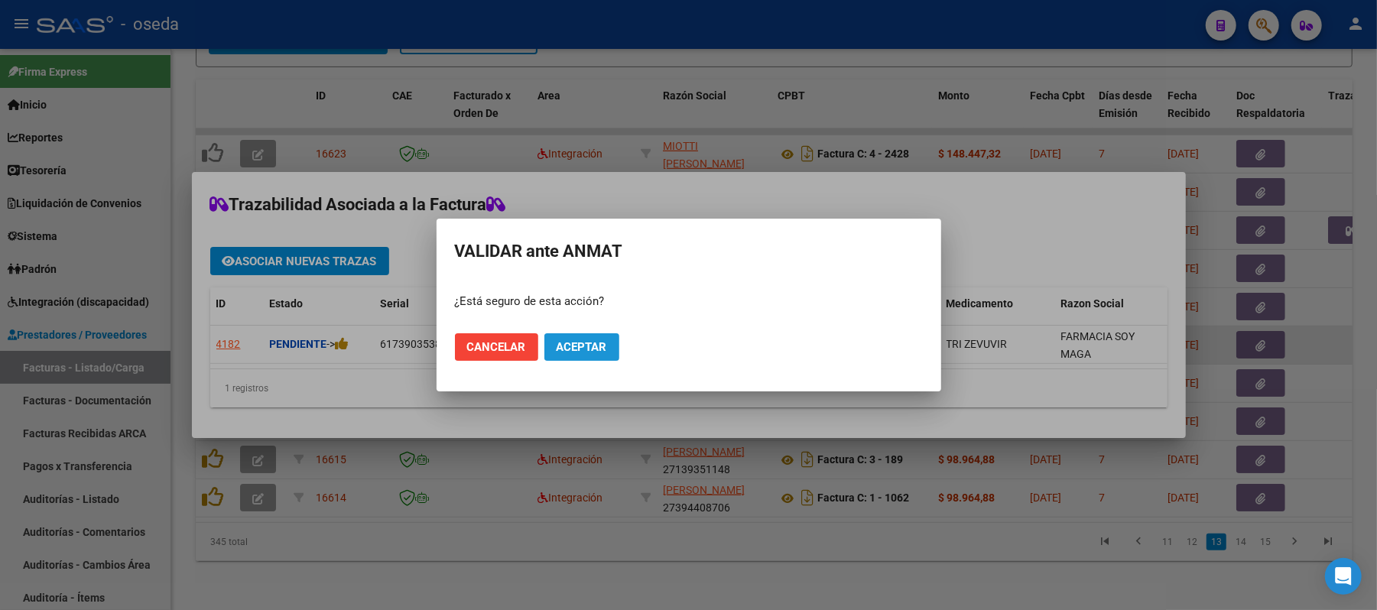
click at [575, 347] on span "Aceptar" at bounding box center [582, 347] width 50 height 14
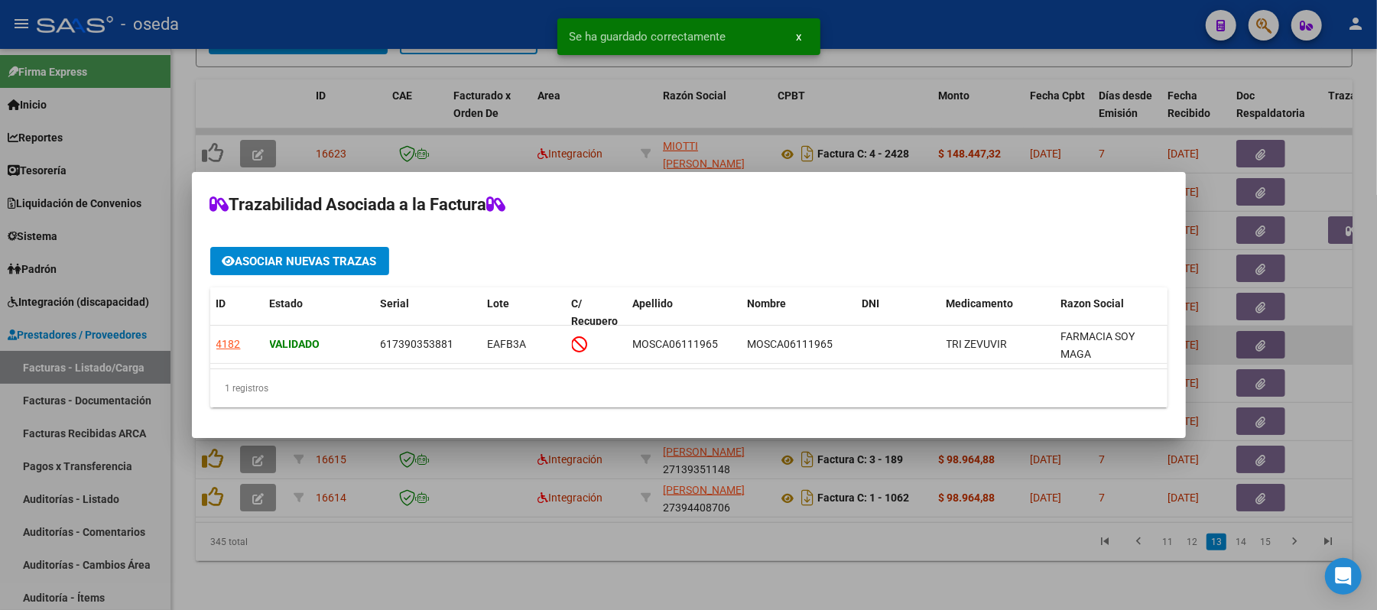
click at [680, 498] on div at bounding box center [688, 305] width 1377 height 610
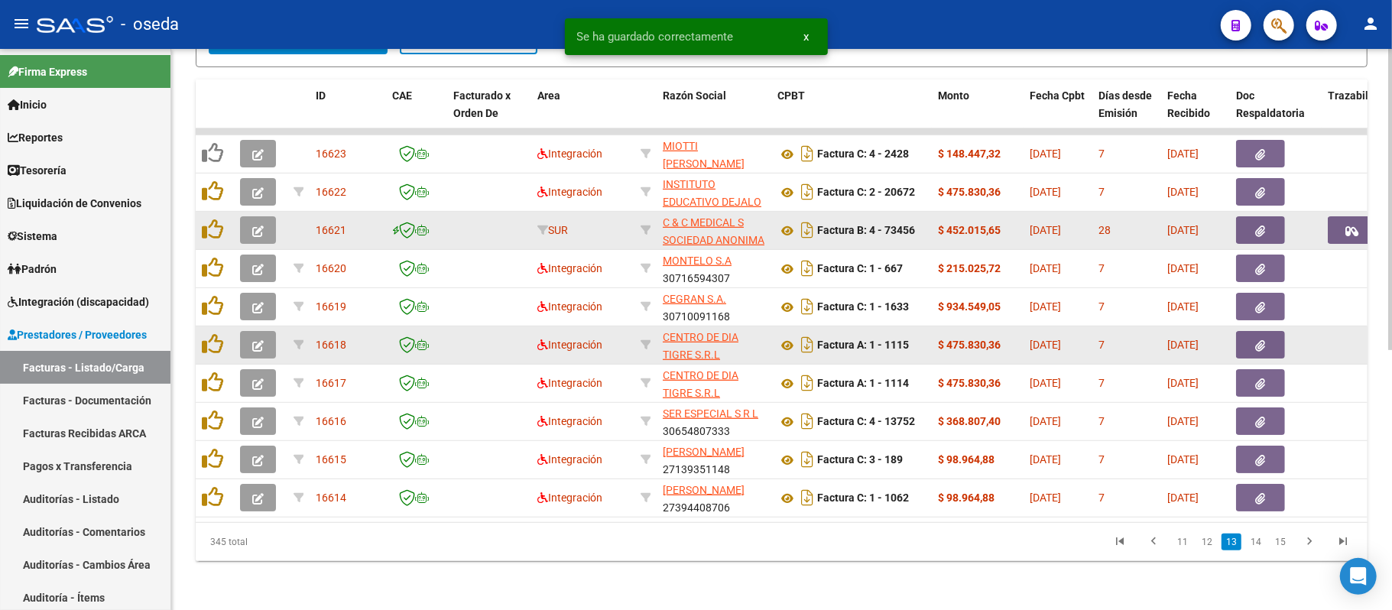
click at [789, 218] on div "Factura B: 4 - 73456" at bounding box center [851, 230] width 148 height 24
click at [787, 222] on icon at bounding box center [787, 231] width 20 height 18
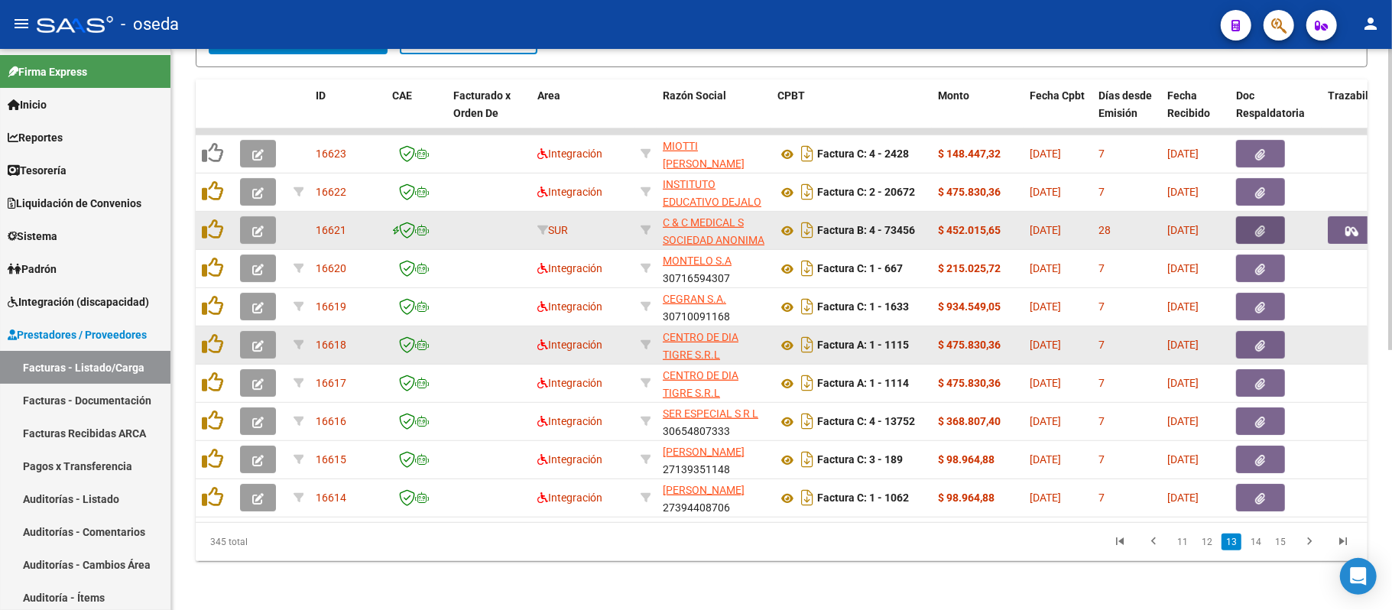
click at [1271, 216] on button "button" at bounding box center [1260, 230] width 49 height 28
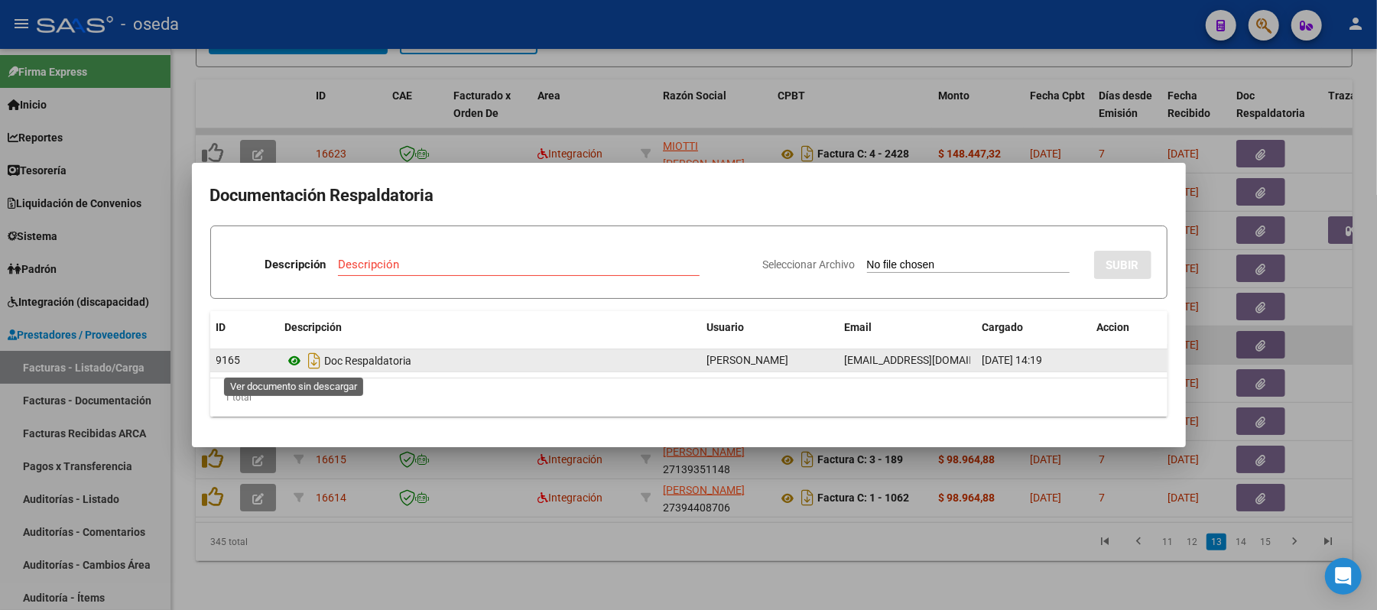
click at [289, 362] on icon at bounding box center [295, 361] width 20 height 18
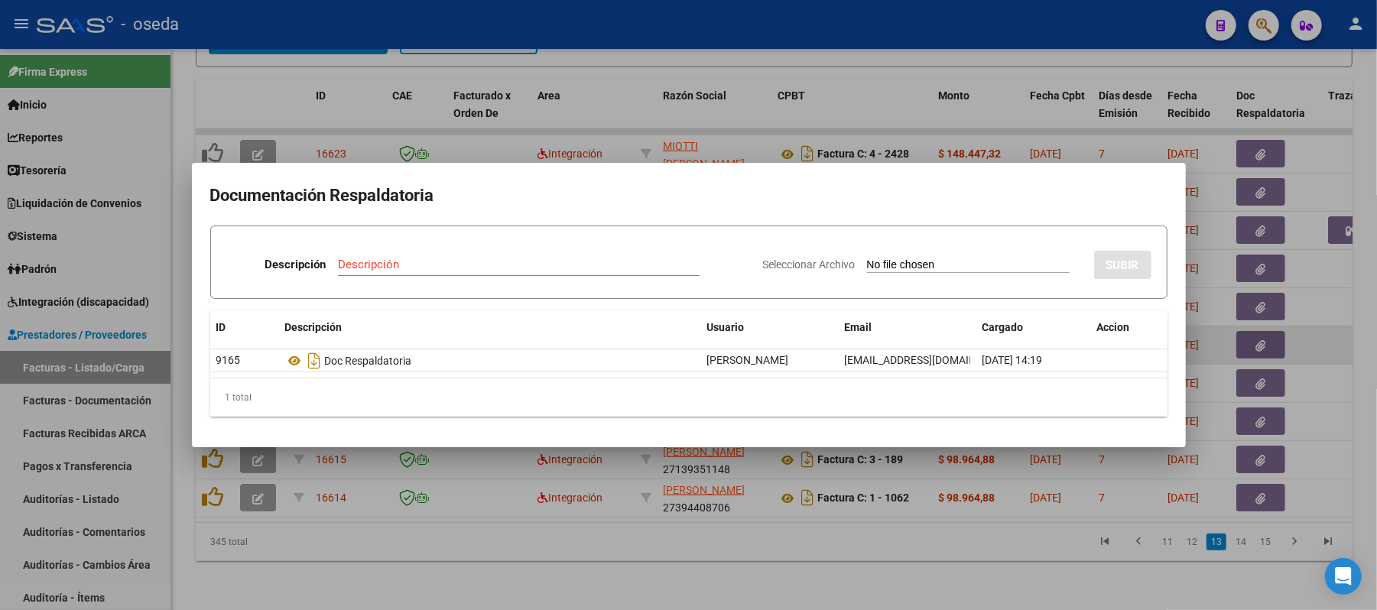
click at [851, 72] on div at bounding box center [688, 305] width 1377 height 610
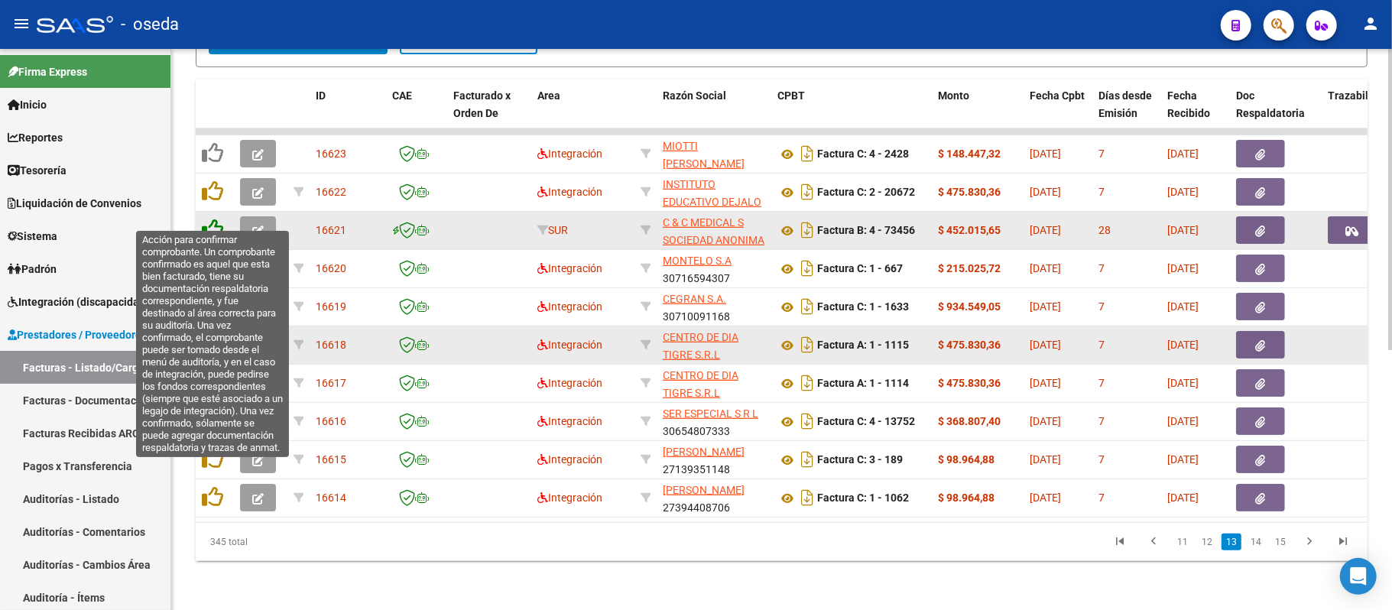
click at [209, 219] on icon at bounding box center [212, 229] width 21 height 21
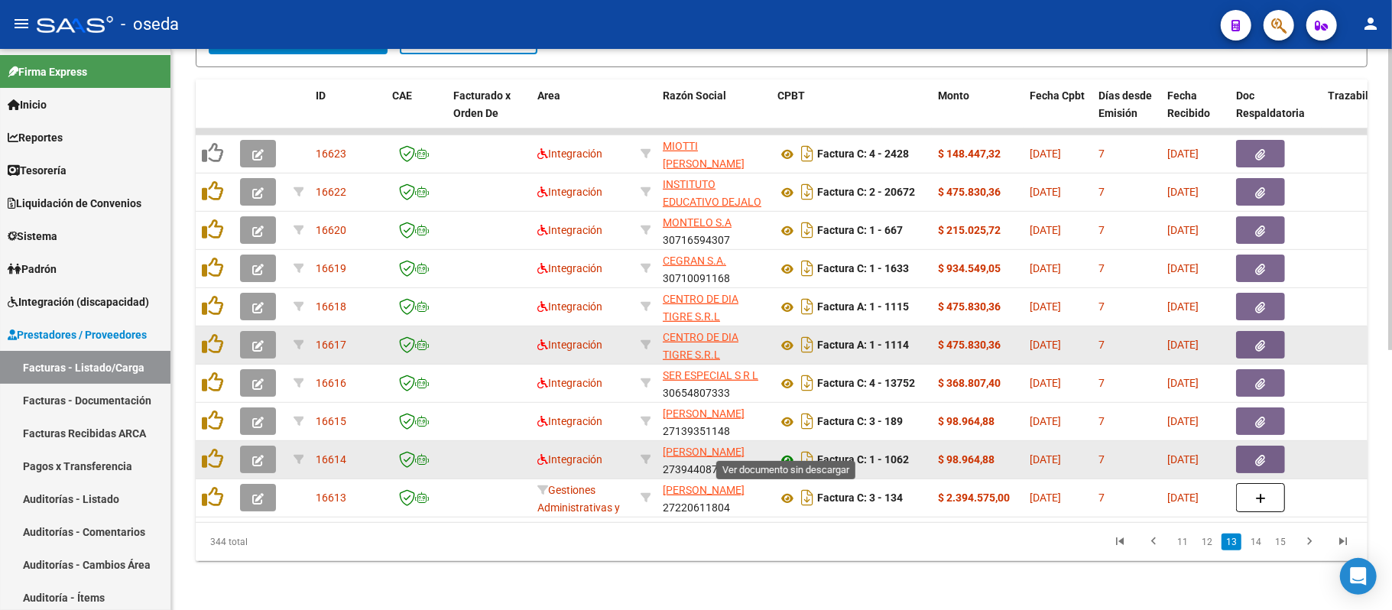
click at [787, 451] on icon at bounding box center [787, 460] width 20 height 18
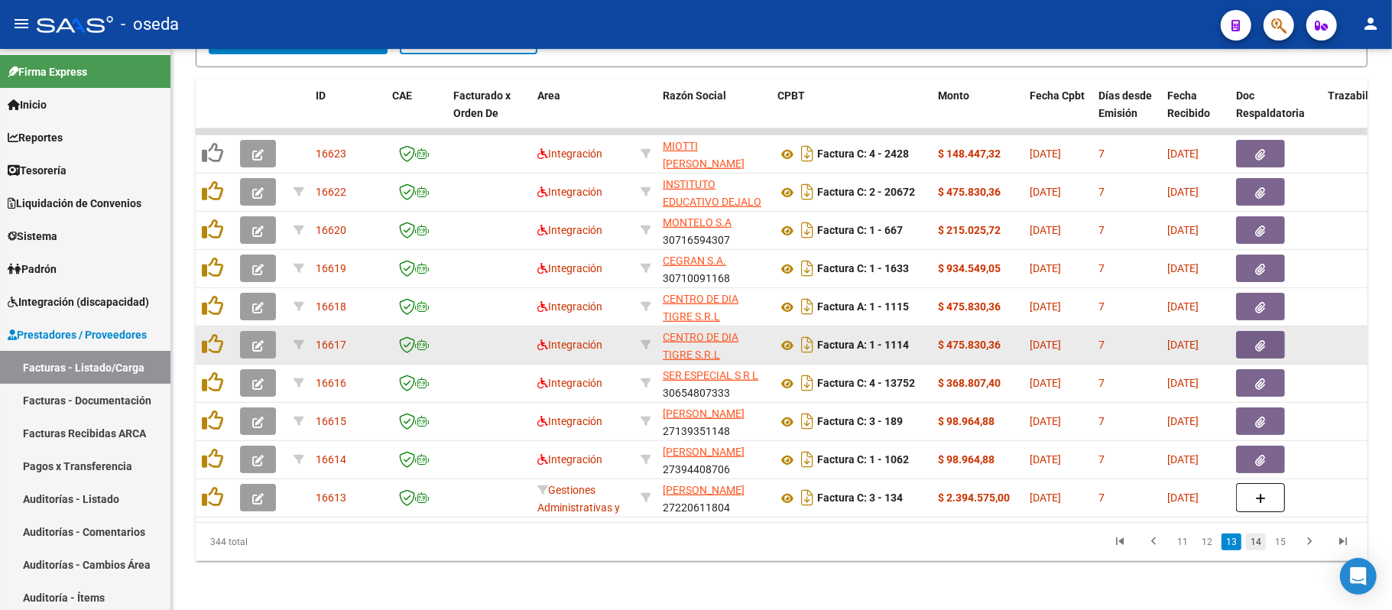
click at [1254, 534] on link "14" at bounding box center [1256, 542] width 20 height 17
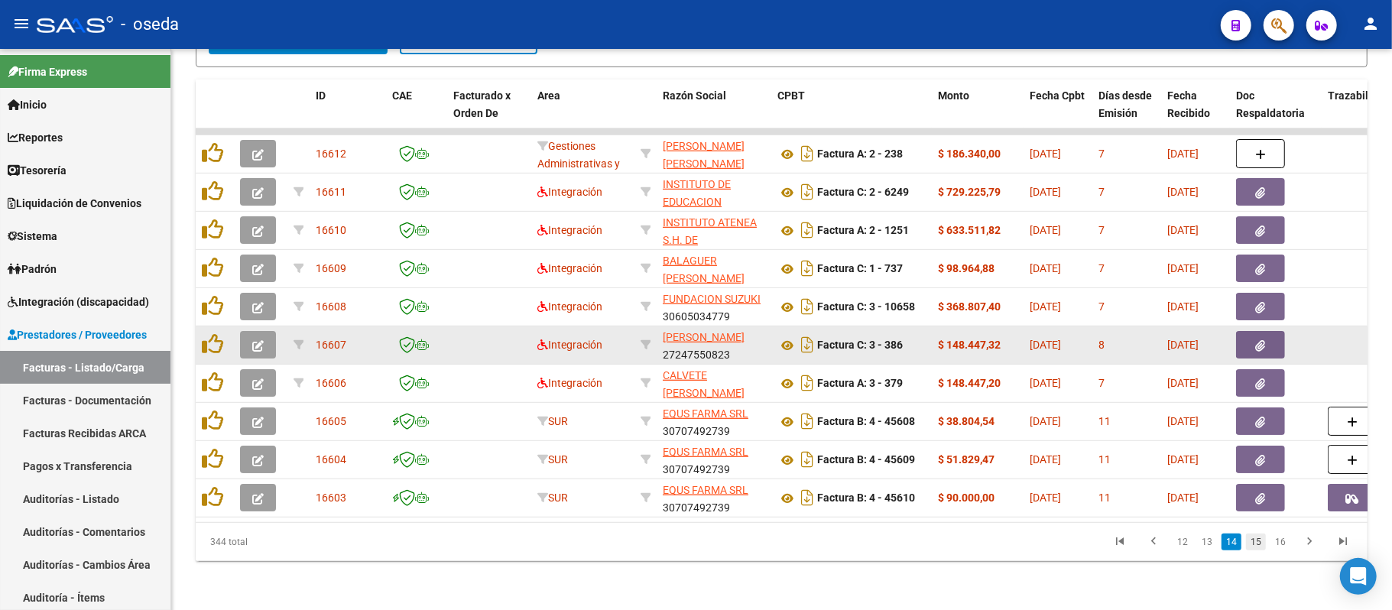
click at [1258, 544] on link "15" at bounding box center [1256, 542] width 20 height 17
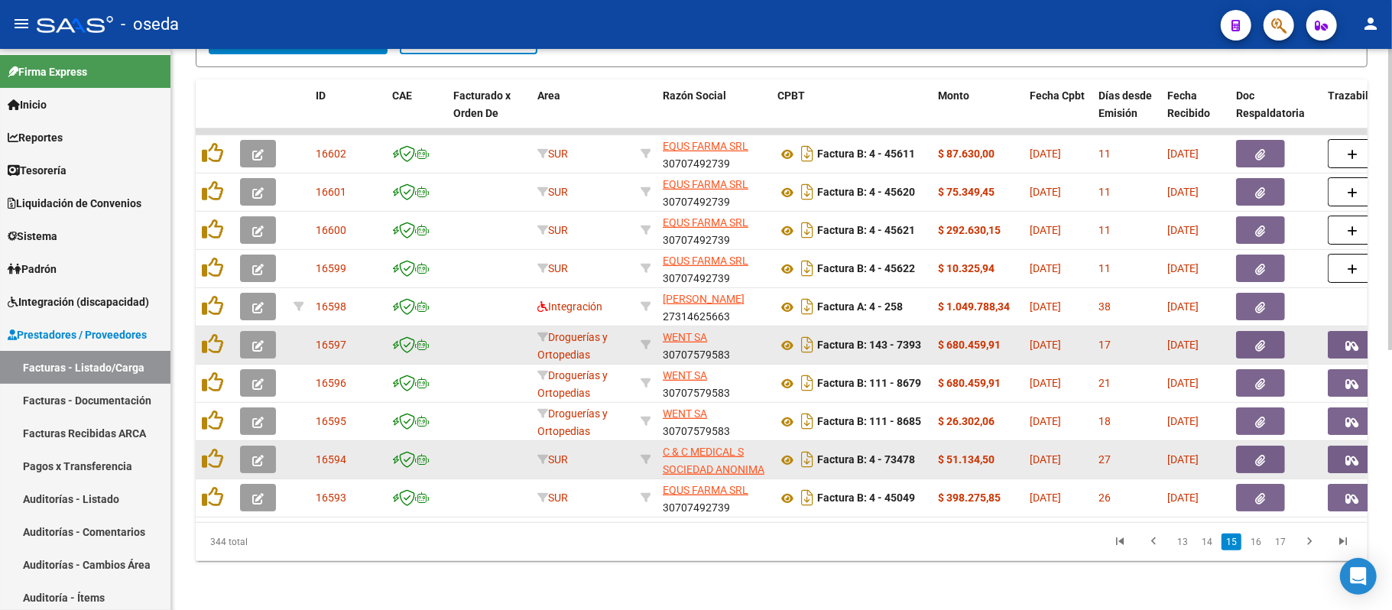
click at [1341, 446] on button "button" at bounding box center [1352, 460] width 49 height 28
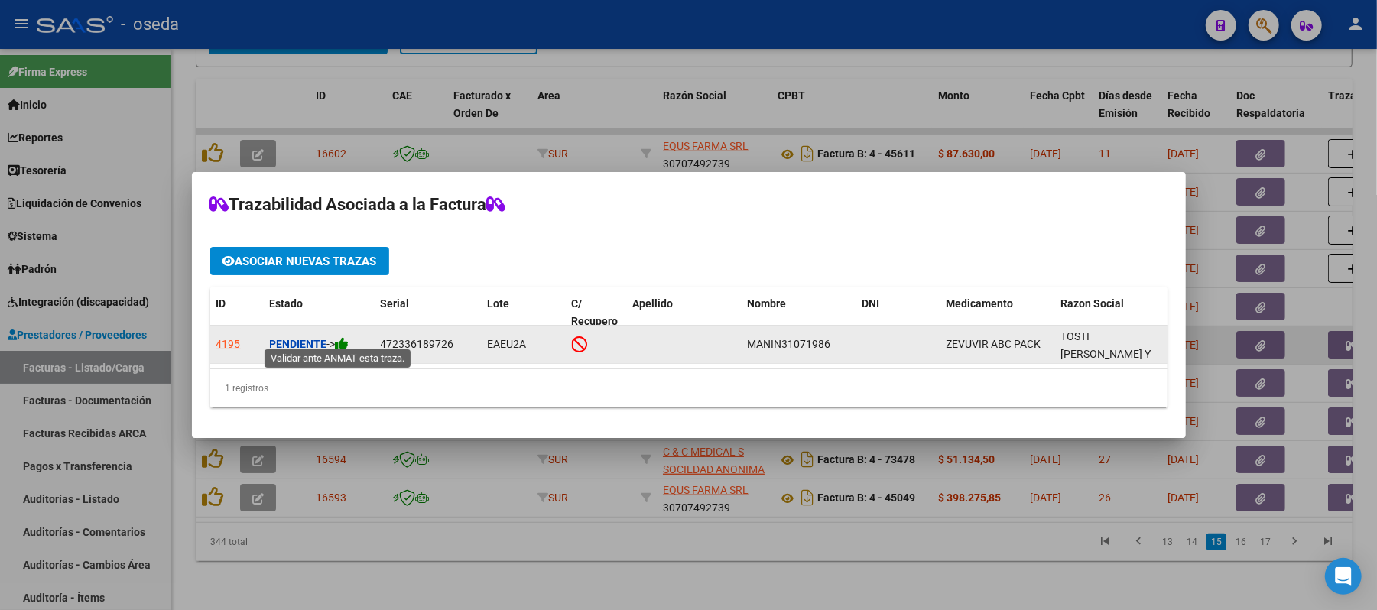
click at [342, 339] on icon at bounding box center [343, 343] width 14 height 15
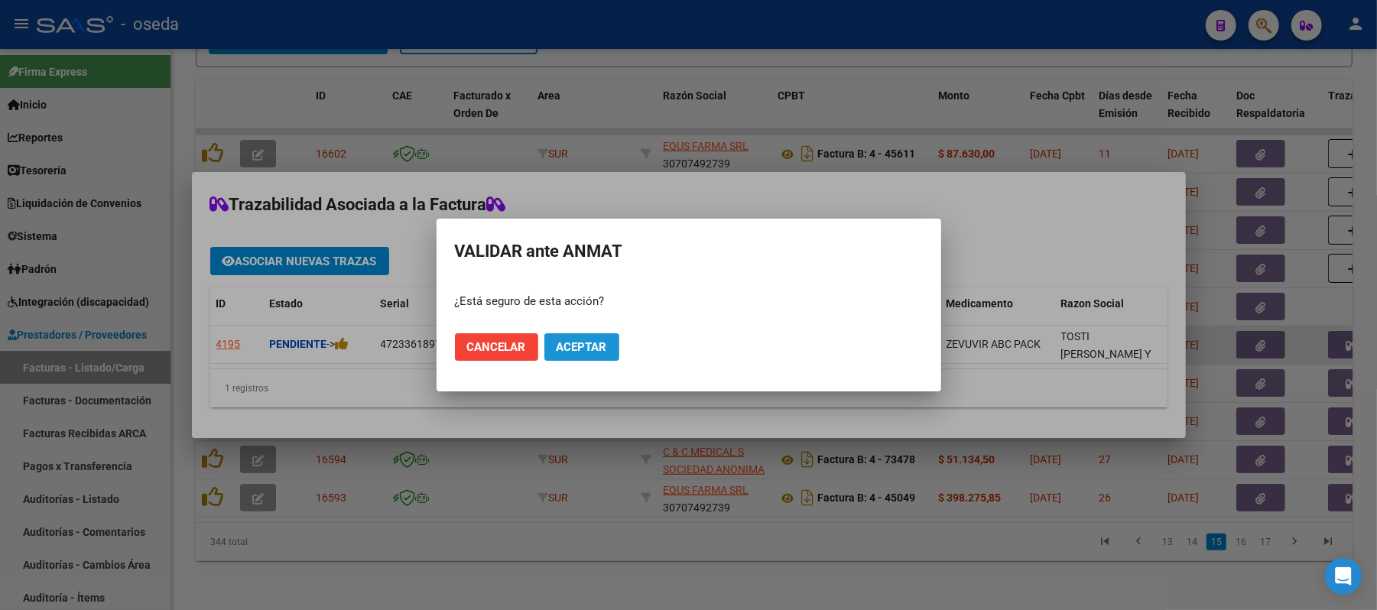
click at [570, 336] on button "Aceptar" at bounding box center [581, 347] width 75 height 28
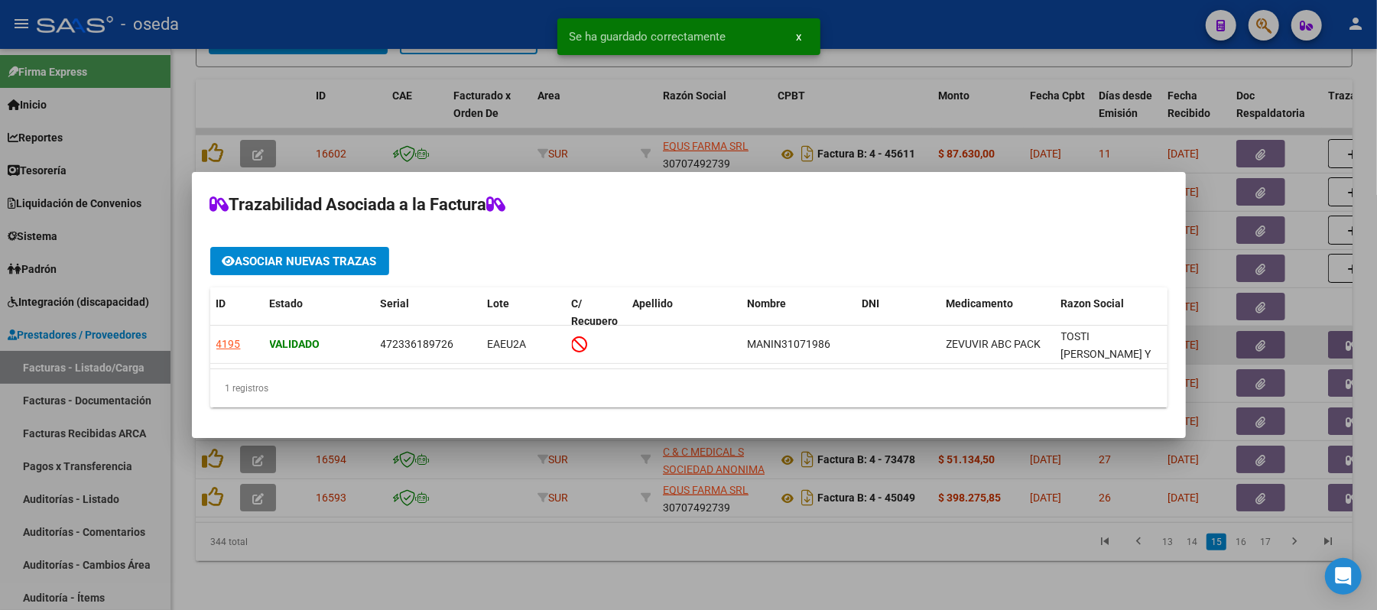
click at [650, 546] on div at bounding box center [688, 305] width 1377 height 610
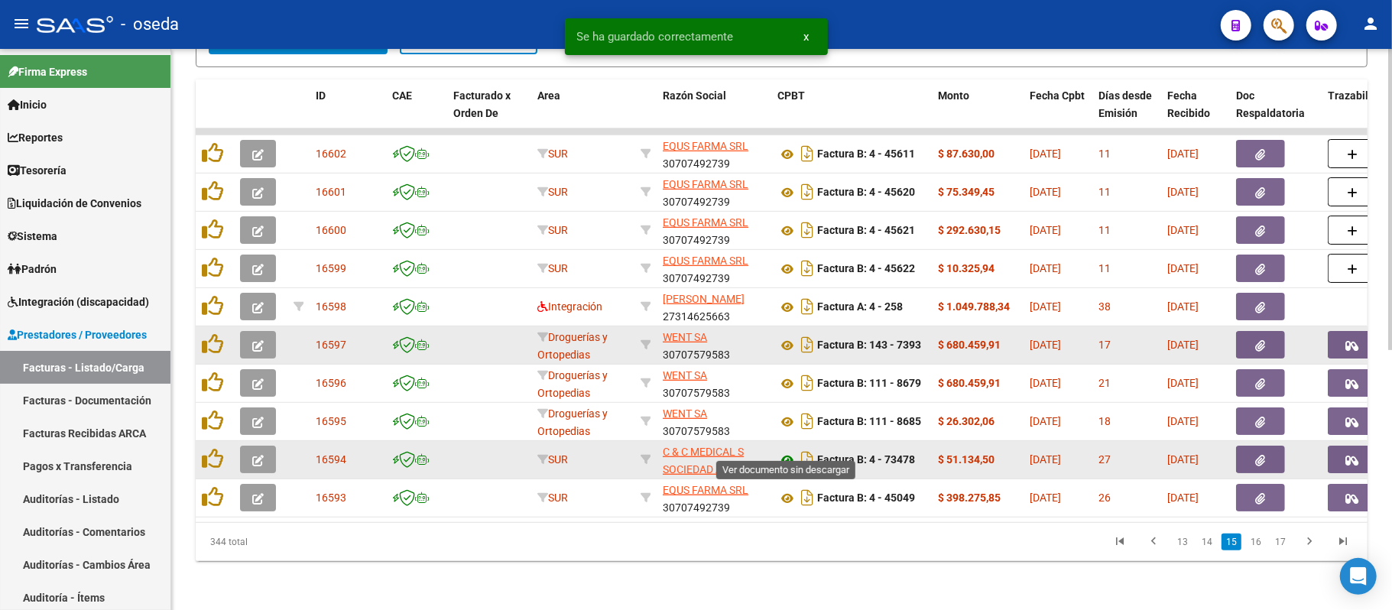
click at [786, 451] on icon at bounding box center [787, 460] width 20 height 18
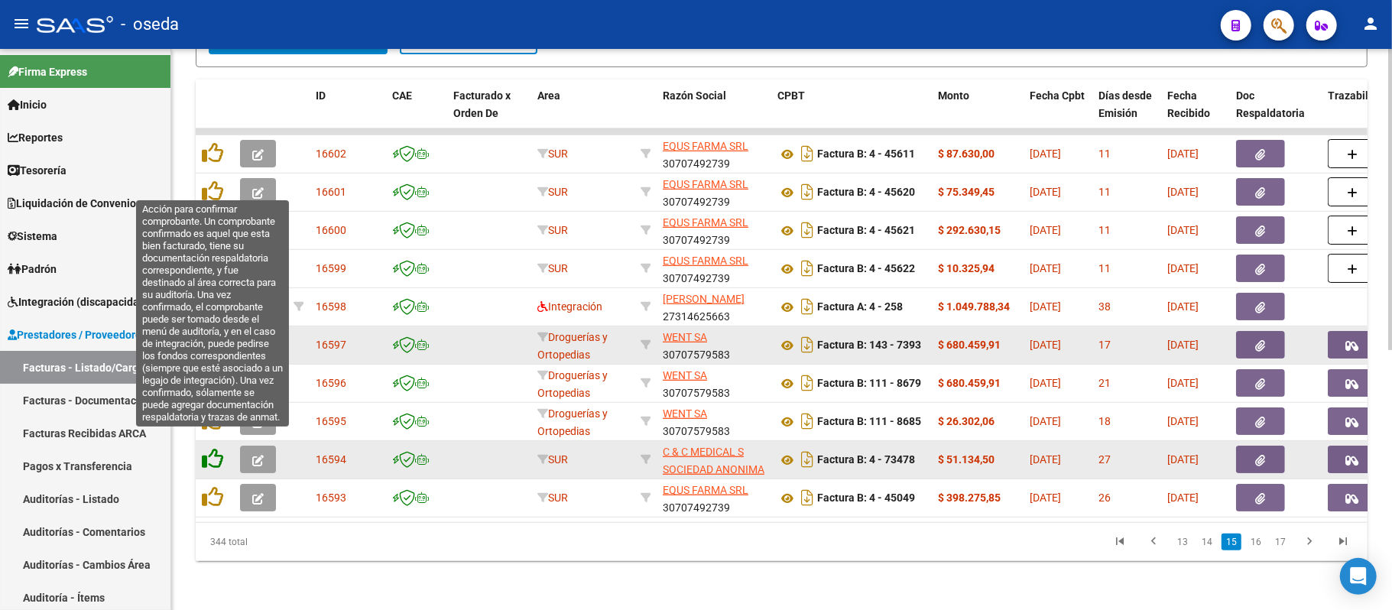
click at [209, 448] on icon at bounding box center [212, 458] width 21 height 21
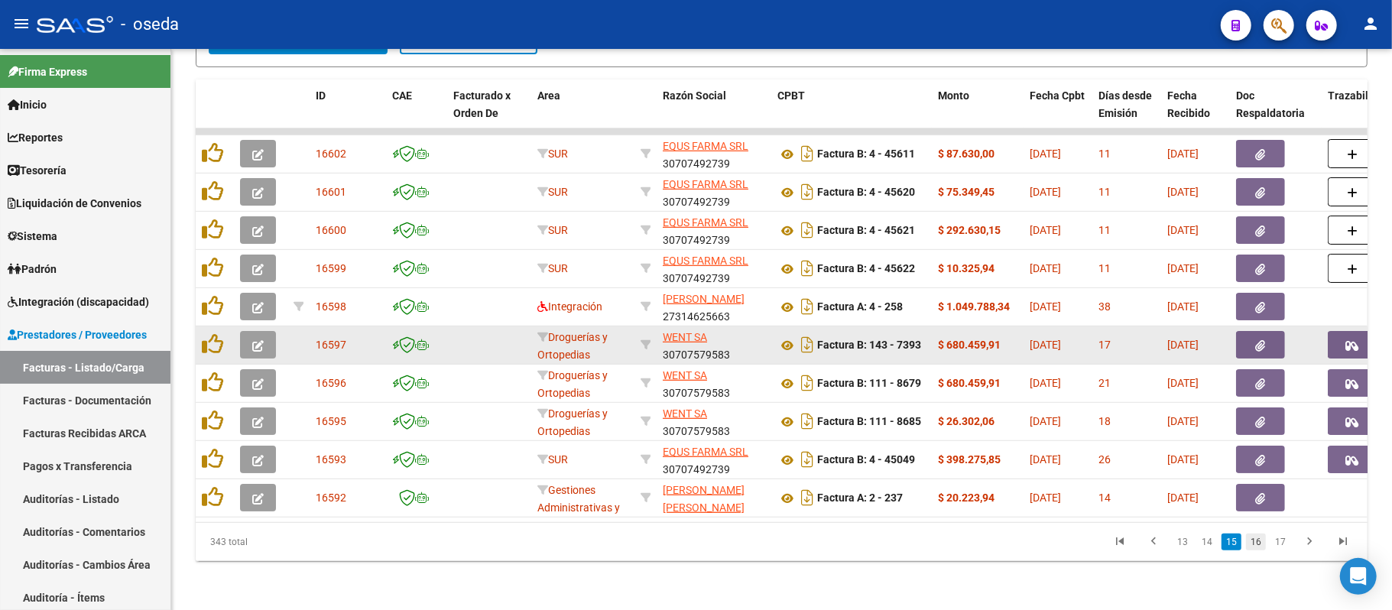
click at [1261, 544] on link "16" at bounding box center [1256, 542] width 20 height 17
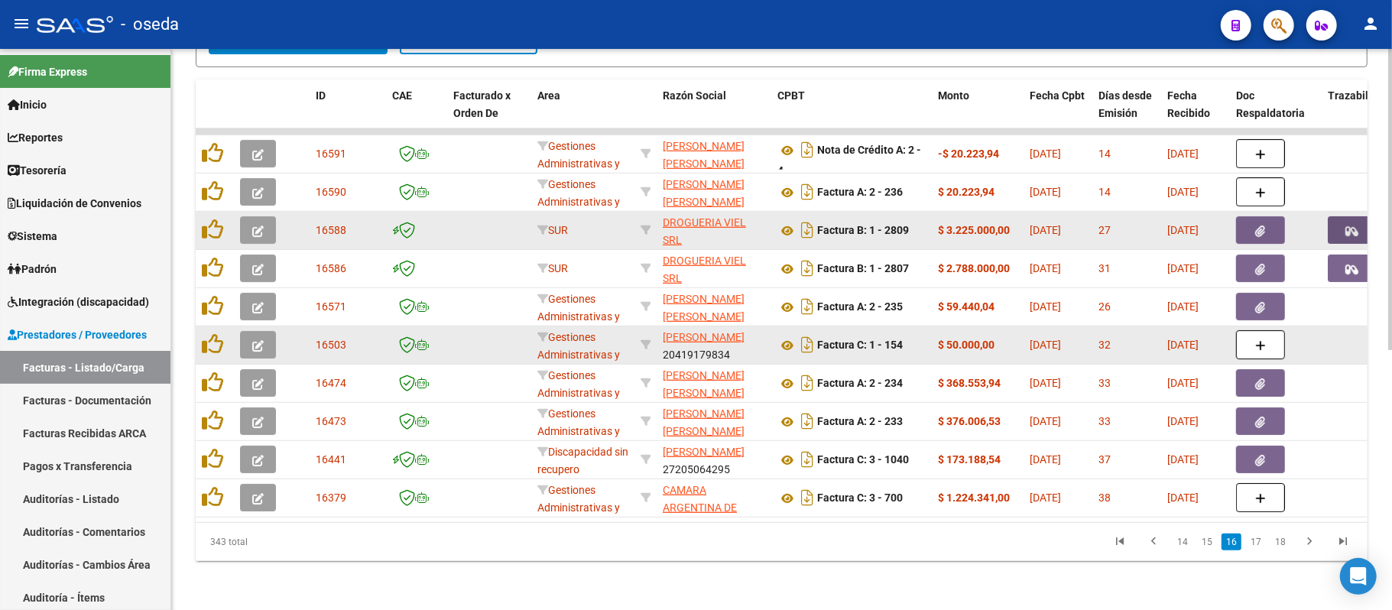
click at [1340, 216] on button "button" at bounding box center [1352, 230] width 49 height 28
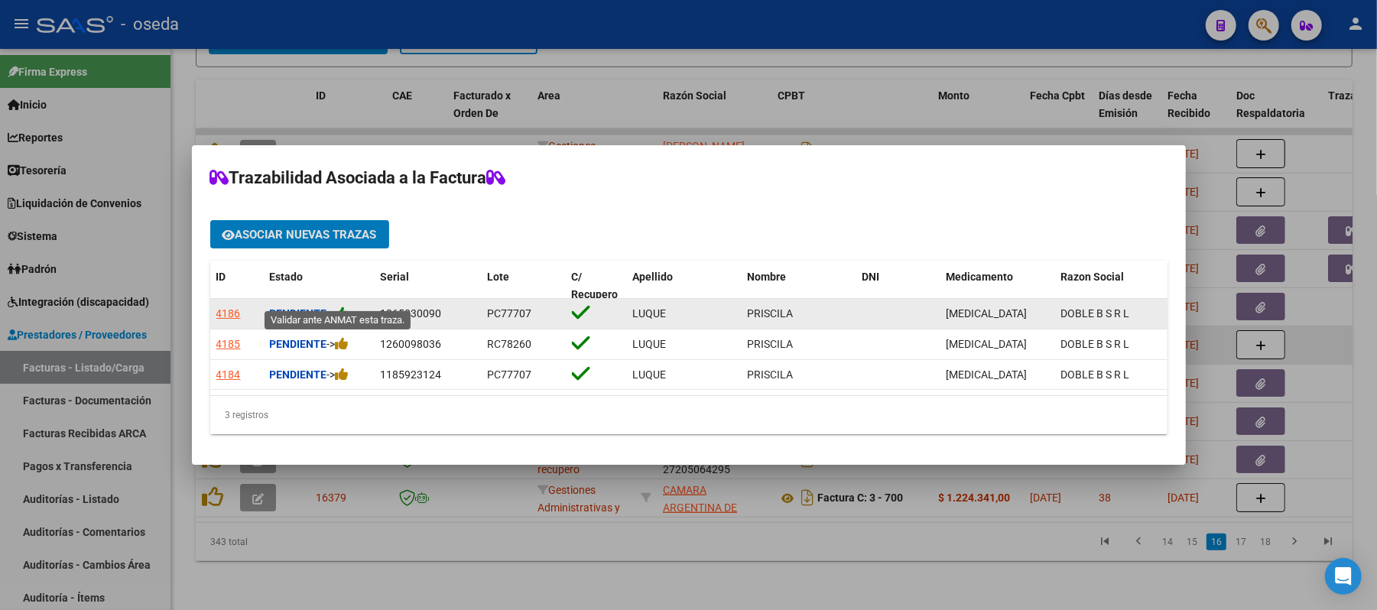
click at [343, 306] on icon at bounding box center [343, 313] width 14 height 15
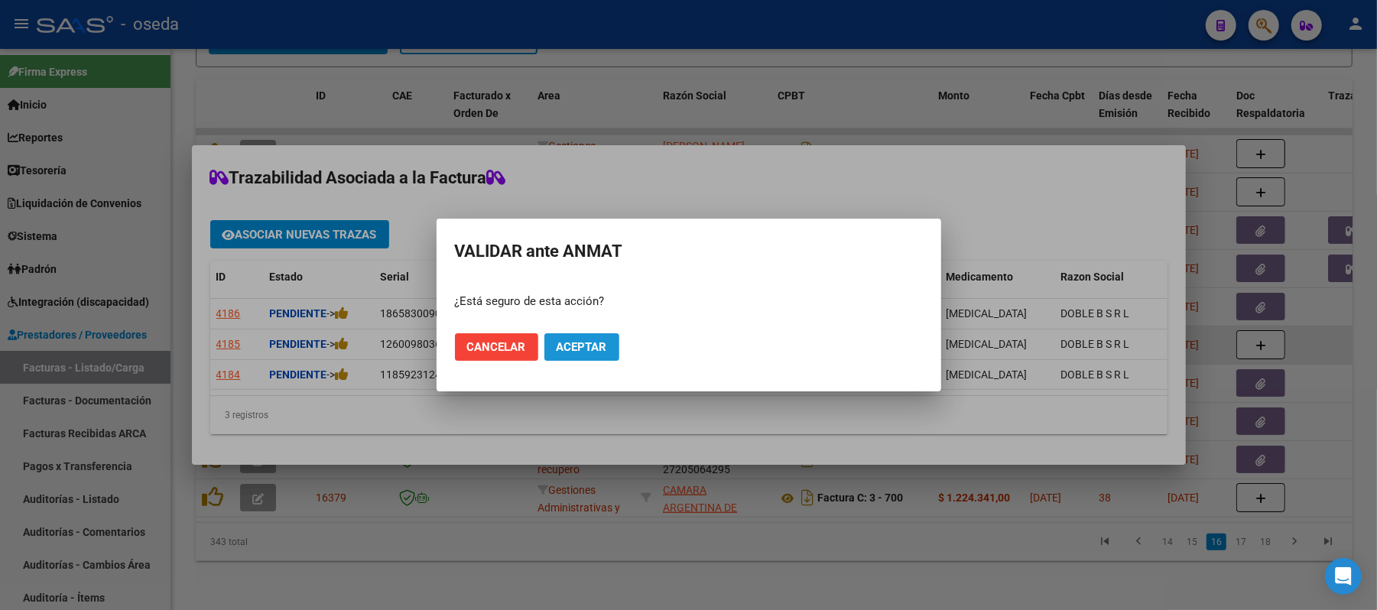
click at [589, 355] on button "Aceptar" at bounding box center [581, 347] width 75 height 28
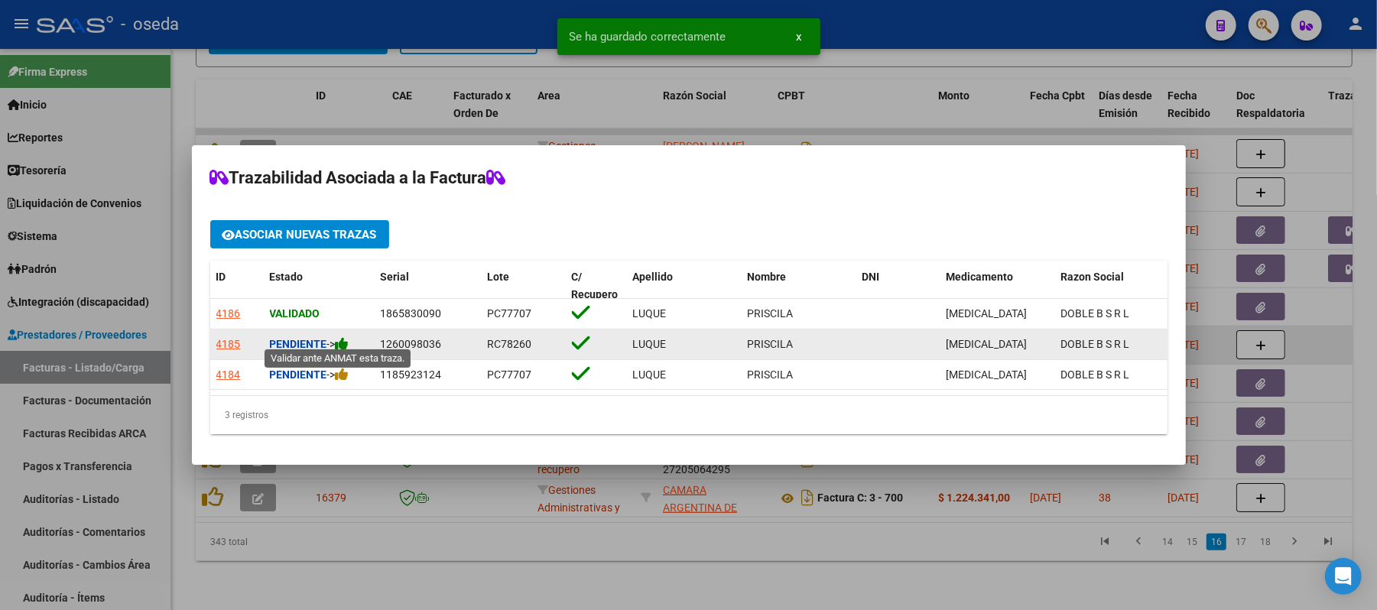
click at [346, 337] on icon at bounding box center [343, 343] width 14 height 15
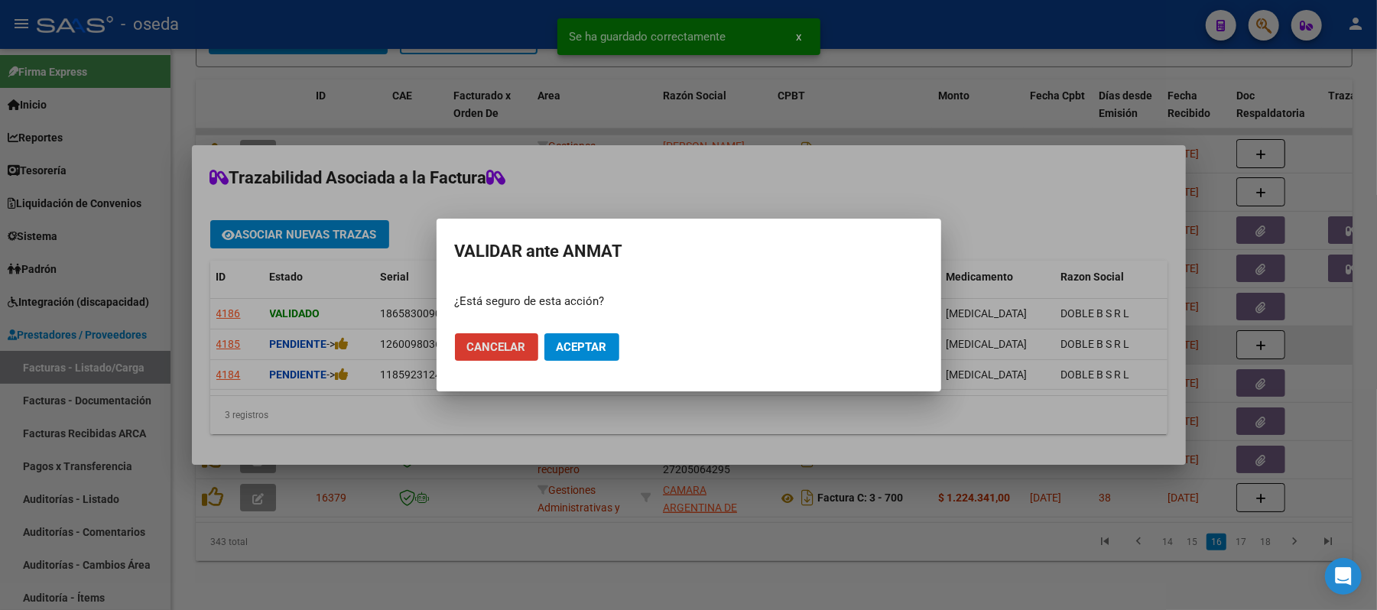
click at [599, 362] on mat-dialog-actions "Cancelar Aceptar" at bounding box center [689, 347] width 468 height 52
click at [596, 346] on span "Aceptar" at bounding box center [582, 347] width 50 height 14
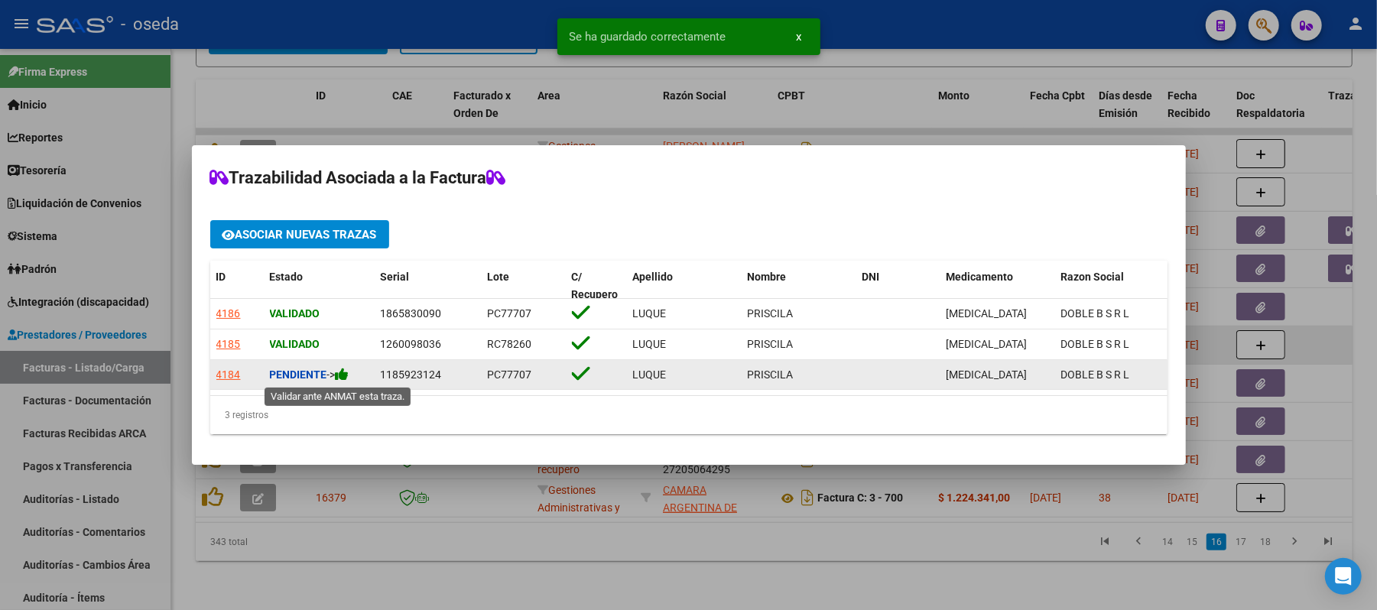
click at [342, 377] on icon at bounding box center [343, 374] width 14 height 15
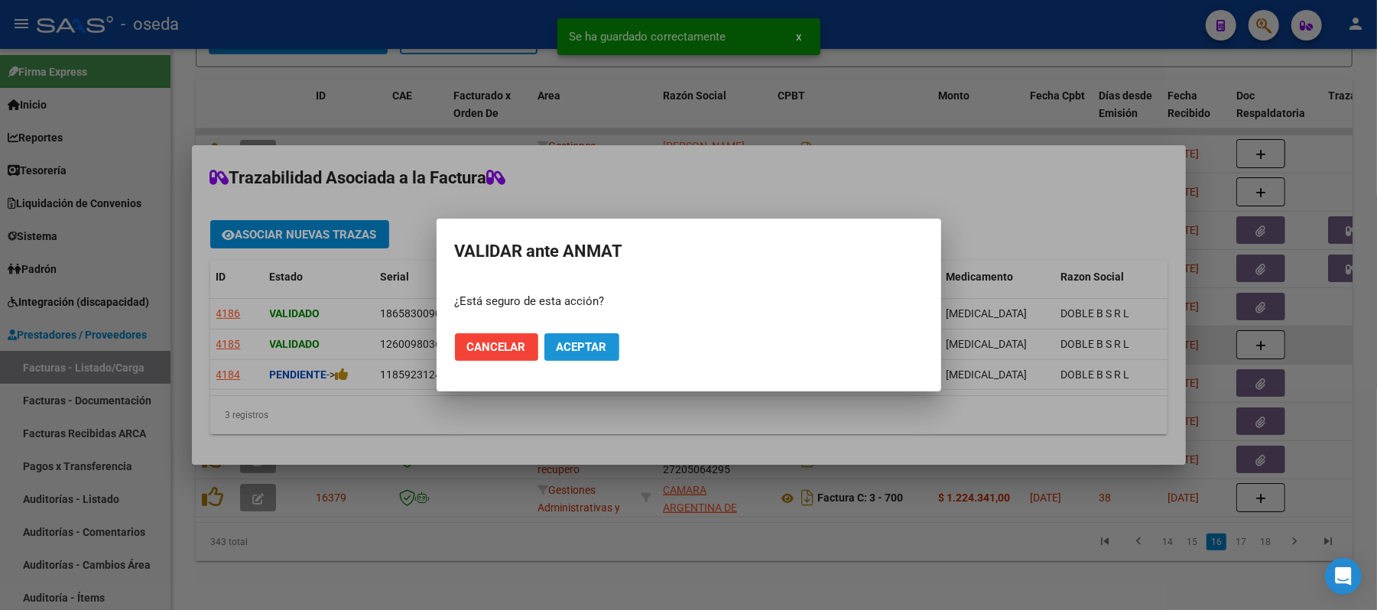
click at [595, 346] on span "Aceptar" at bounding box center [582, 347] width 50 height 14
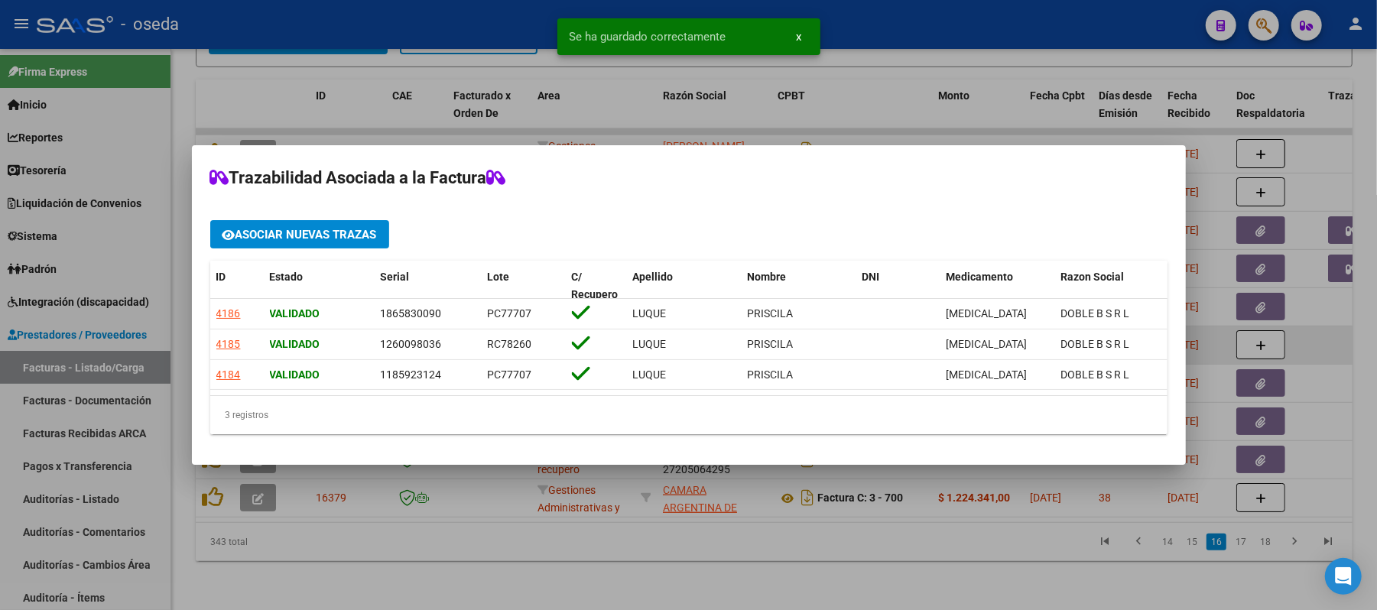
click at [885, 586] on div at bounding box center [688, 305] width 1377 height 610
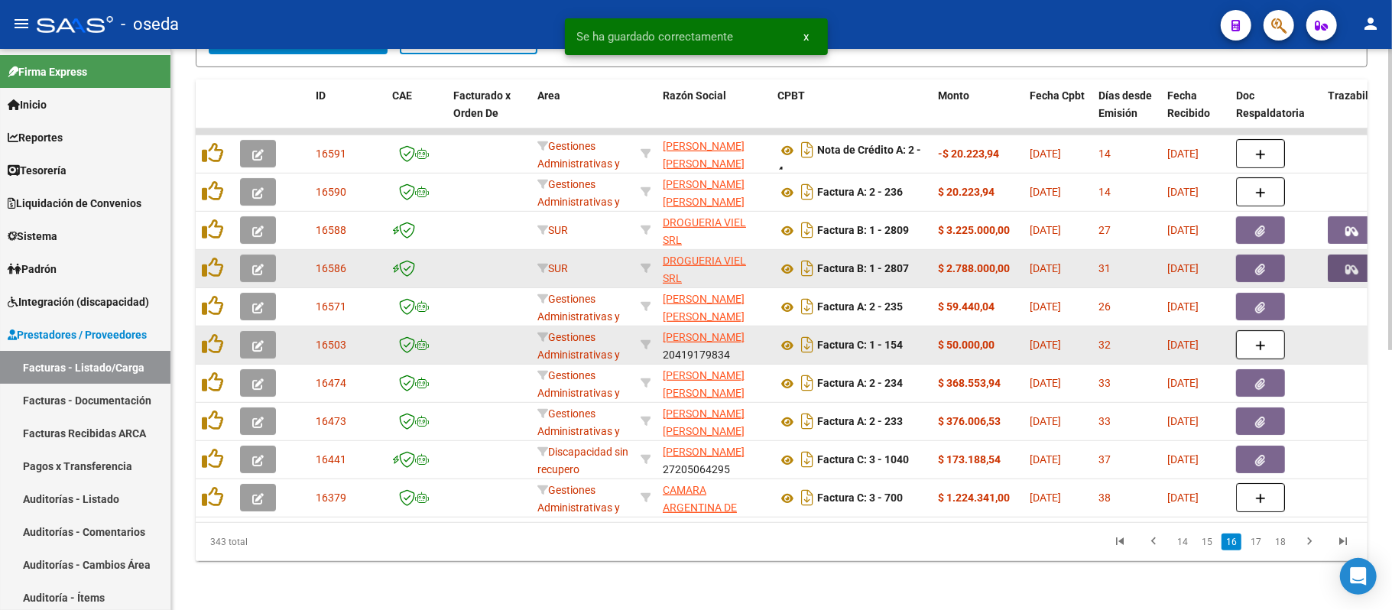
click at [1358, 264] on icon "button" at bounding box center [1352, 269] width 13 height 11
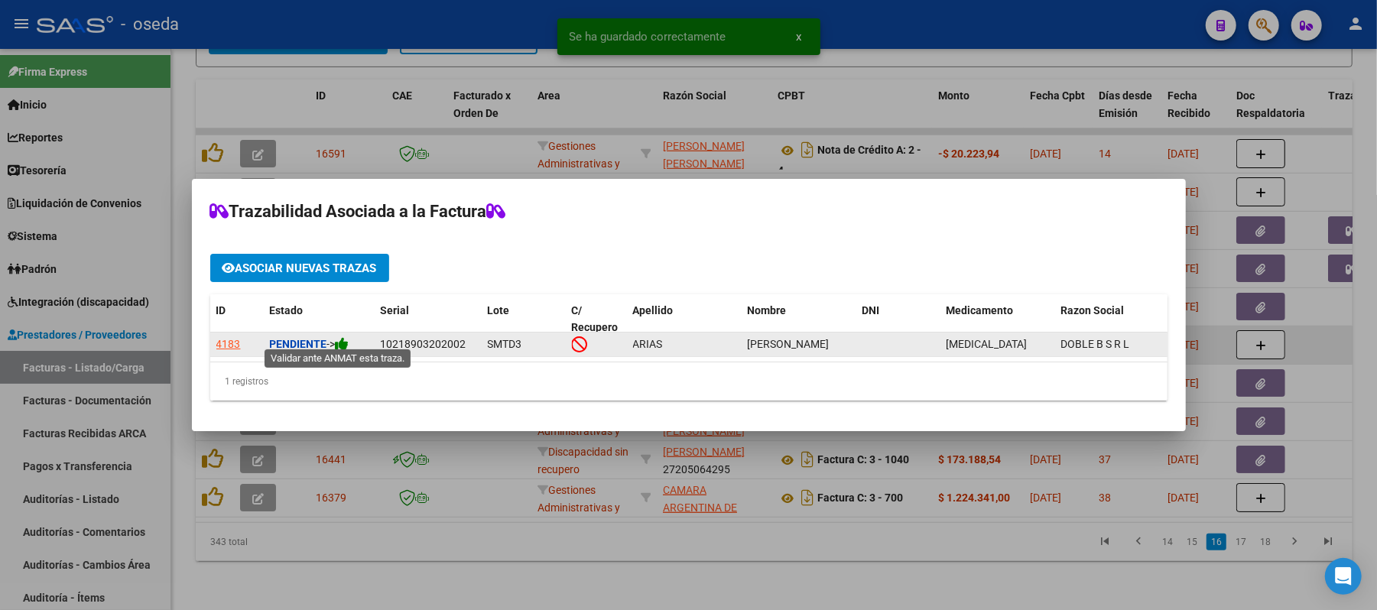
click at [346, 336] on icon at bounding box center [343, 343] width 14 height 15
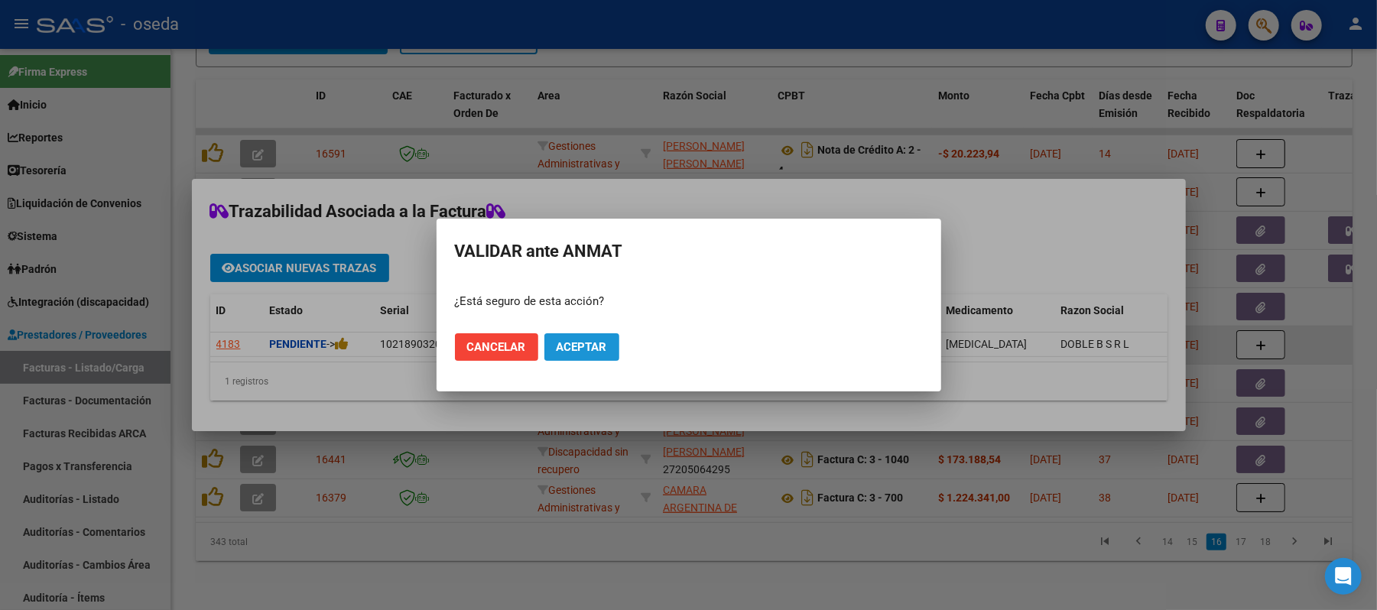
click at [587, 344] on span "Aceptar" at bounding box center [582, 347] width 50 height 14
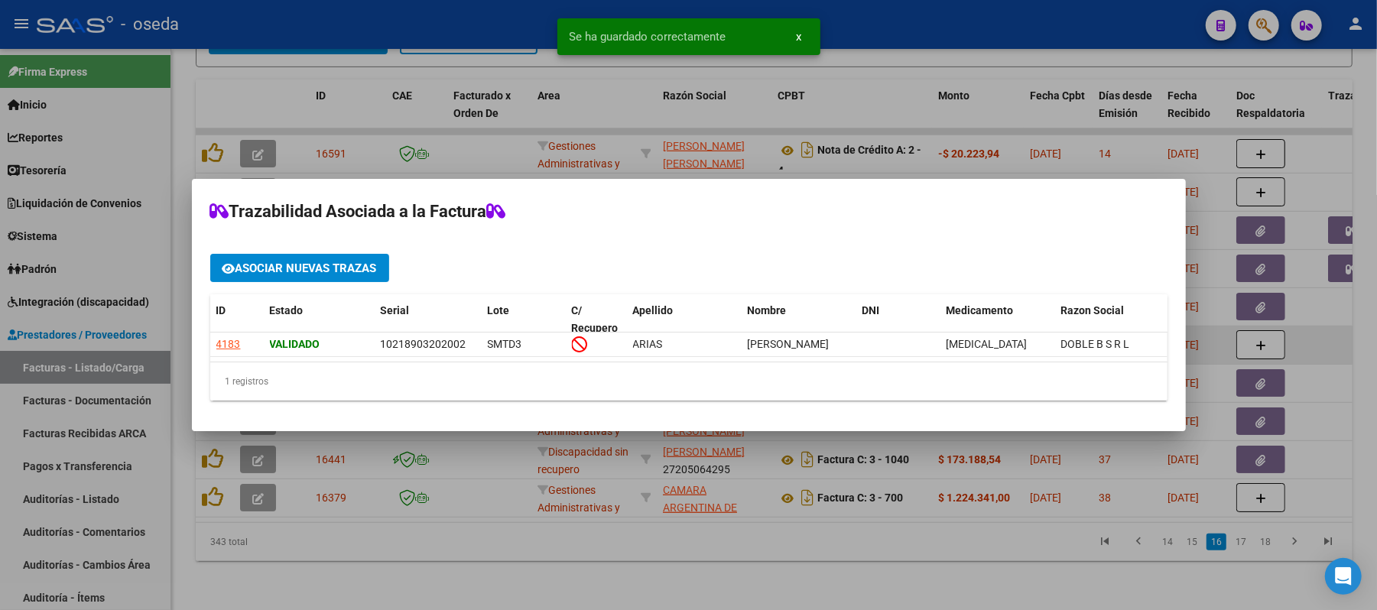
click at [866, 557] on div at bounding box center [688, 305] width 1377 height 610
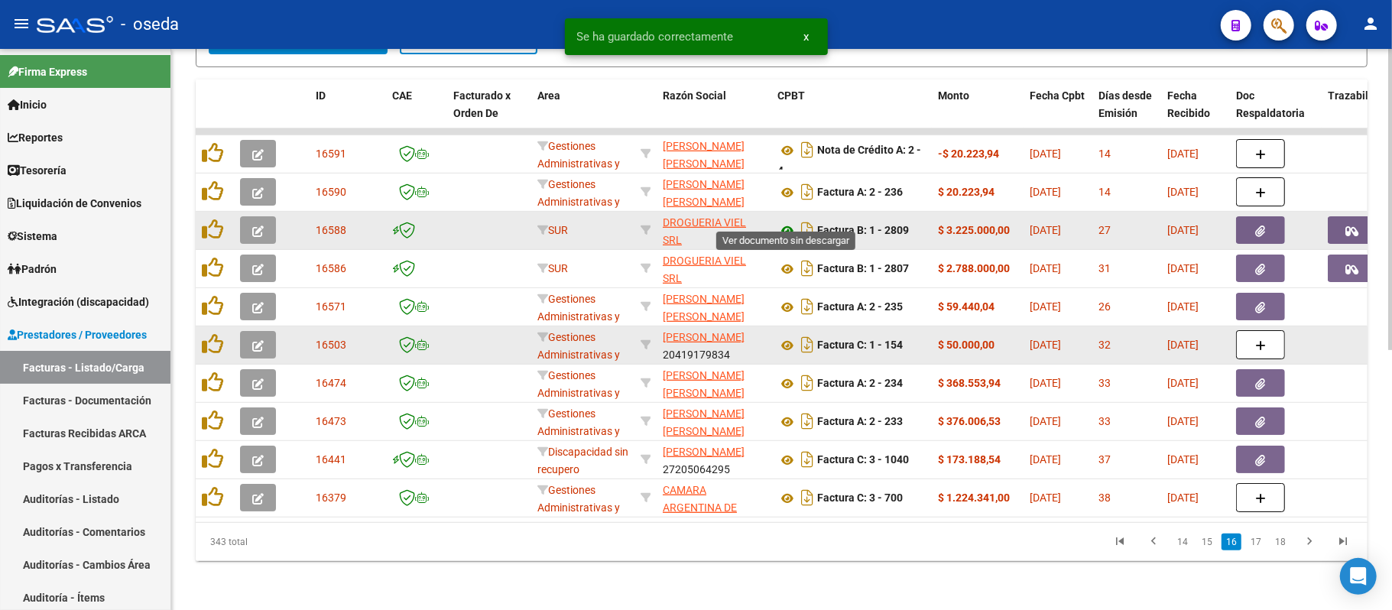
click at [784, 222] on icon at bounding box center [787, 231] width 20 height 18
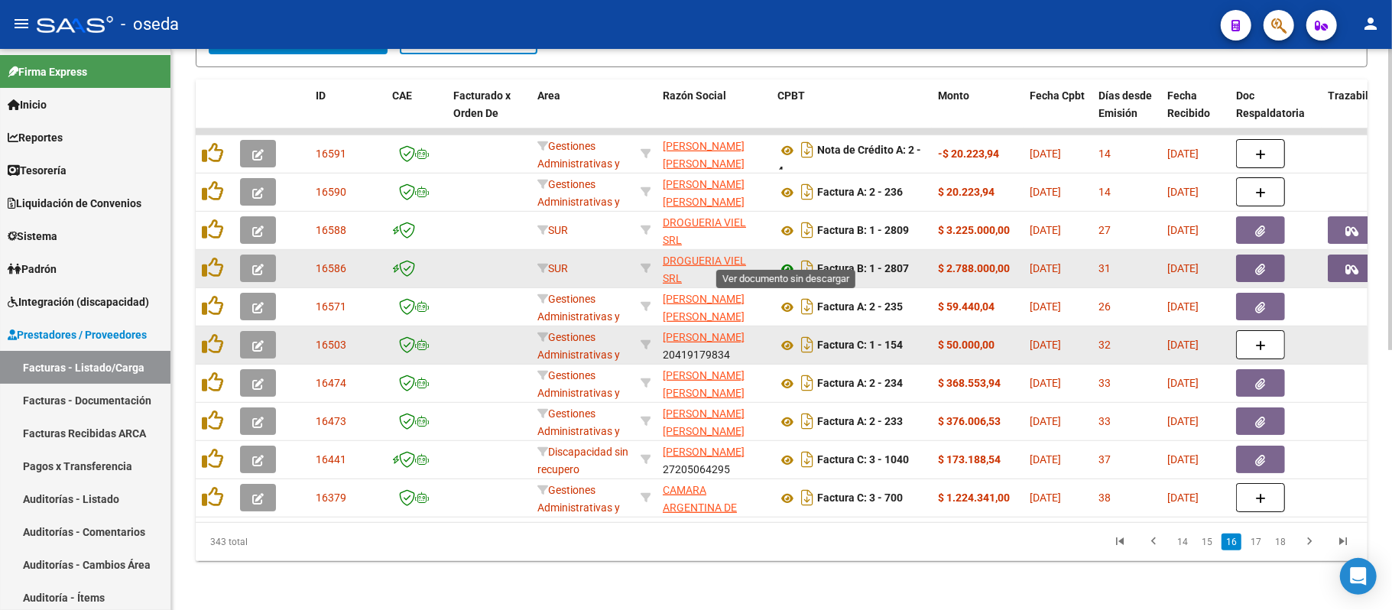
click at [786, 260] on icon at bounding box center [787, 269] width 20 height 18
click at [1254, 255] on button "button" at bounding box center [1260, 269] width 49 height 28
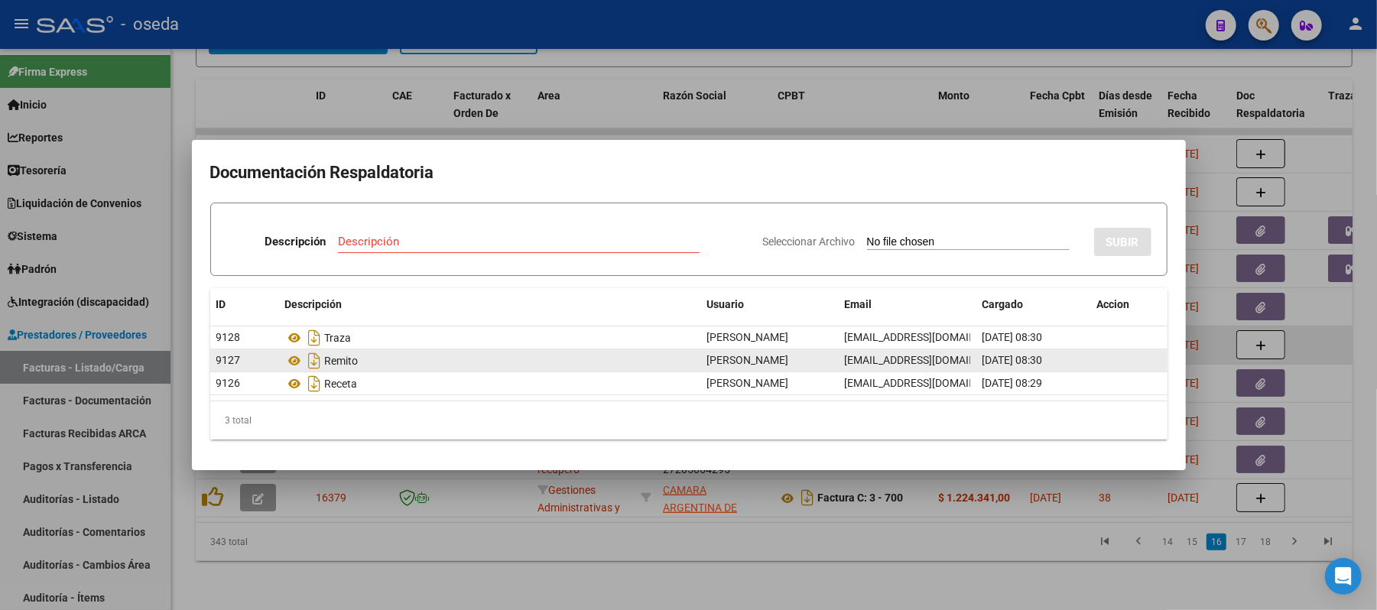
click at [292, 352] on div "Remito" at bounding box center [490, 361] width 410 height 24
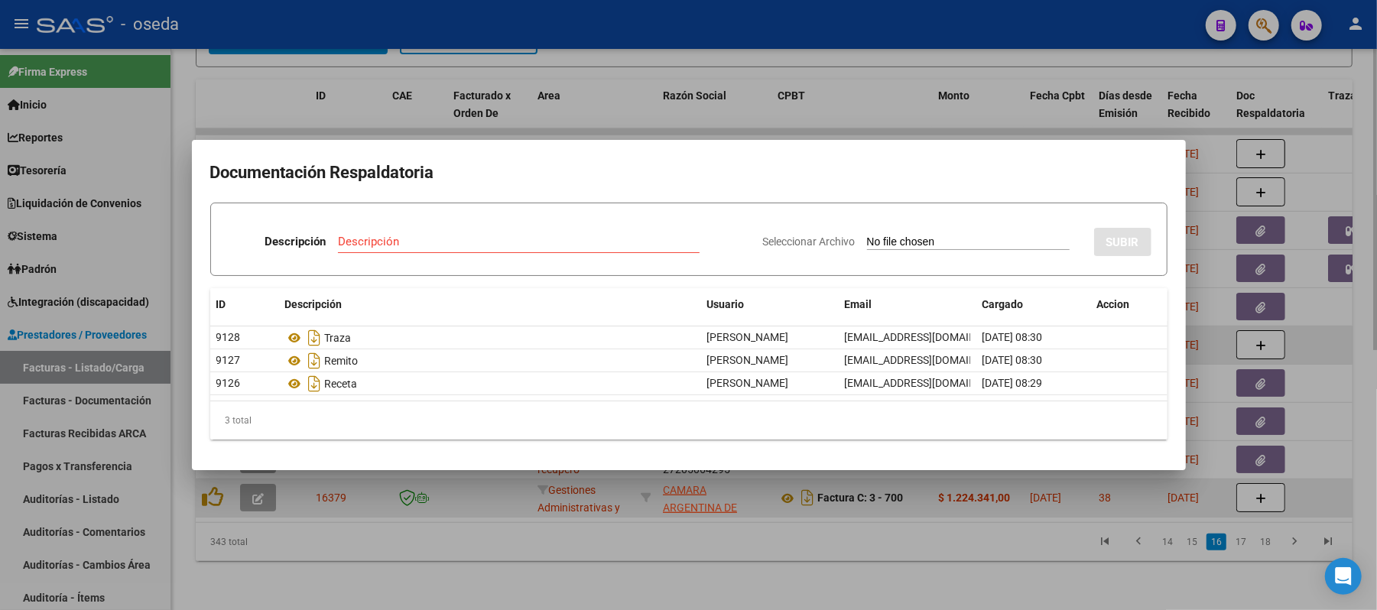
click at [321, 498] on div at bounding box center [688, 305] width 1377 height 610
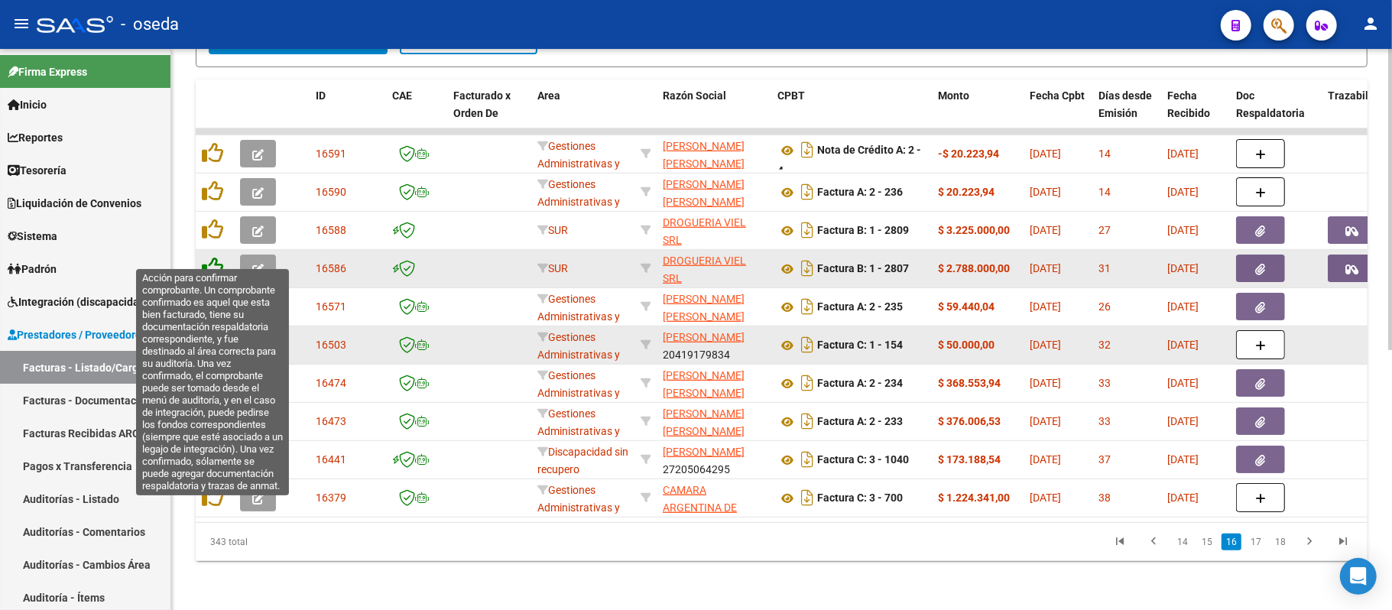
click at [209, 257] on icon at bounding box center [212, 267] width 21 height 21
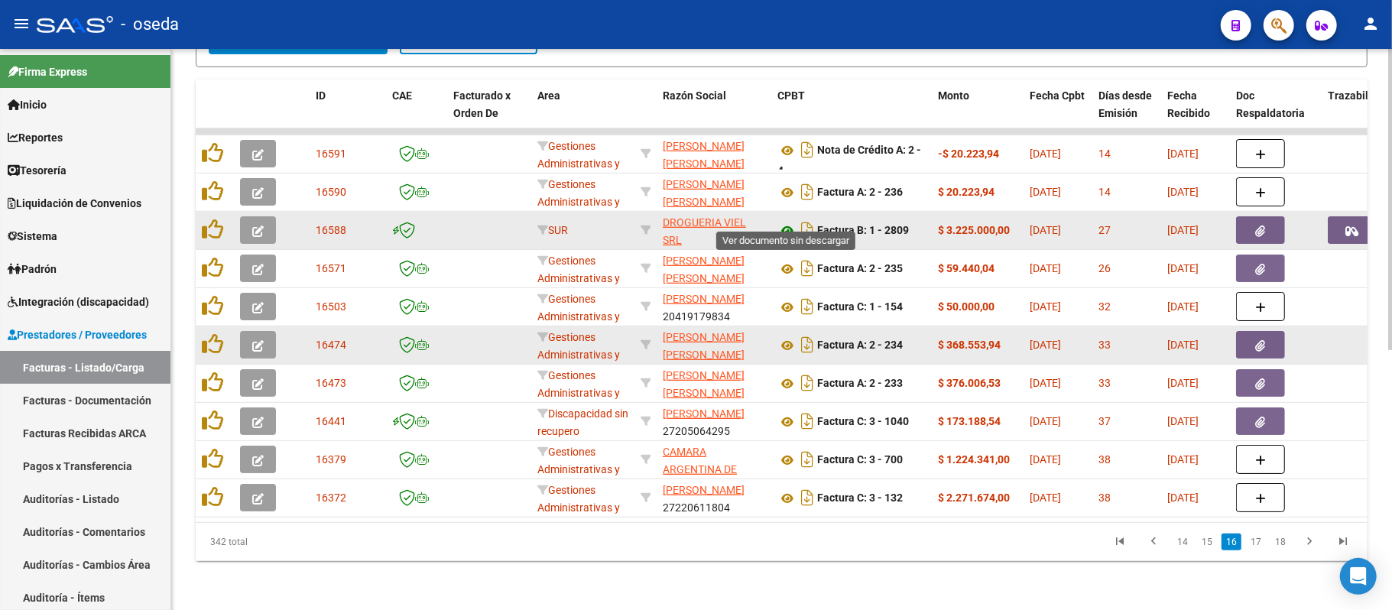
click at [781, 222] on icon at bounding box center [787, 231] width 20 height 18
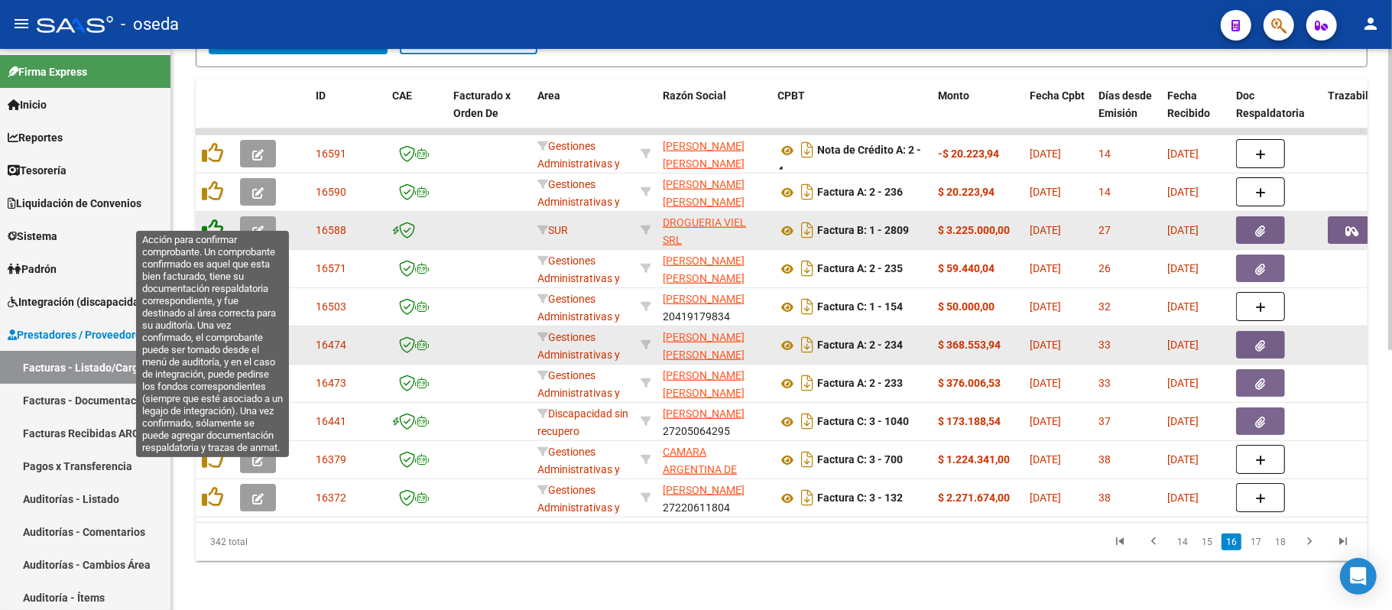
click at [218, 219] on icon at bounding box center [212, 229] width 21 height 21
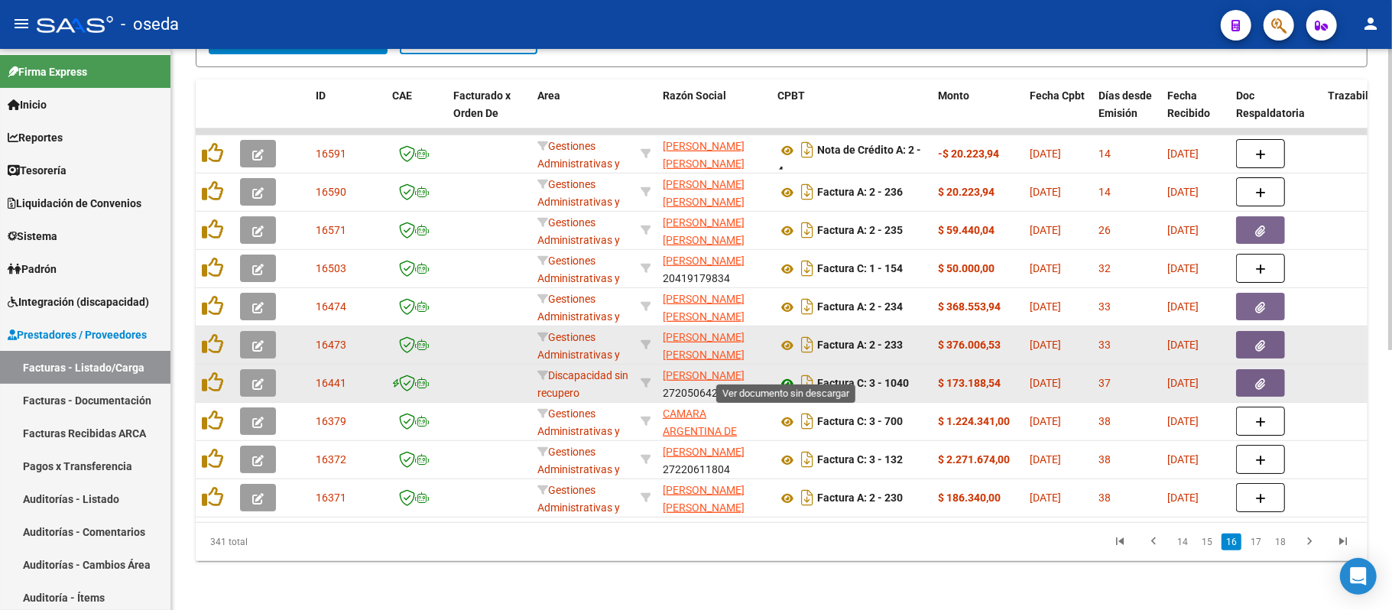
click at [787, 375] on icon at bounding box center [787, 384] width 20 height 18
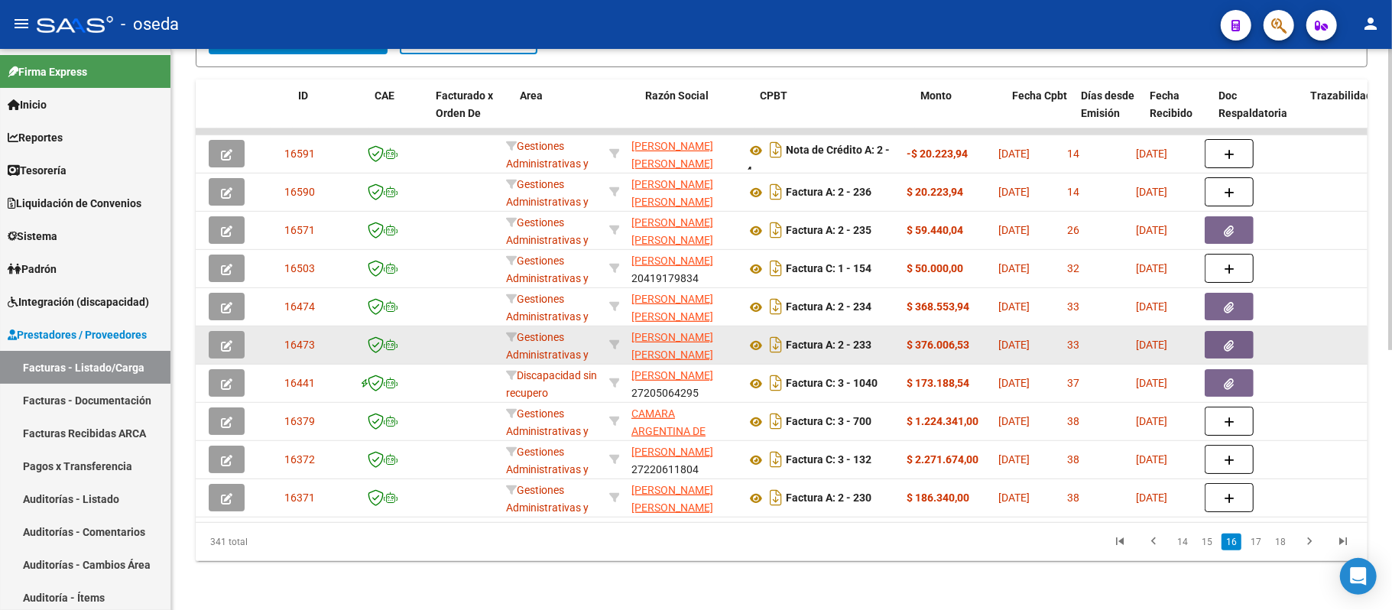
scroll to position [0, 0]
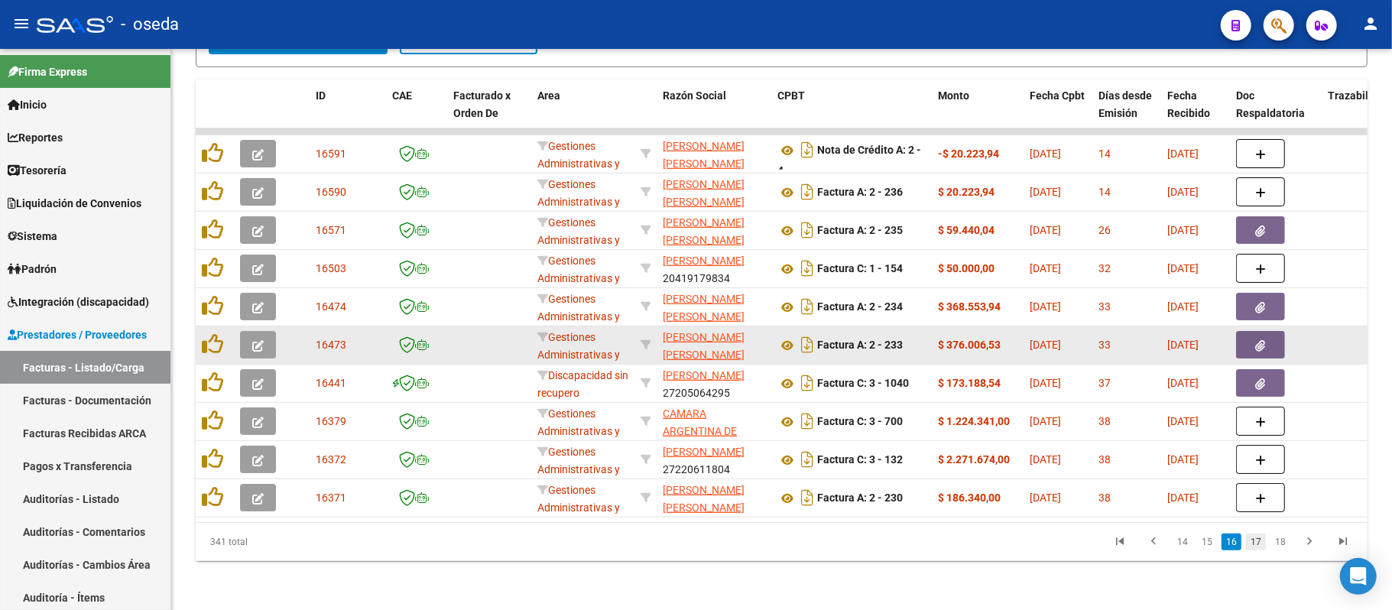
click at [1257, 543] on link "17" at bounding box center [1256, 542] width 20 height 17
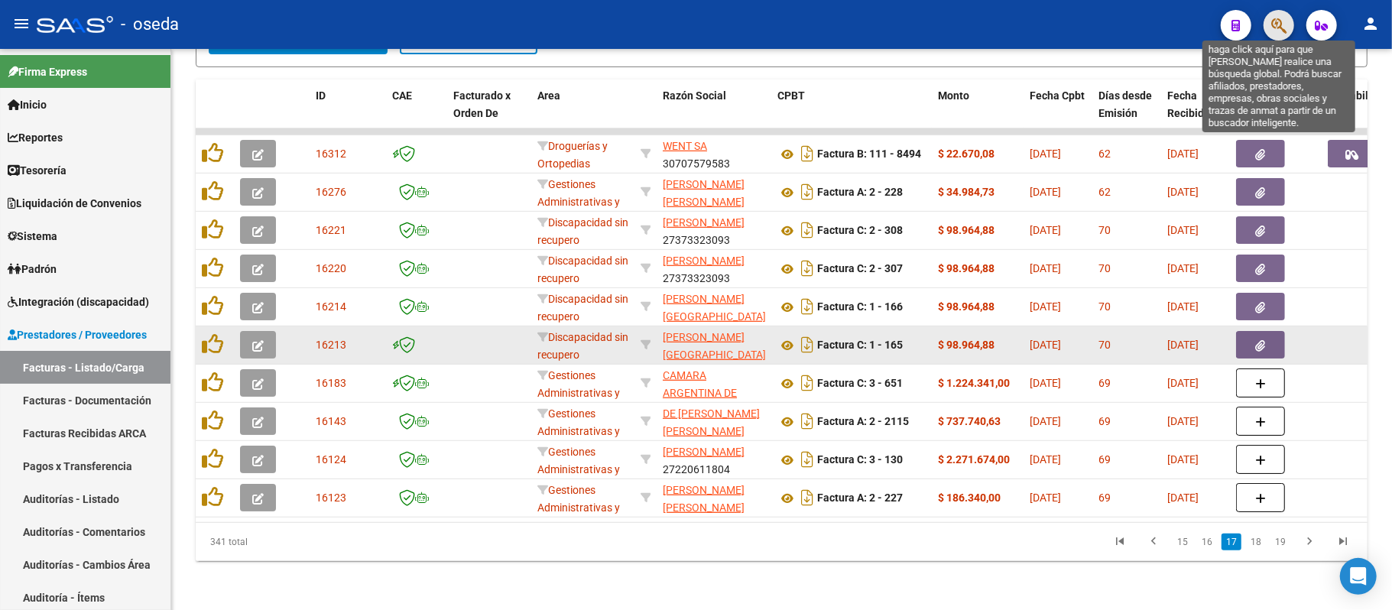
click at [1273, 25] on icon "button" at bounding box center [1278, 26] width 15 height 18
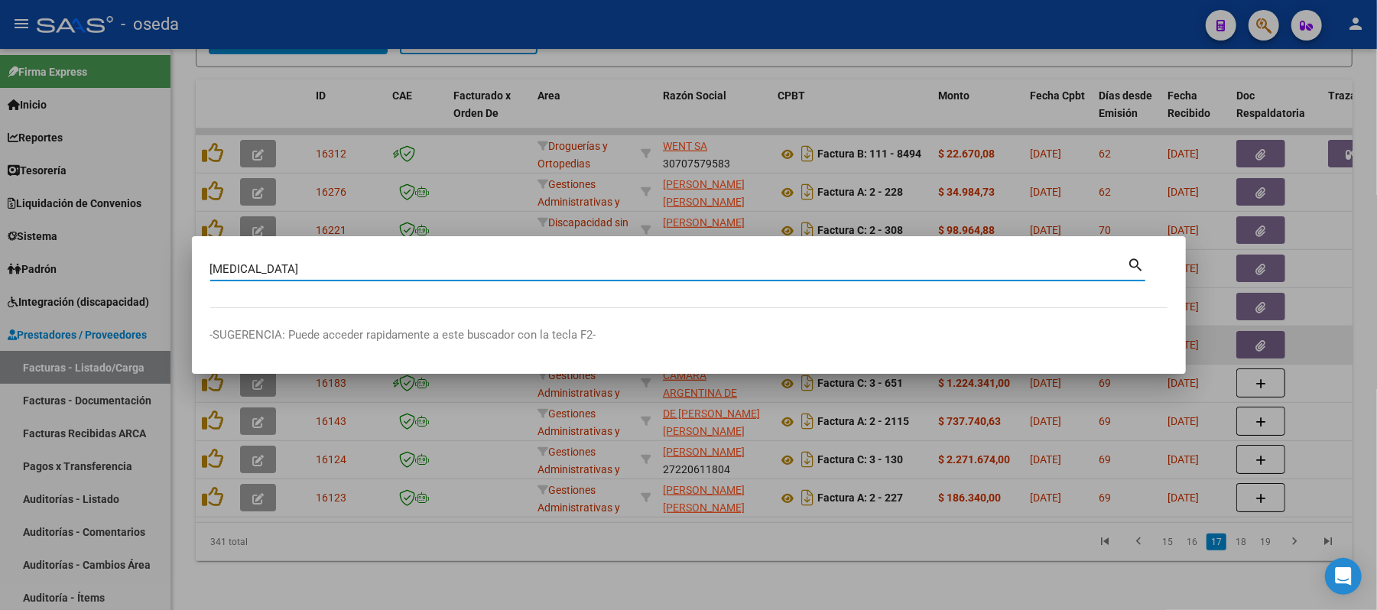
type input "[MEDICAL_DATA]"
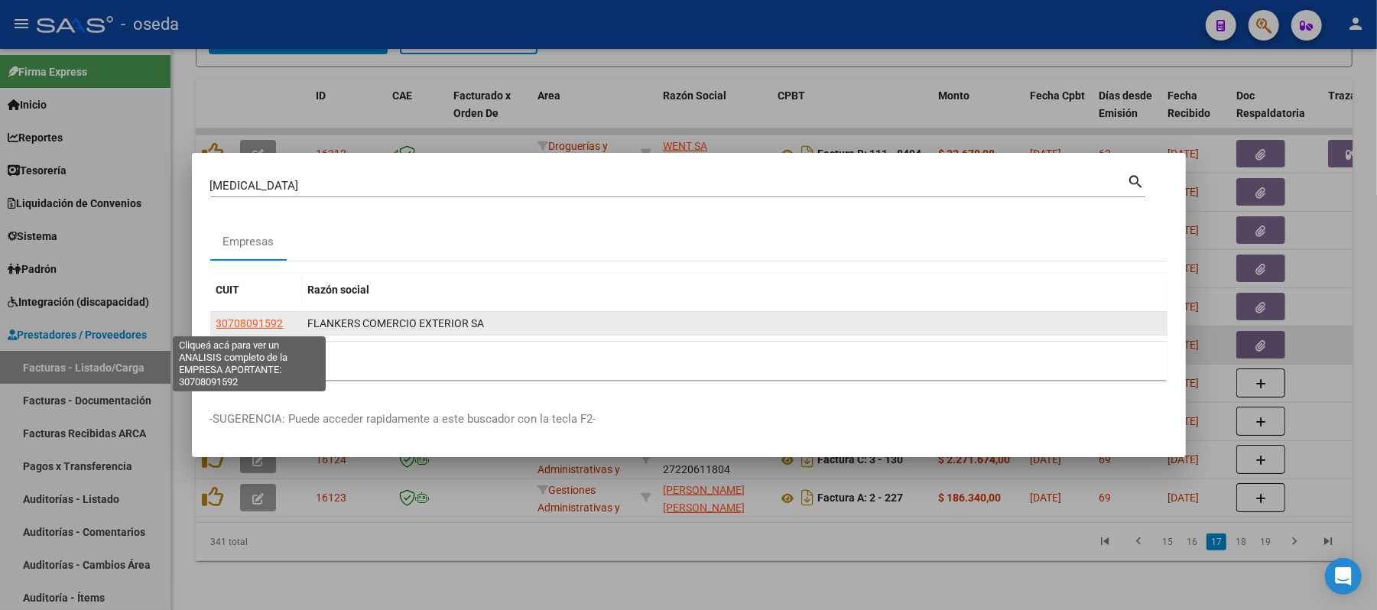
click at [252, 324] on span "30708091592" at bounding box center [249, 323] width 67 height 12
type textarea "30708091592"
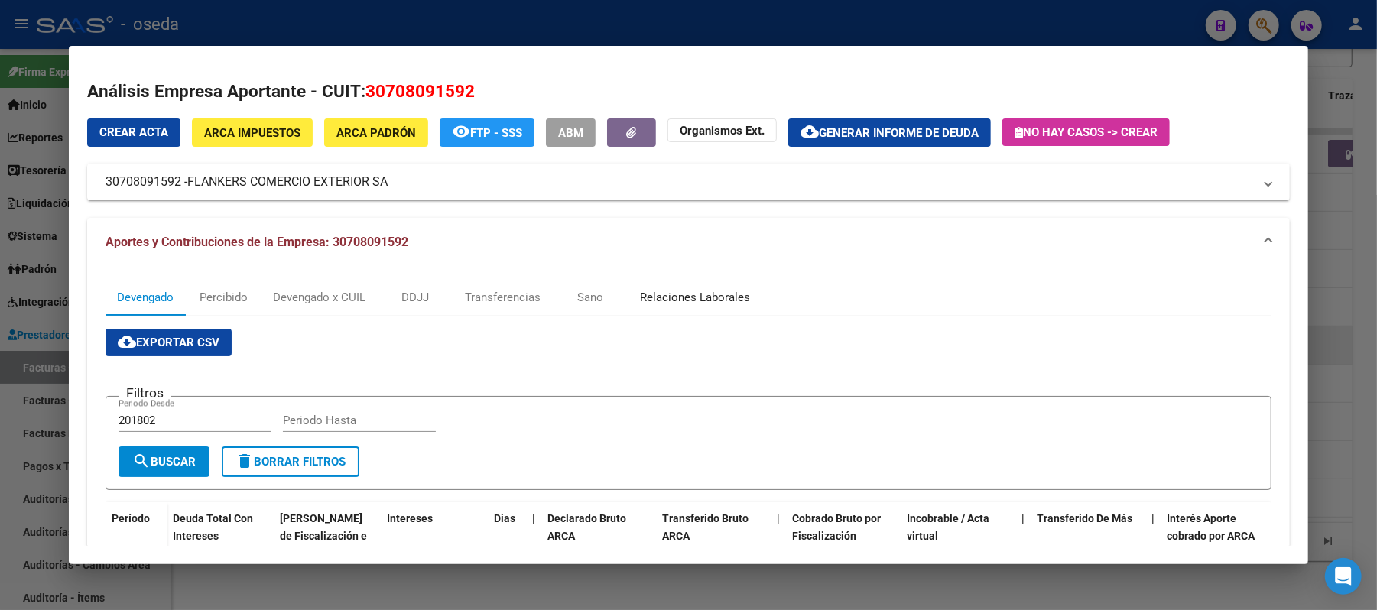
click at [648, 303] on div "Relaciones Laborales" at bounding box center [695, 297] width 110 height 17
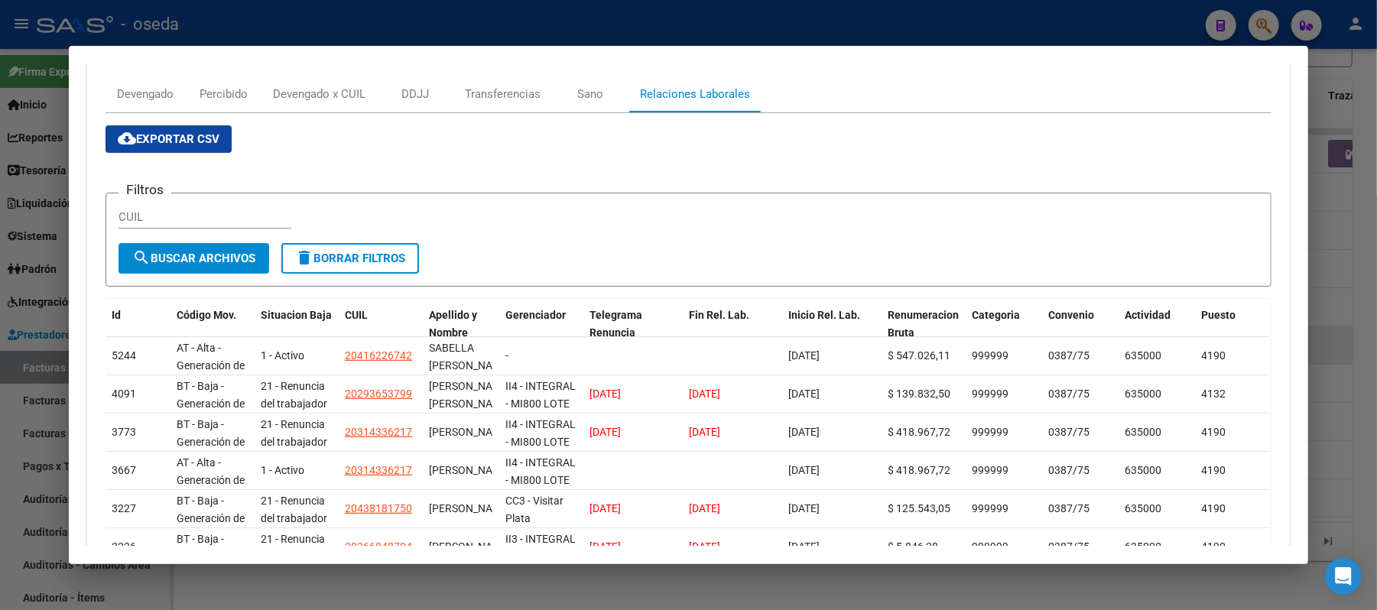
scroll to position [102, 0]
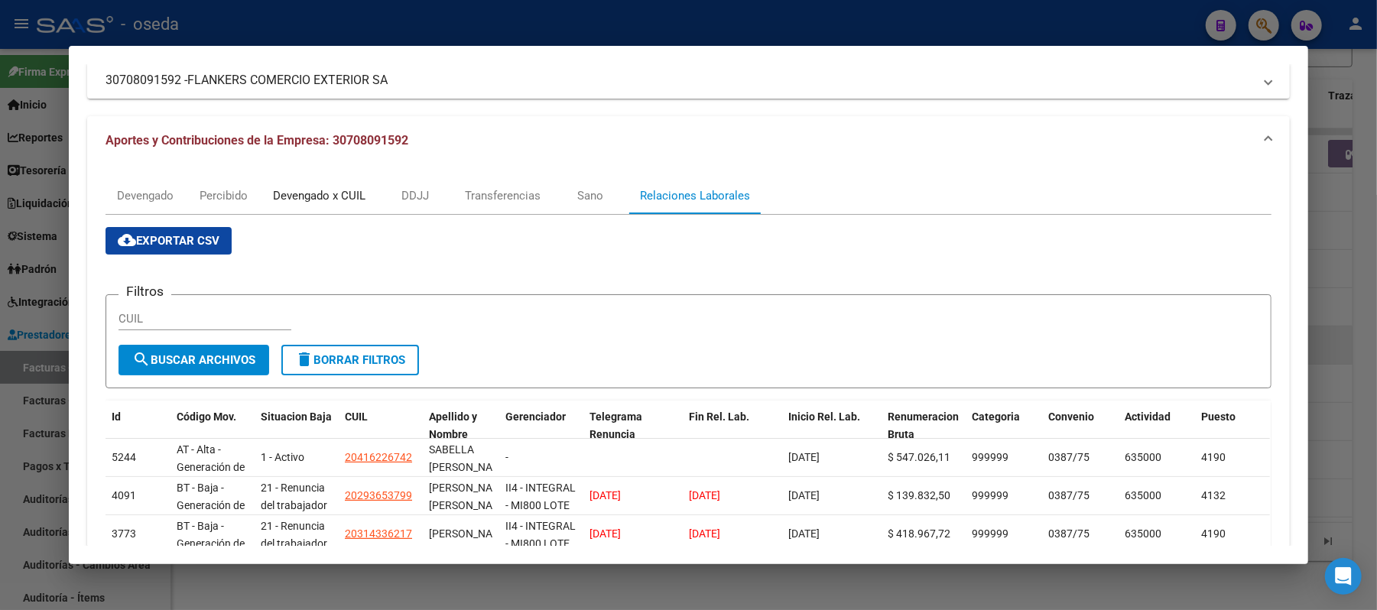
click at [344, 196] on div "Devengado x CUIL" at bounding box center [319, 195] width 93 height 17
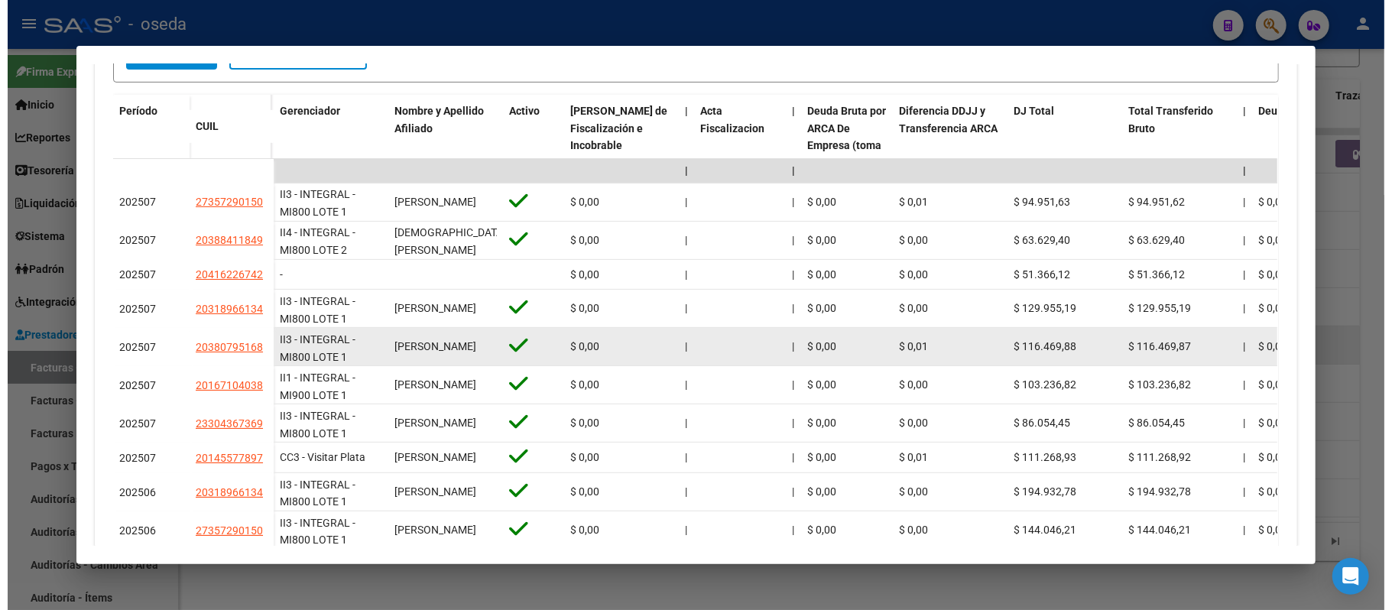
scroll to position [509, 0]
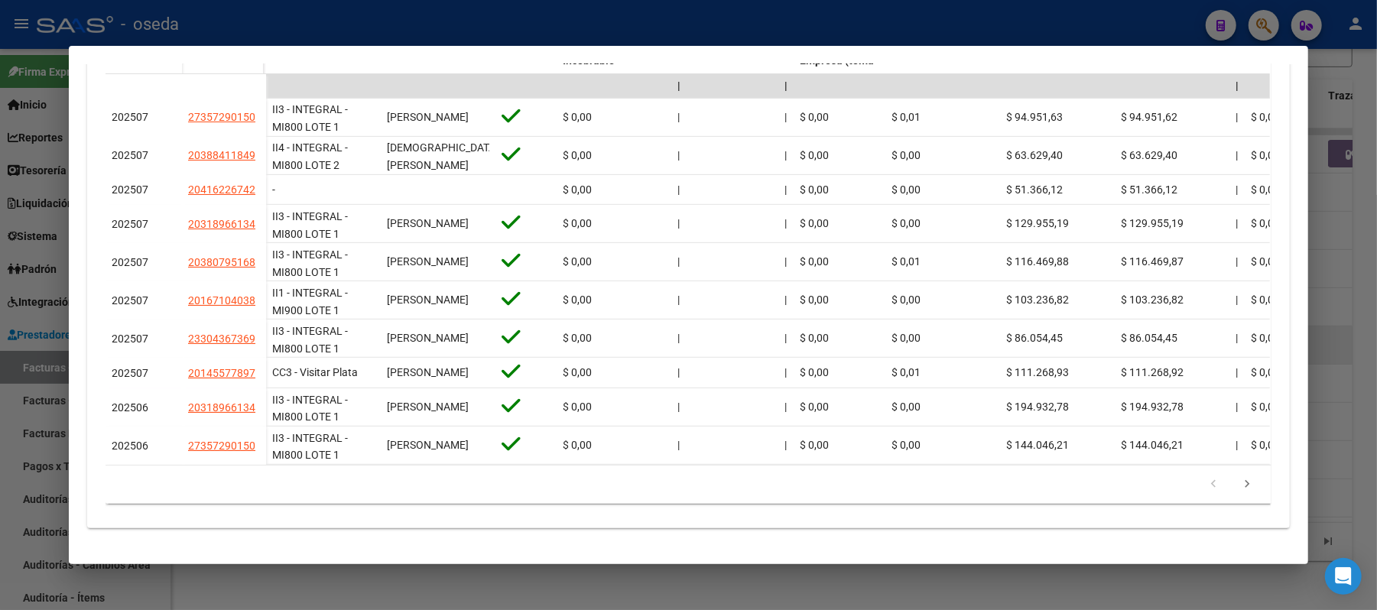
click at [3, 282] on div at bounding box center [688, 305] width 1377 height 610
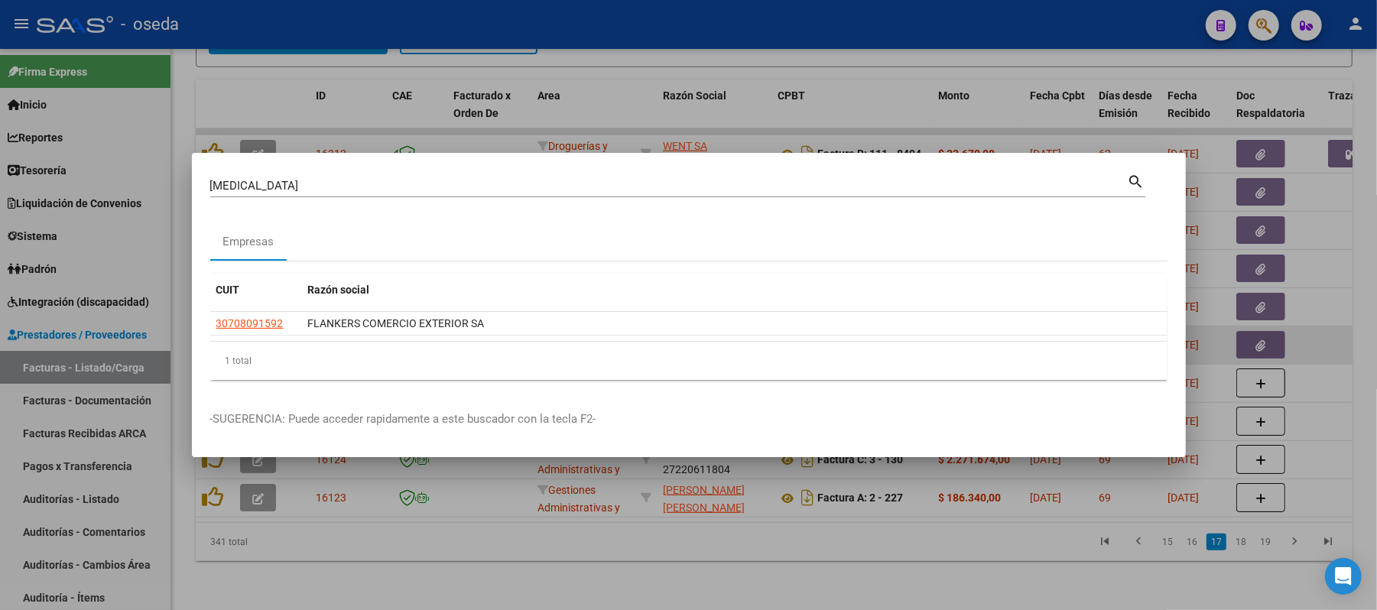
click at [10, 274] on div at bounding box center [688, 305] width 1377 height 610
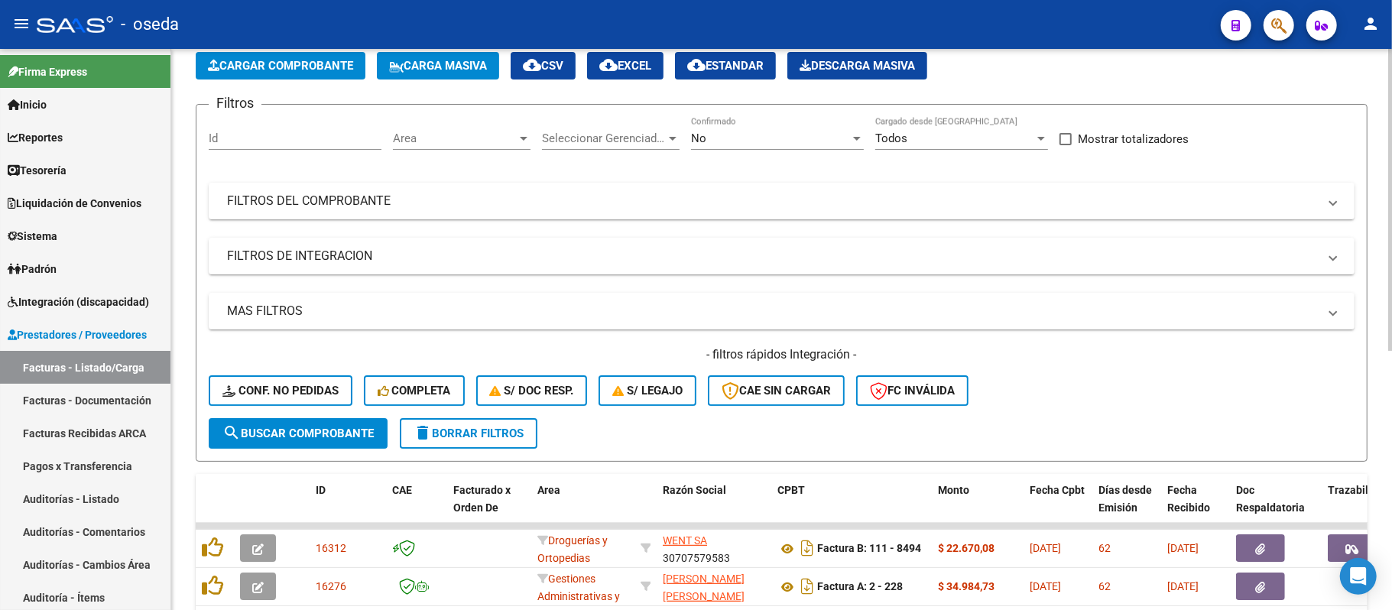
scroll to position [0, 0]
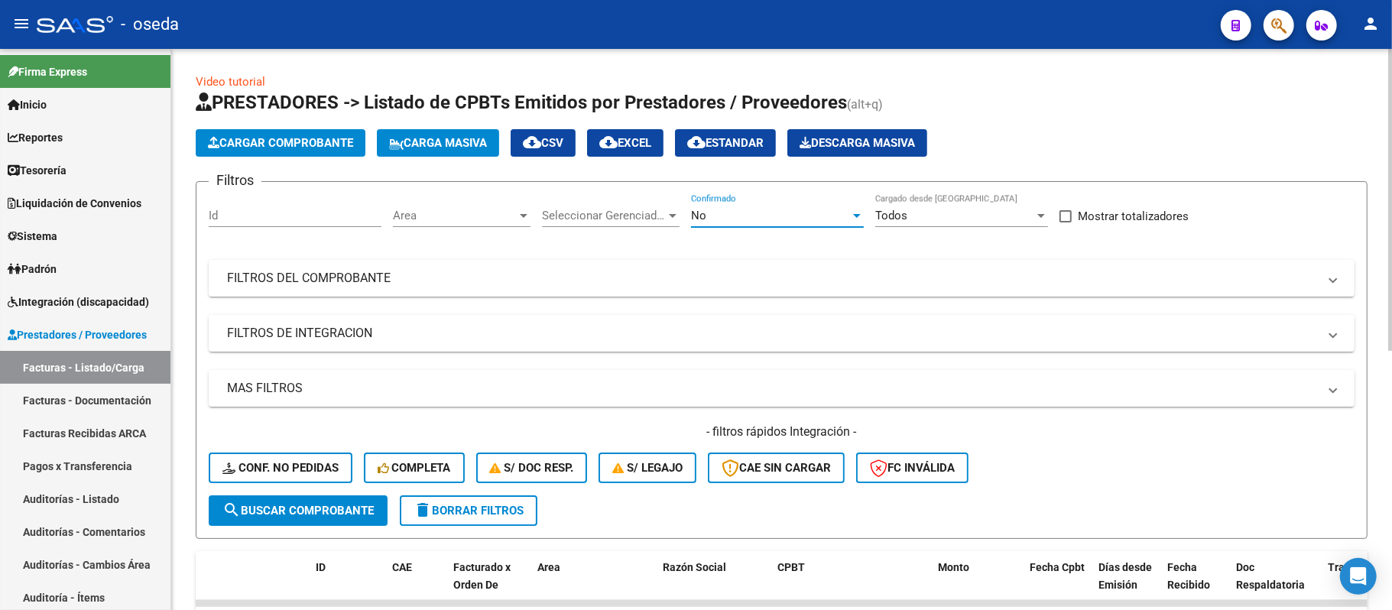
click at [790, 211] on div "No" at bounding box center [770, 216] width 159 height 14
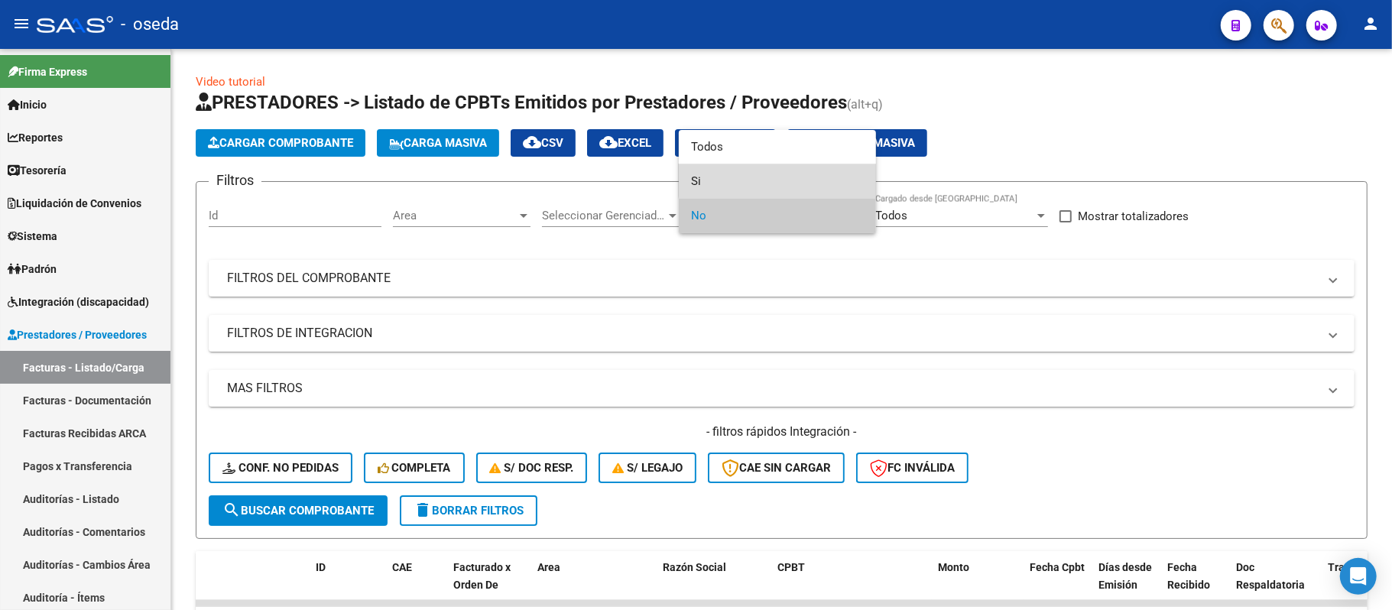
click at [781, 170] on span "Si" at bounding box center [777, 181] width 173 height 34
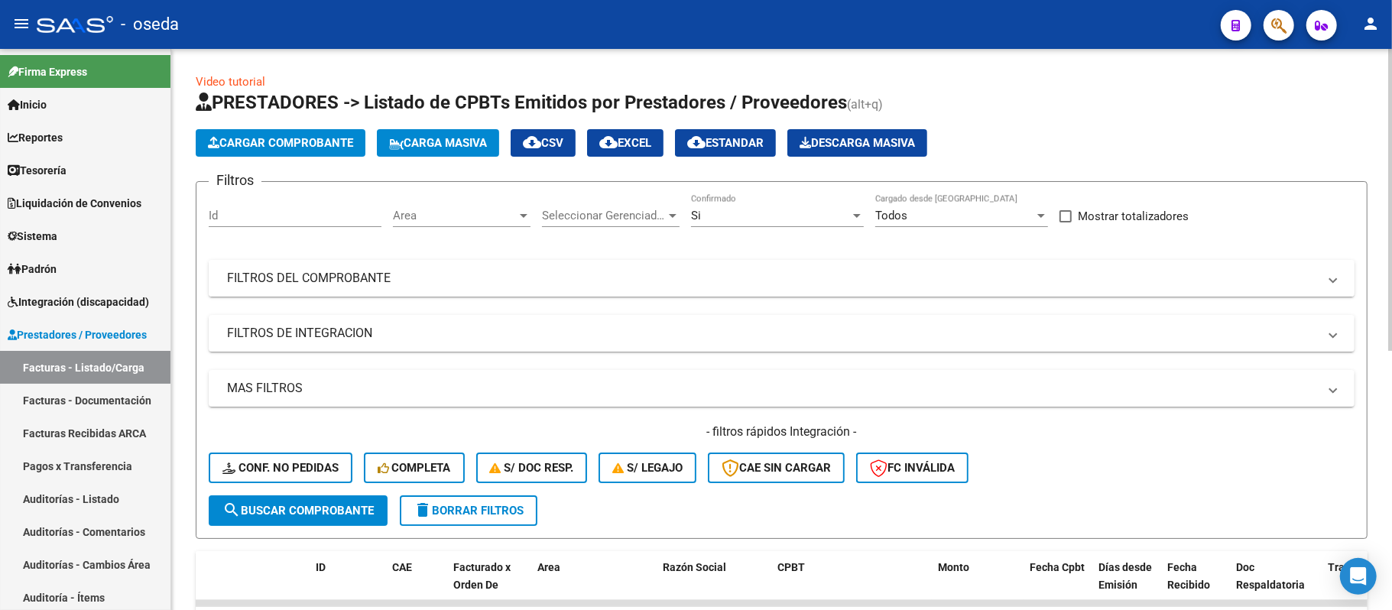
click at [745, 276] on mat-panel-title "FILTROS DEL COMPROBANTE" at bounding box center [772, 278] width 1091 height 17
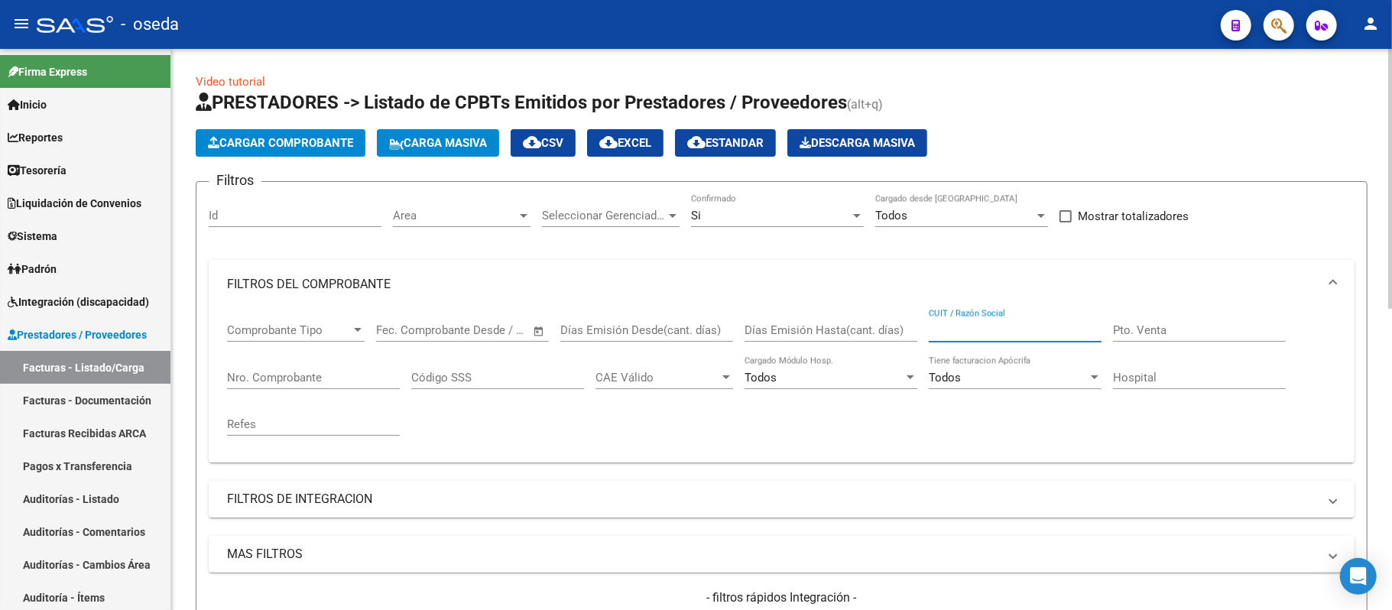
click at [948, 328] on input "CUIT / Razón Social" at bounding box center [1015, 330] width 173 height 14
paste input "30714807419"
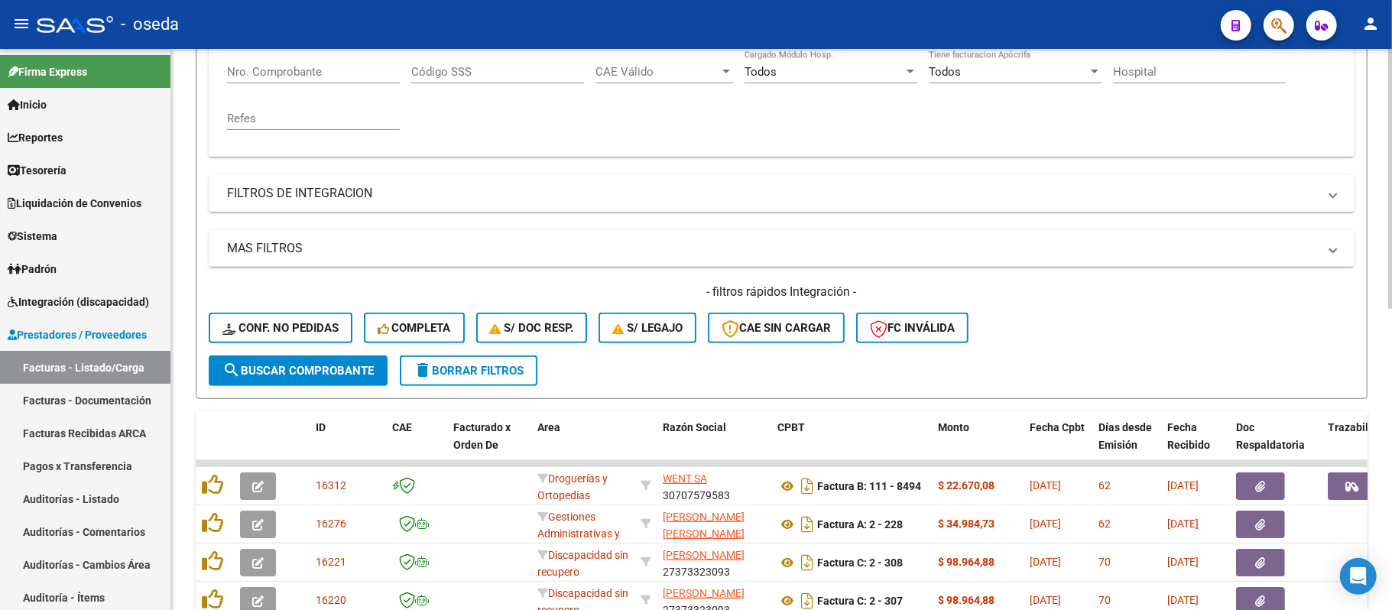
type input "30714807419"
click at [283, 365] on span "search Buscar Comprobante" at bounding box center [297, 371] width 151 height 14
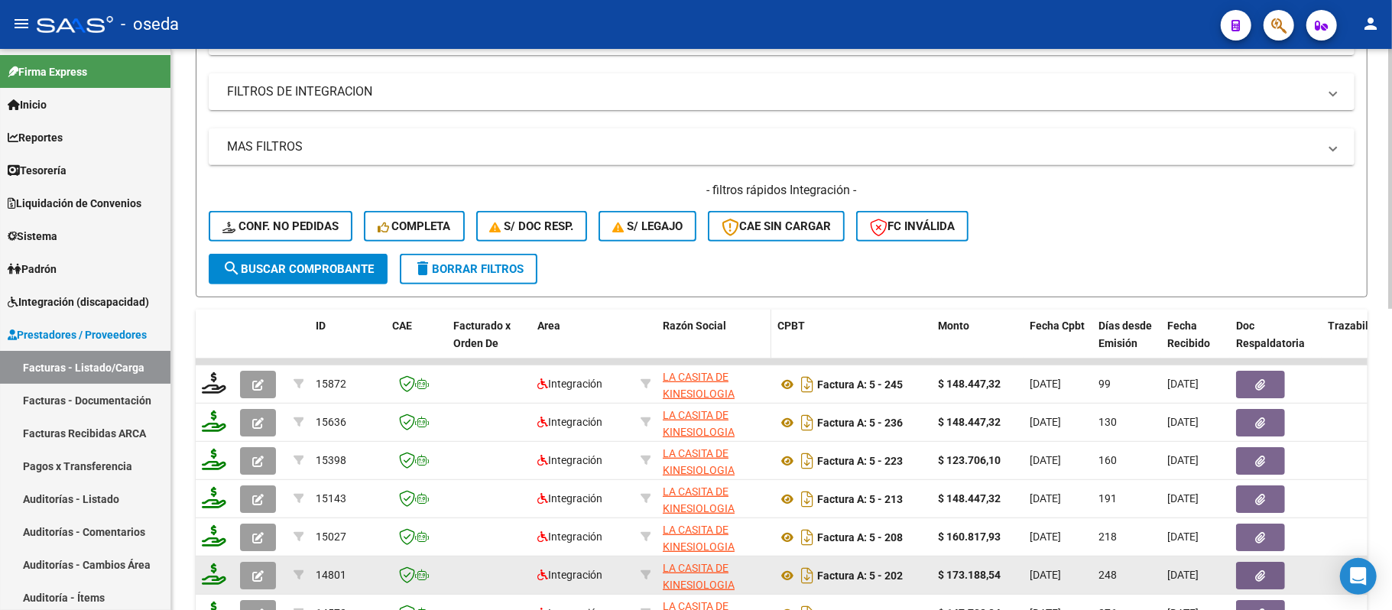
scroll to position [509, 0]
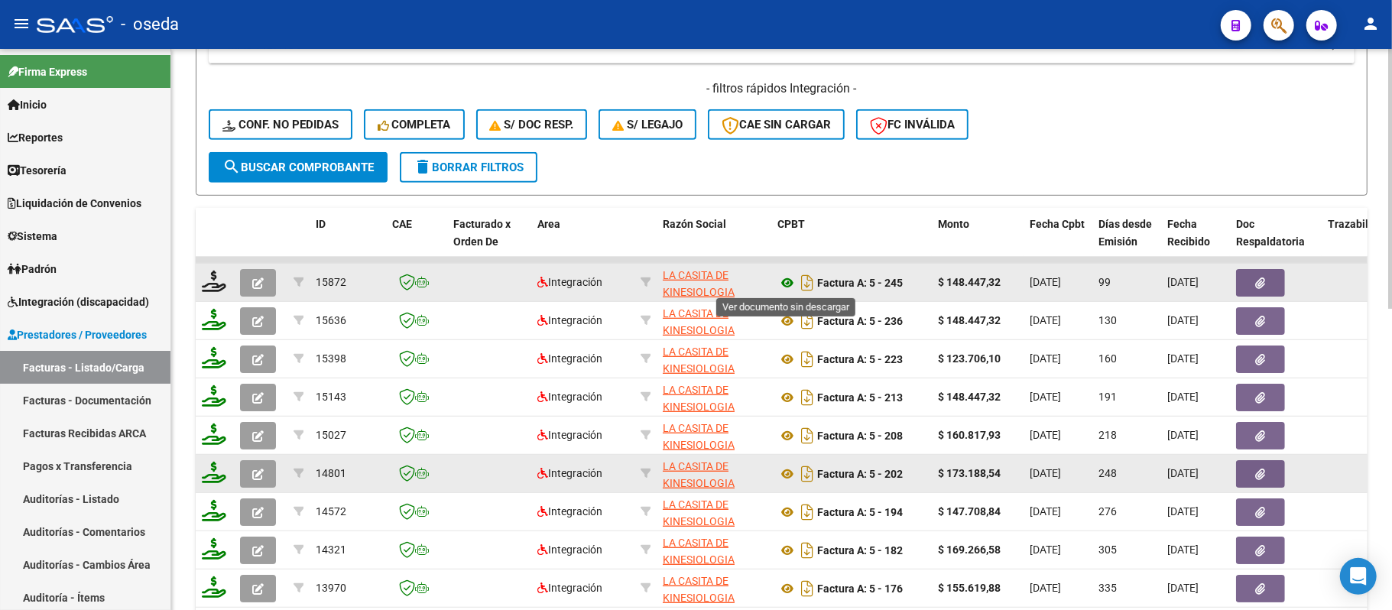
click at [787, 284] on icon at bounding box center [787, 283] width 20 height 18
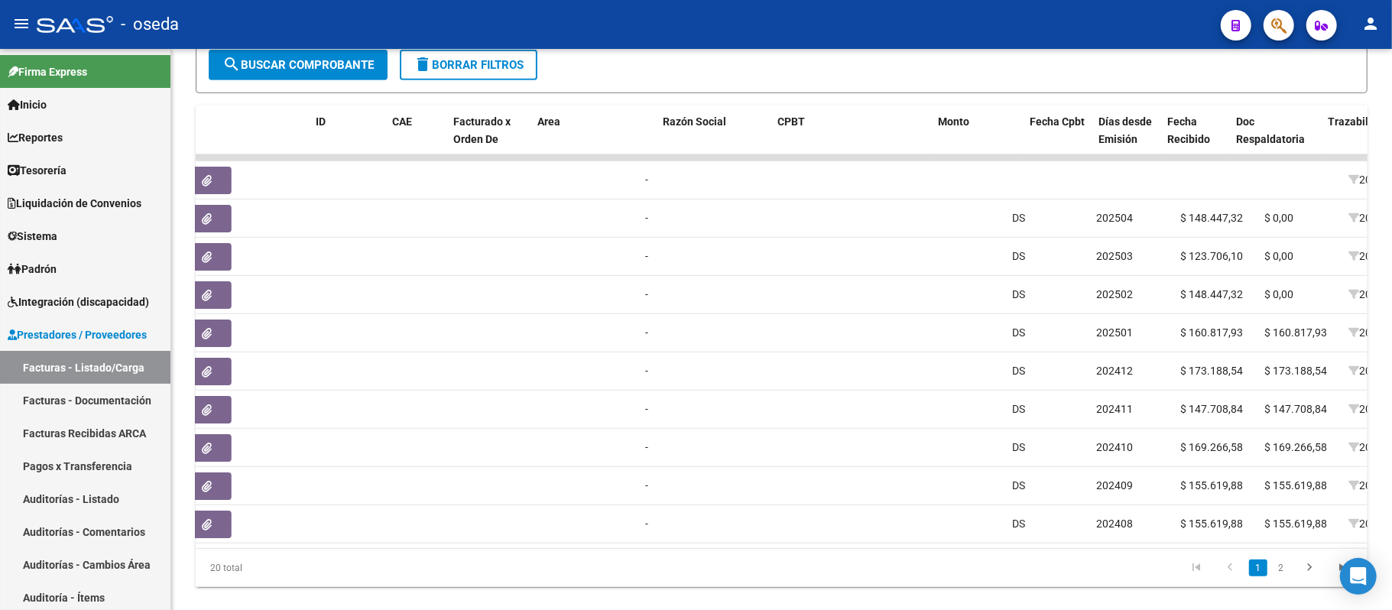
scroll to position [0, 0]
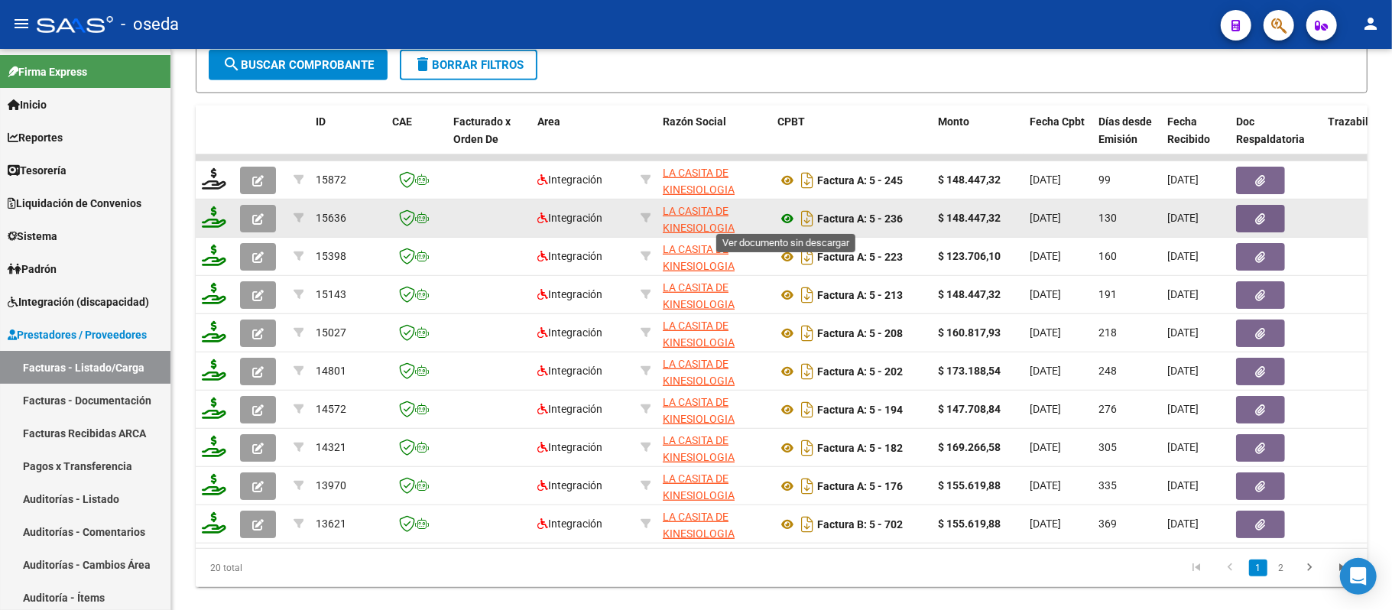
click at [786, 213] on icon at bounding box center [787, 218] width 20 height 18
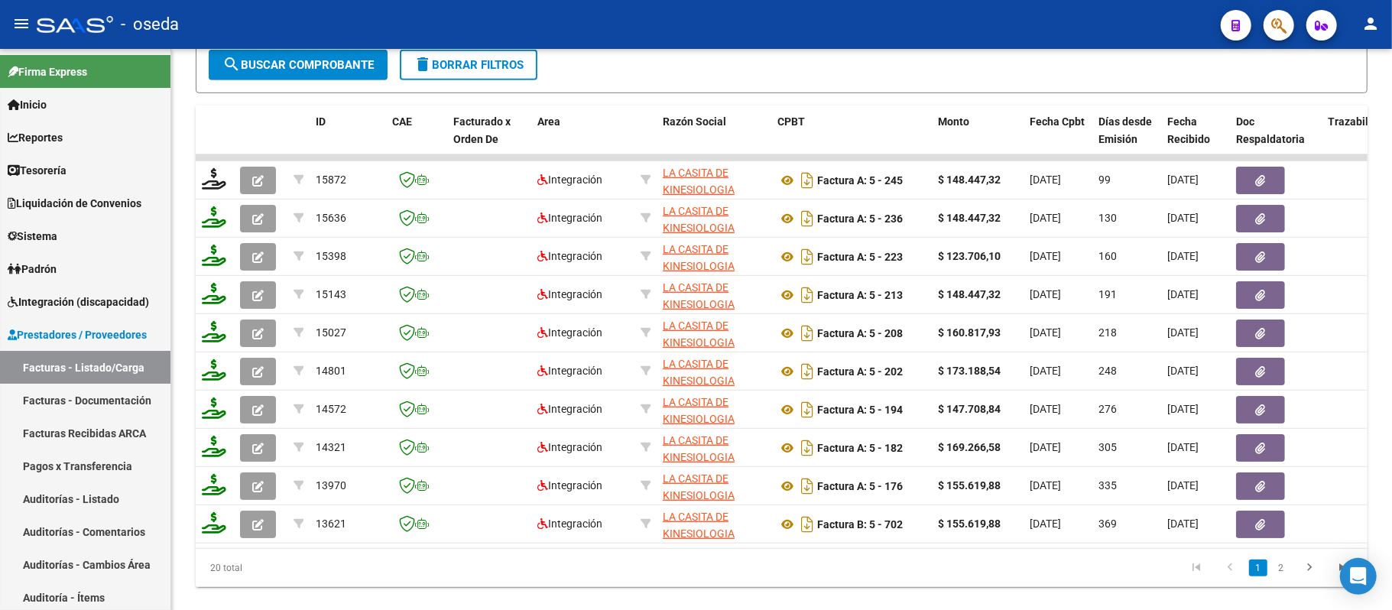
click at [1368, 460] on div "Video tutorial PRESTADORES -> Listado de CPBTs Emitidos por Prestadores / Prove…" at bounding box center [781, 36] width 1221 height 1199
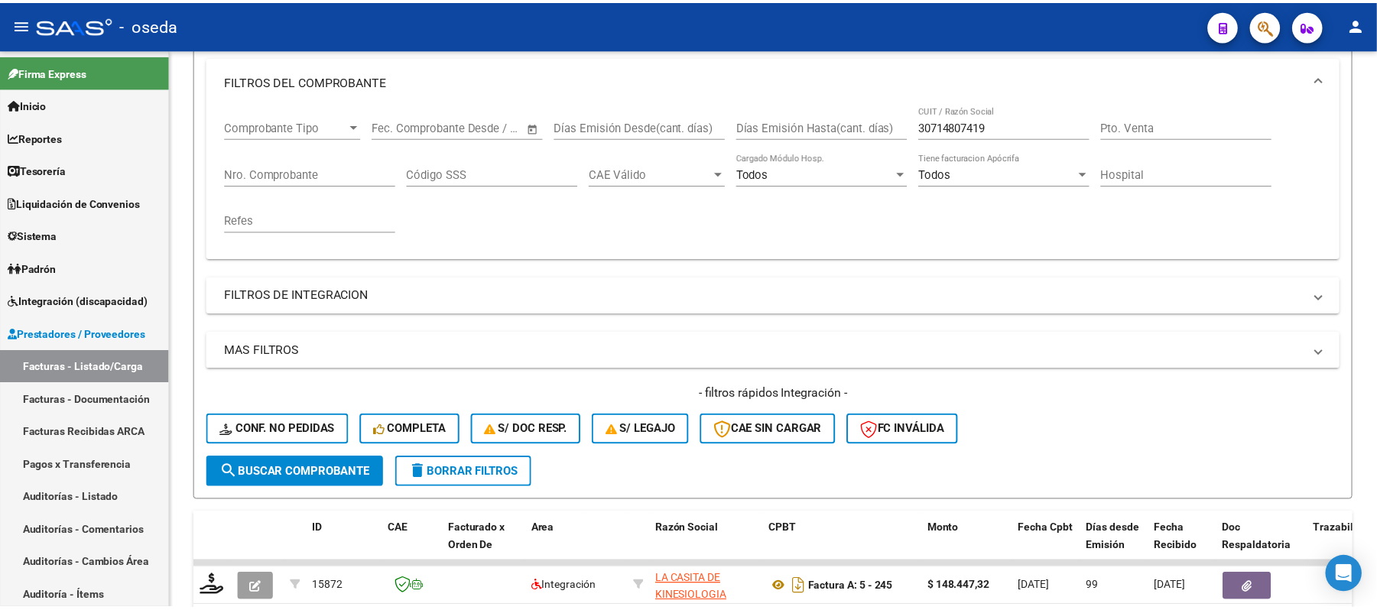
scroll to position [407, 0]
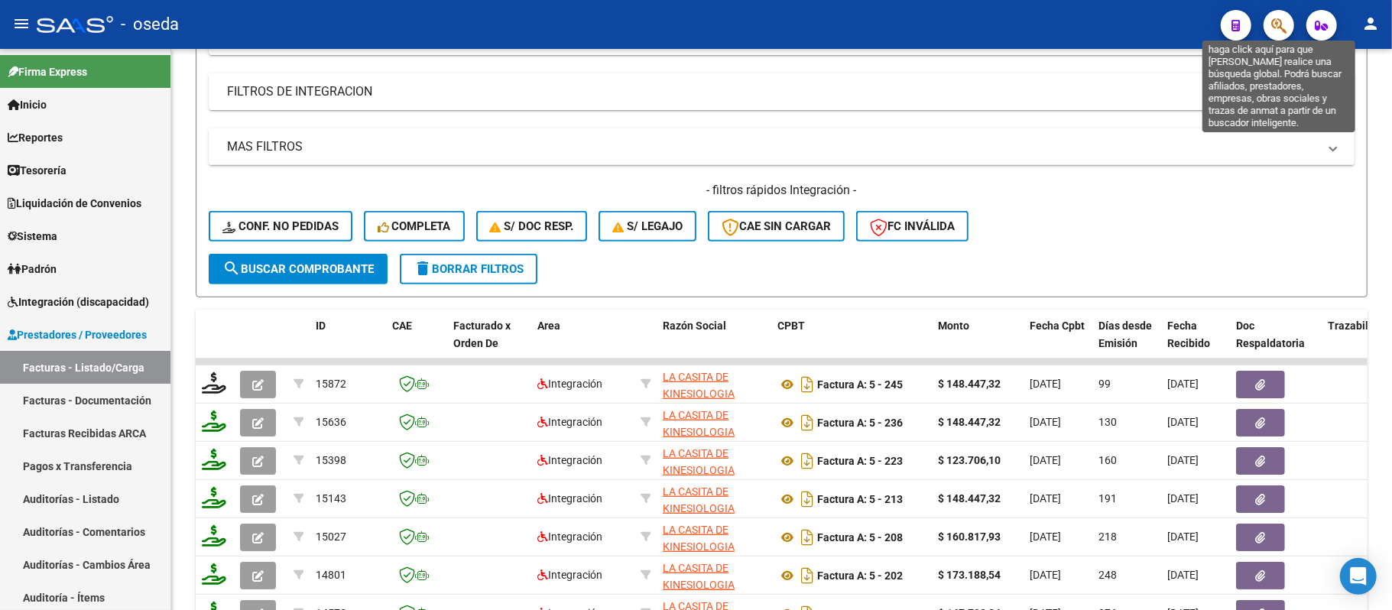
click at [1276, 28] on icon "button" at bounding box center [1278, 26] width 15 height 18
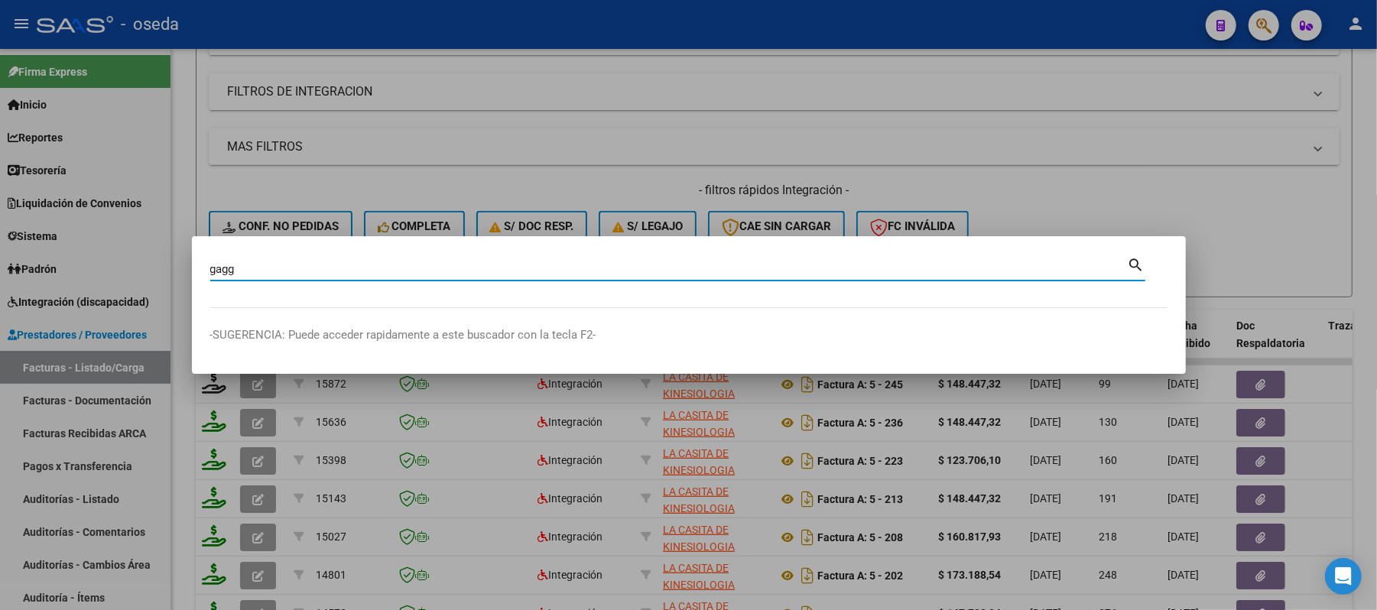
type input "gagg"
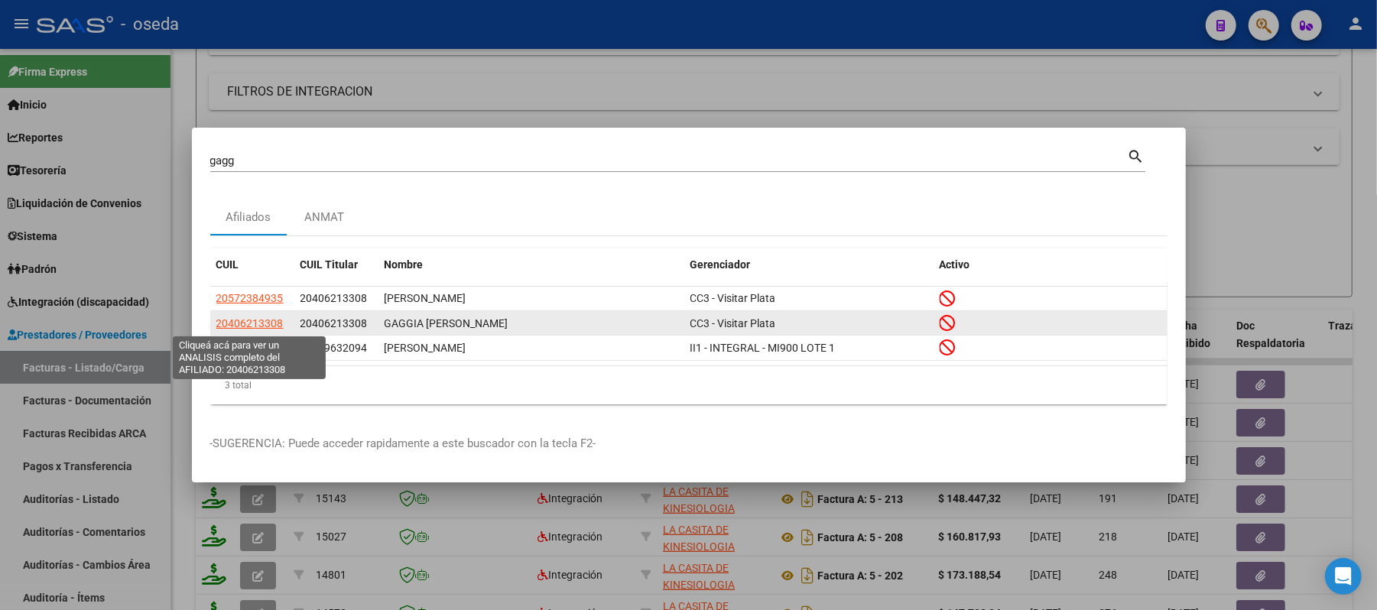
click at [240, 327] on span "20406213308" at bounding box center [249, 323] width 67 height 12
type textarea "20406213308"
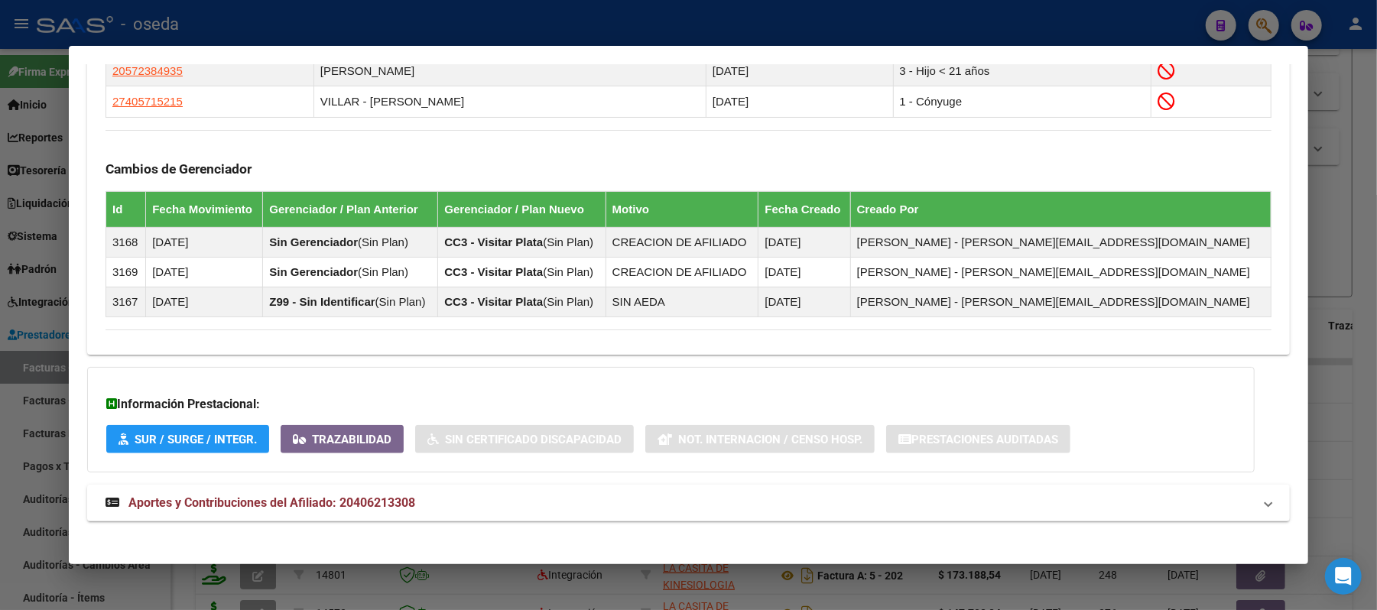
scroll to position [930, 0]
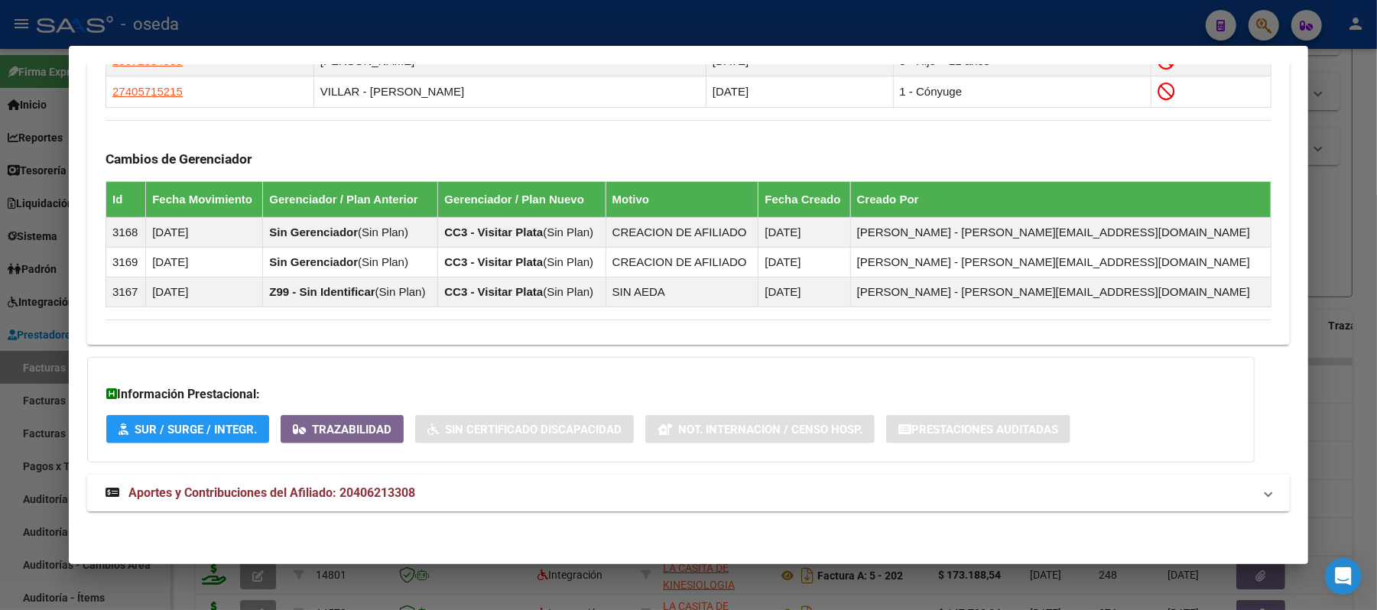
click at [343, 494] on span "Aportes y Contribuciones del Afiliado: 20406213308" at bounding box center [271, 492] width 287 height 15
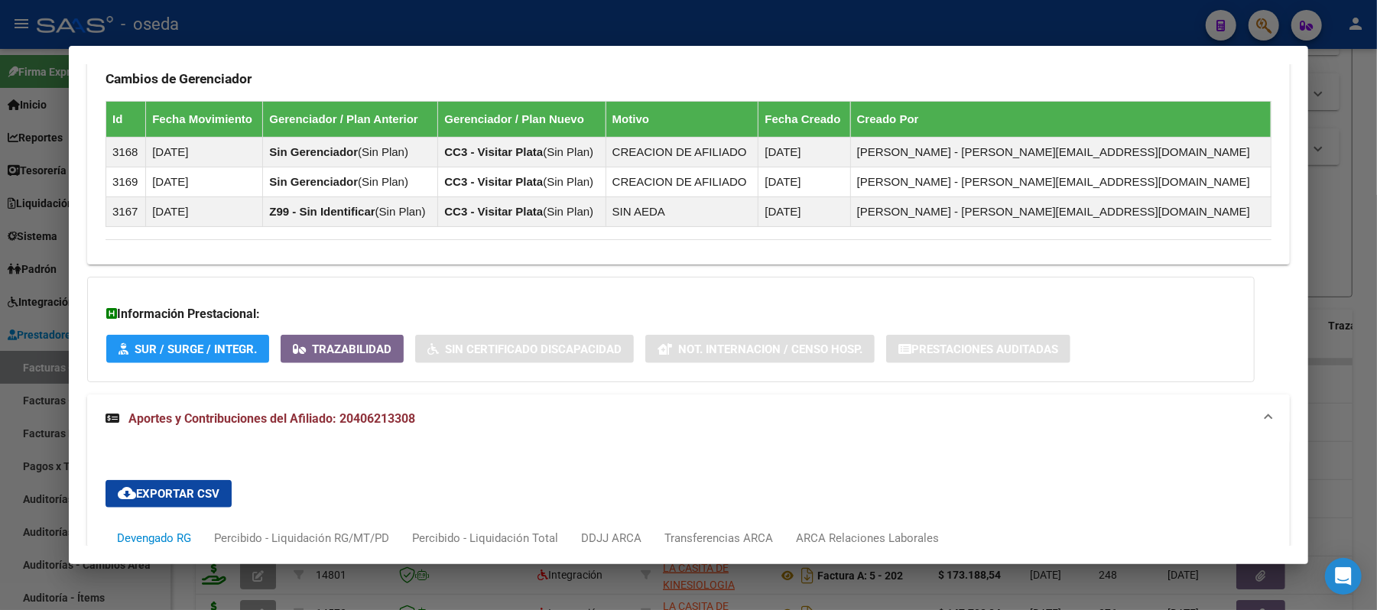
scroll to position [1313, 0]
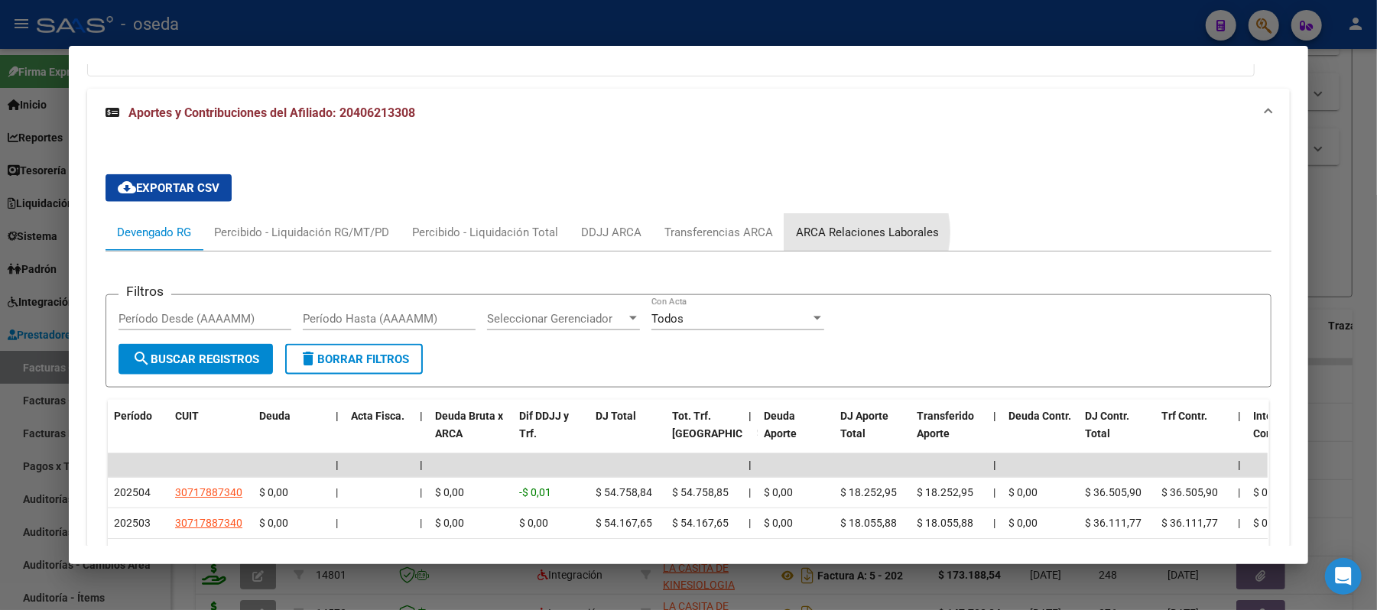
click at [836, 235] on div "ARCA Relaciones Laborales" at bounding box center [867, 232] width 143 height 17
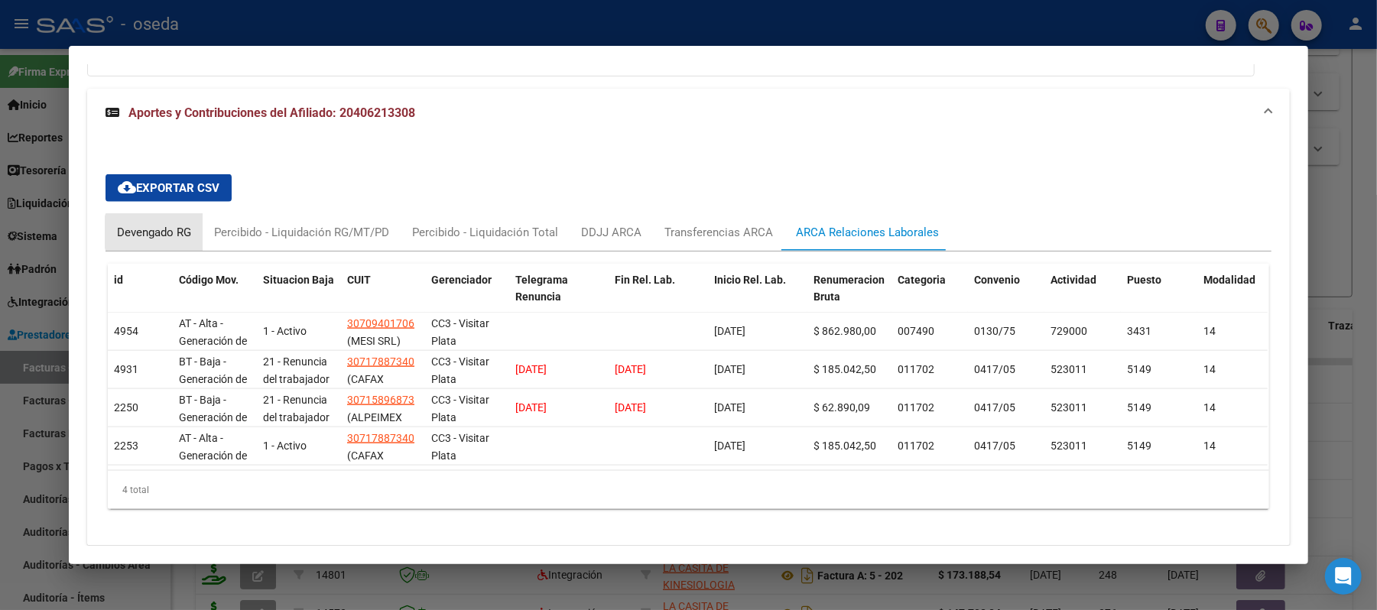
click at [153, 236] on div "Devengado RG" at bounding box center [154, 232] width 74 height 17
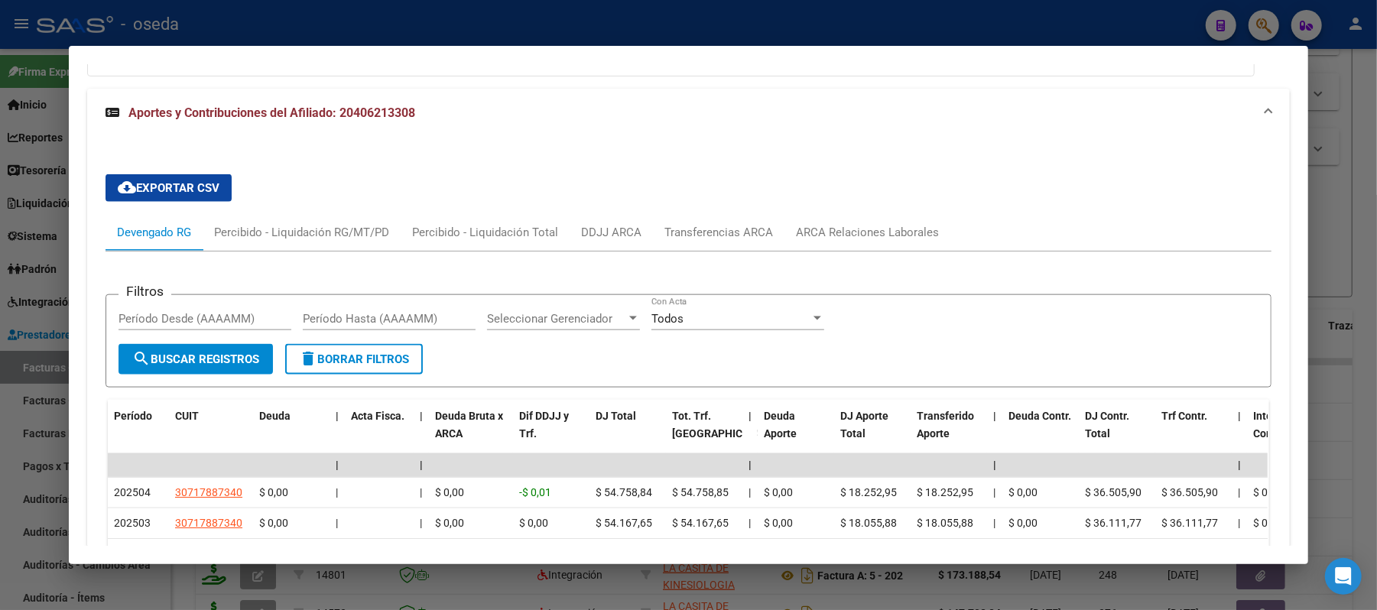
click at [1, 258] on div at bounding box center [688, 305] width 1377 height 610
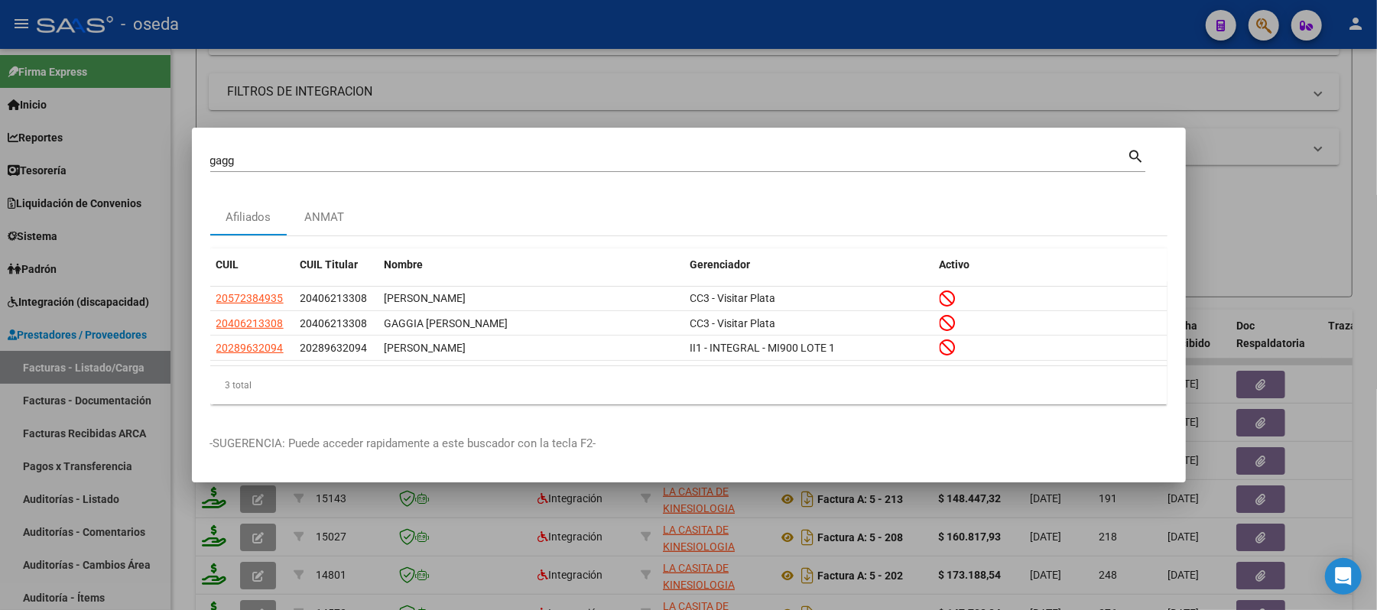
click at [502, 75] on div at bounding box center [688, 305] width 1377 height 610
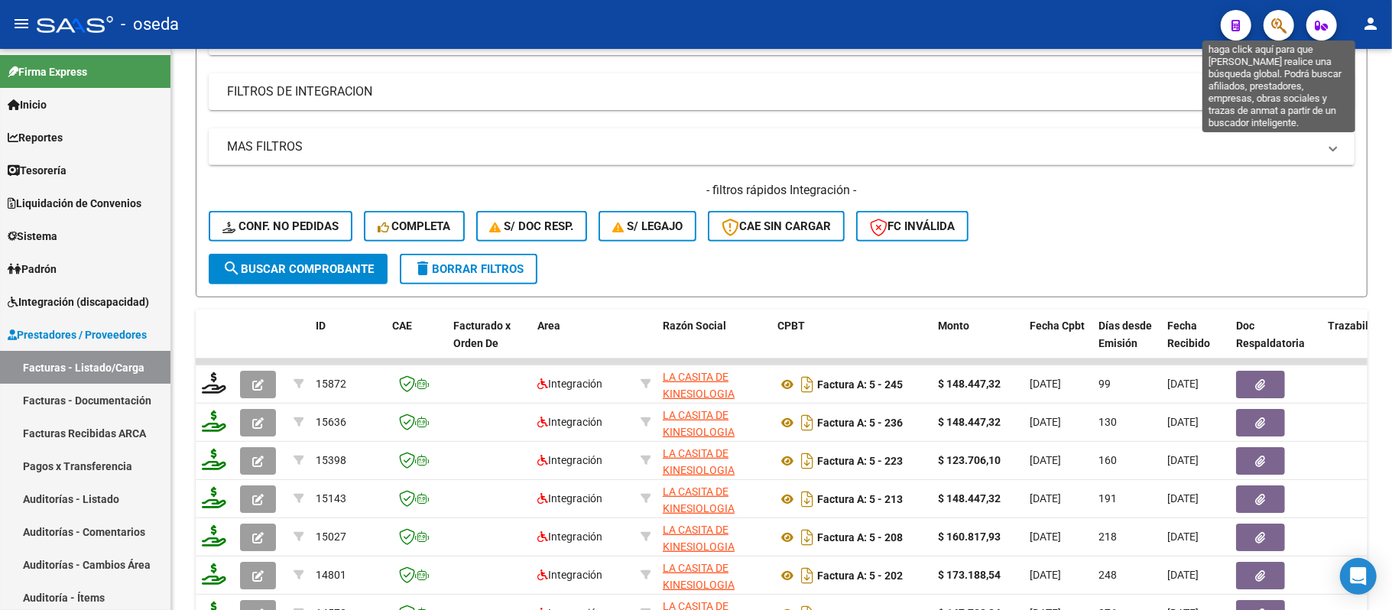
click at [1271, 19] on icon "button" at bounding box center [1278, 26] width 15 height 18
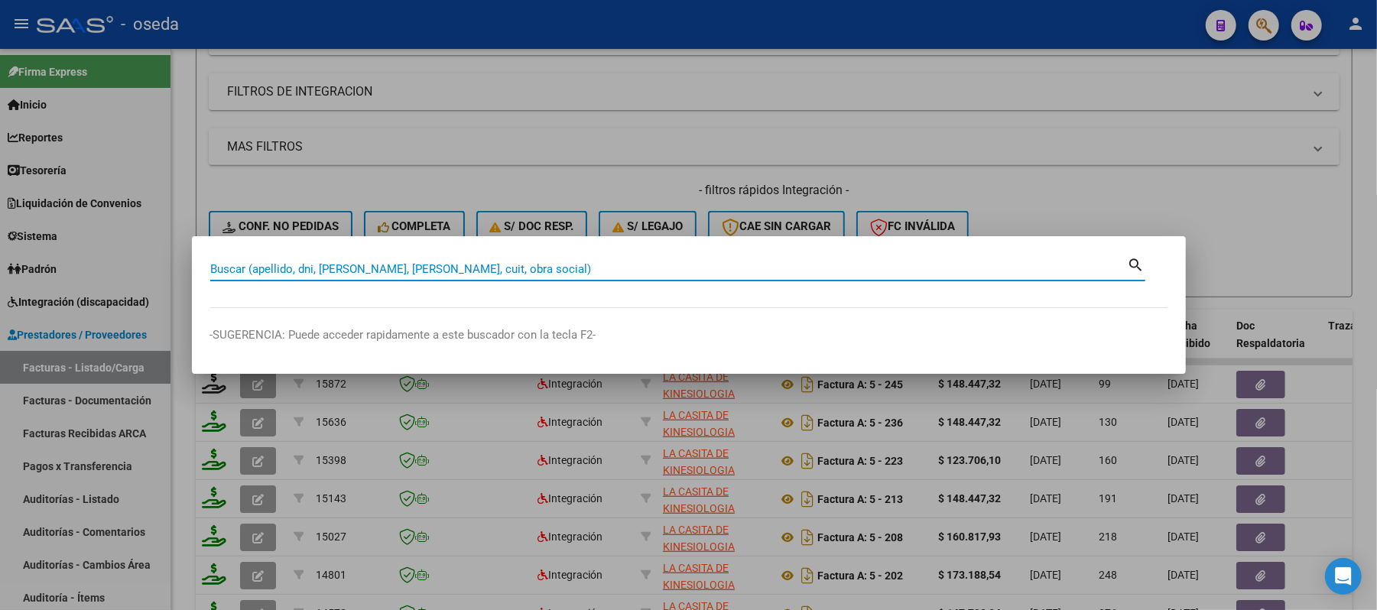
click at [646, 268] on input "Buscar (apellido, dni, [PERSON_NAME], [PERSON_NAME], cuit, obra social)" at bounding box center [668, 269] width 917 height 14
drag, startPoint x: 706, startPoint y: 23, endPoint x: 685, endPoint y: 22, distance: 21.4
click at [702, 22] on div at bounding box center [688, 305] width 1377 height 610
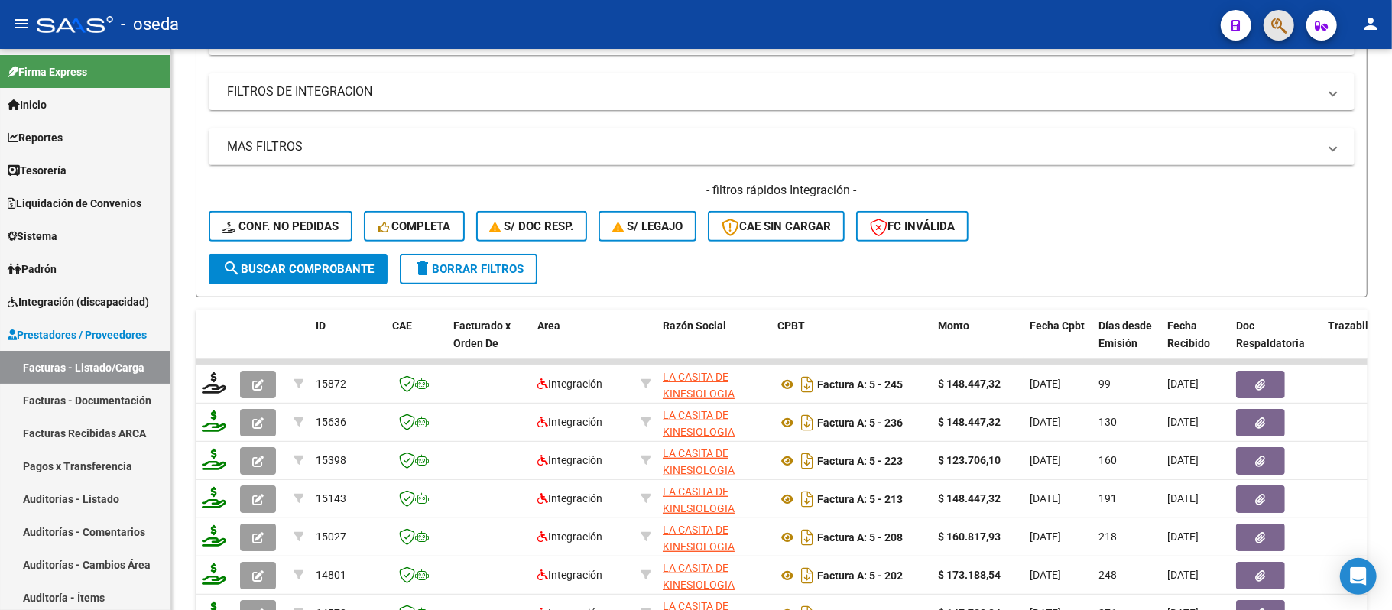
click at [1274, 37] on span "button" at bounding box center [1278, 25] width 15 height 31
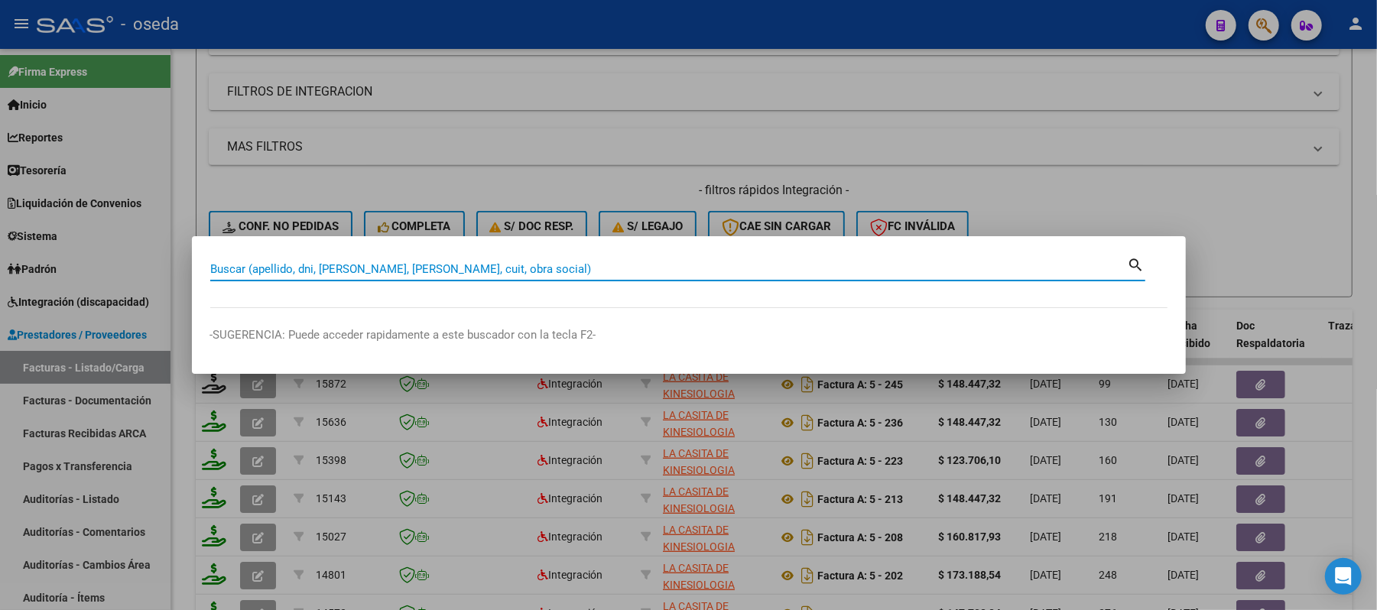
click at [845, 104] on div at bounding box center [688, 305] width 1377 height 610
